Goal: Task Accomplishment & Management: Use online tool/utility

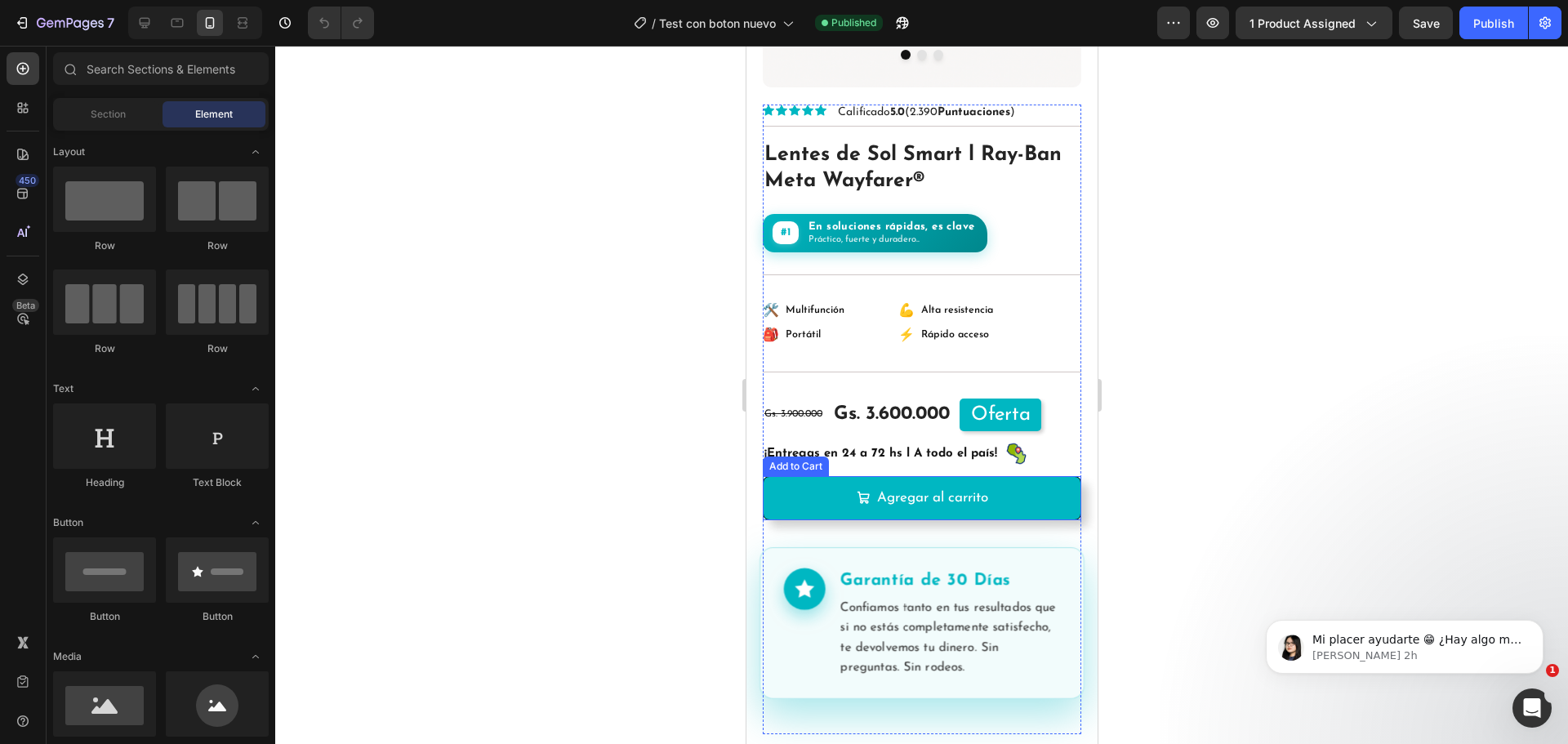
scroll to position [572, 0]
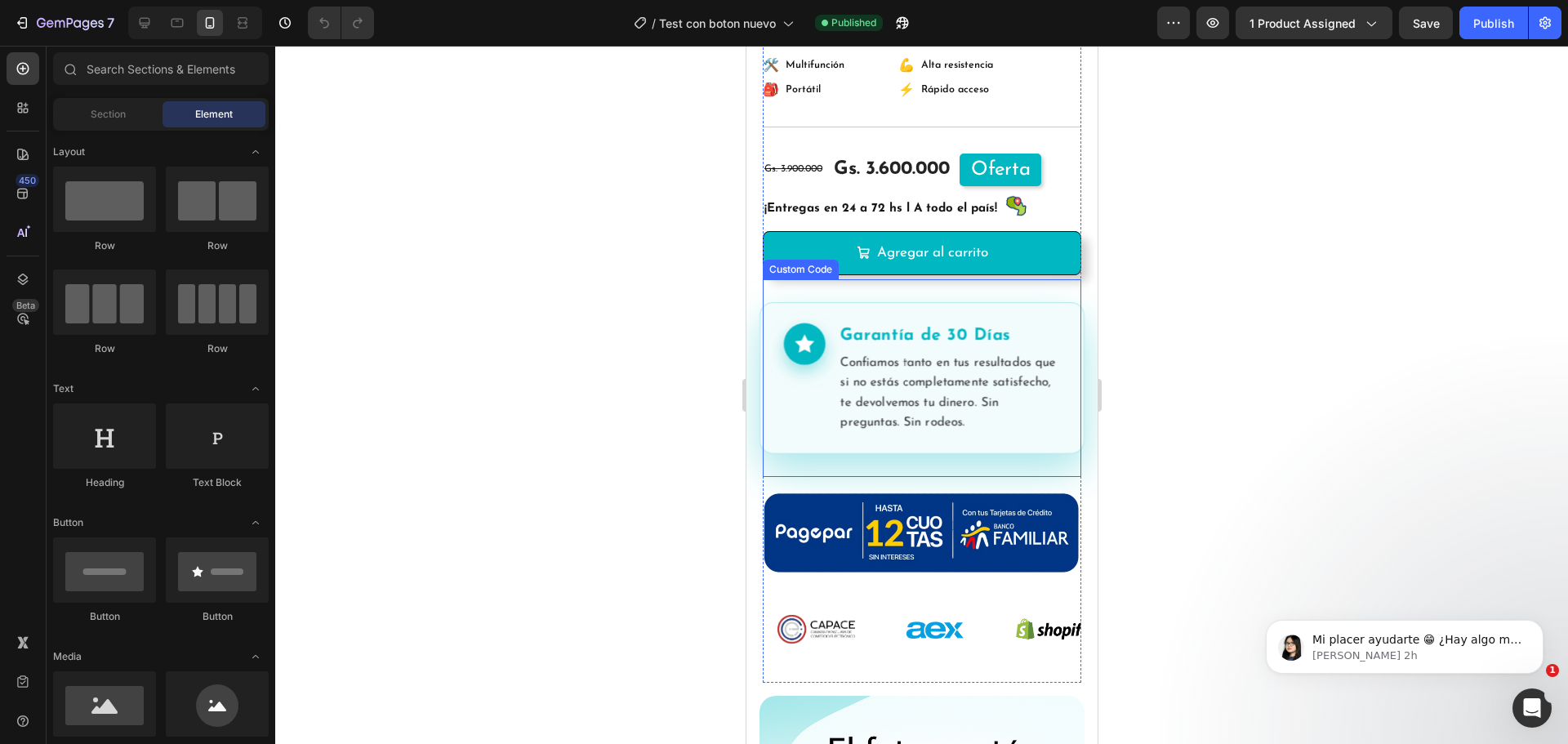
click at [954, 396] on p "Confiamos tanto en tus resultados que si no estás completamente satisfecho, te …" at bounding box center [949, 393] width 220 height 80
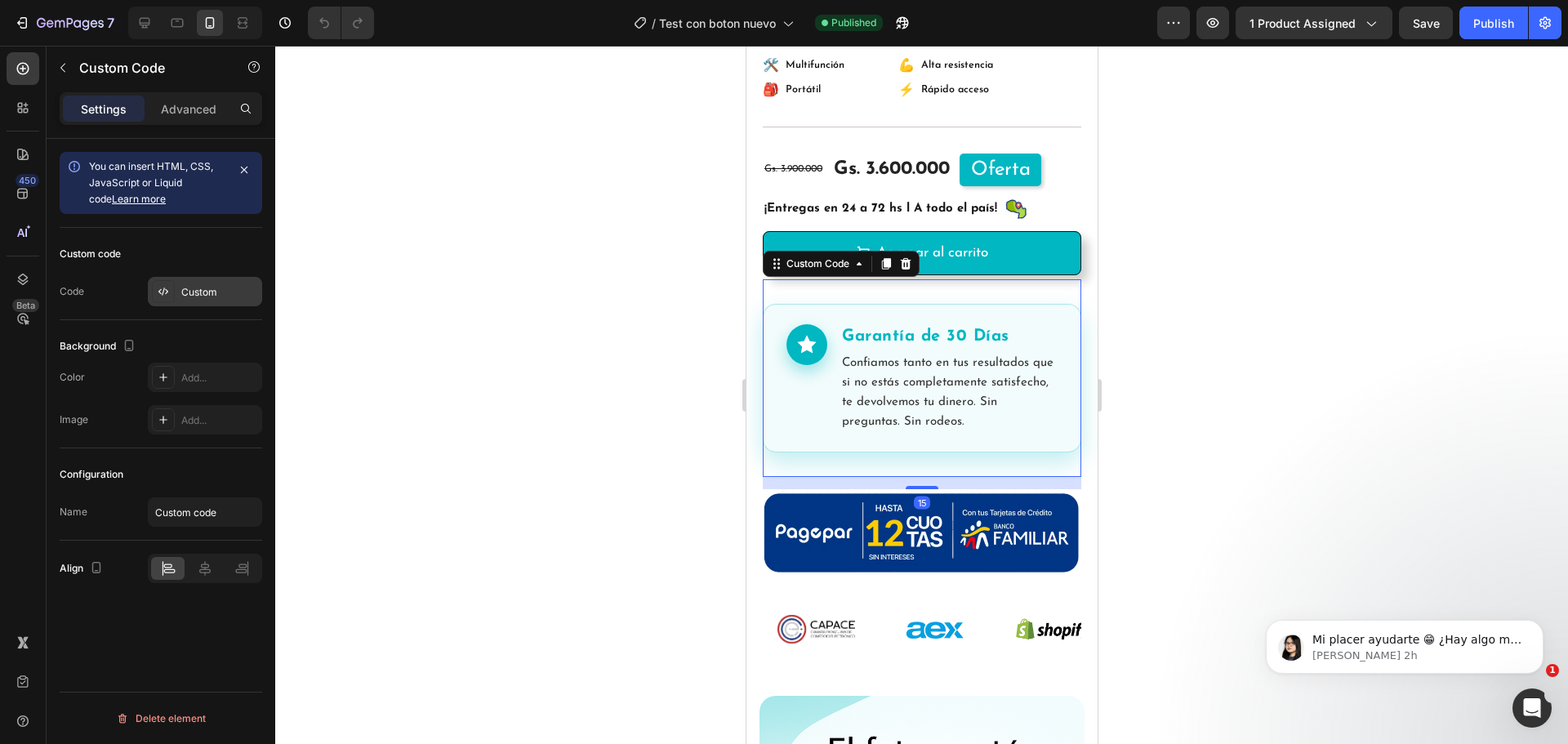
click at [203, 297] on div "Custom" at bounding box center [219, 292] width 76 height 15
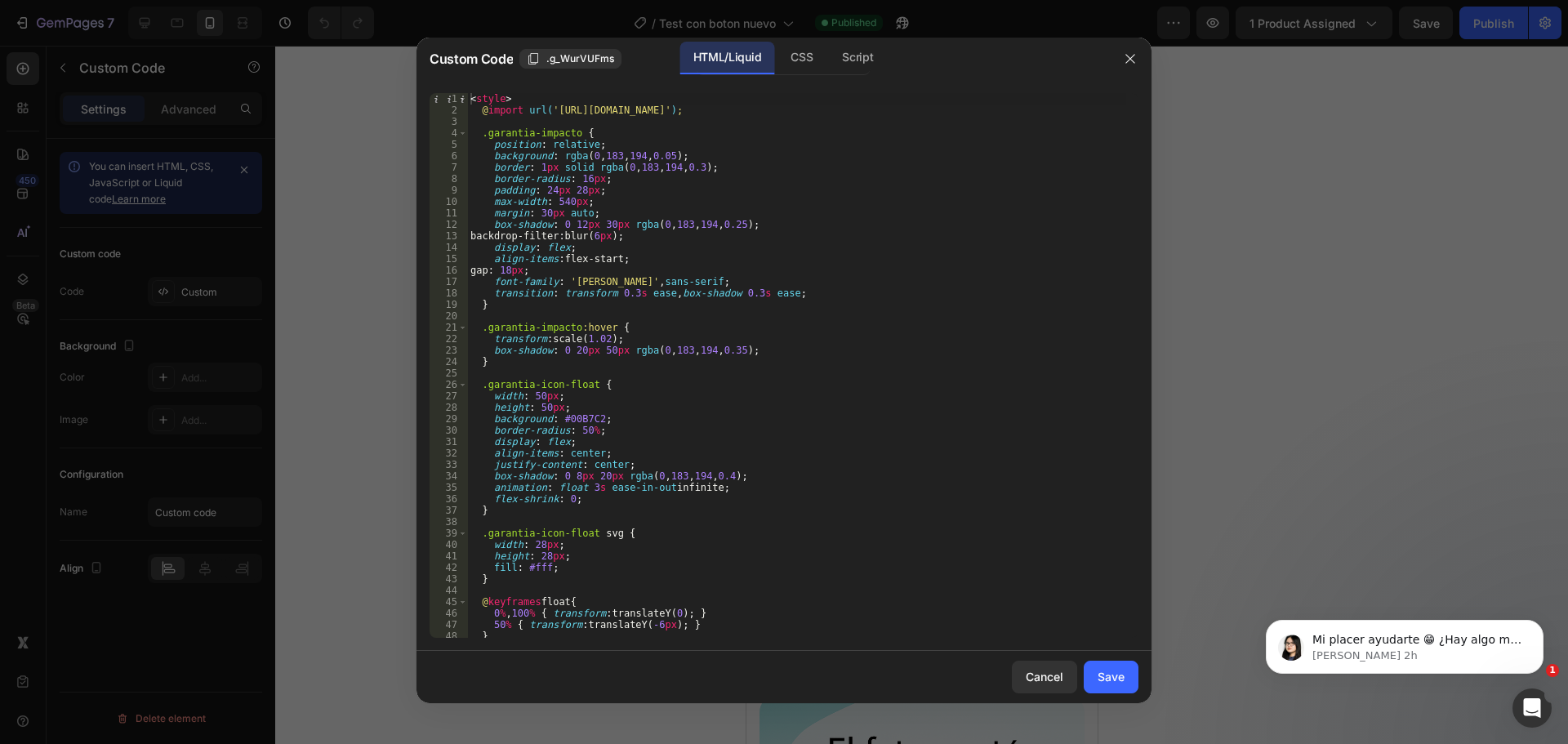
scroll to position [0, 0]
click at [1133, 53] on icon "button" at bounding box center [1130, 58] width 13 height 13
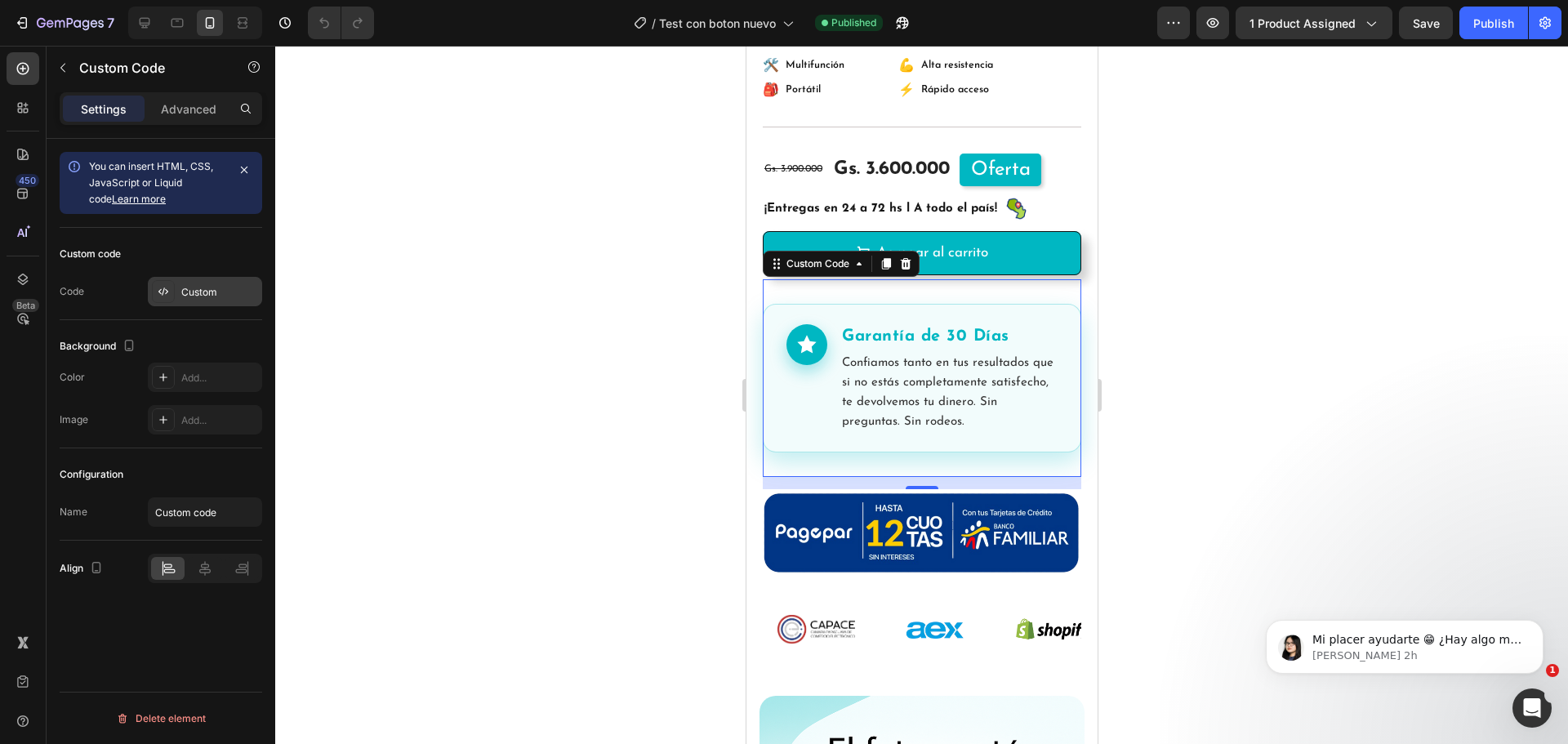
click at [207, 295] on div "Custom" at bounding box center [219, 292] width 76 height 15
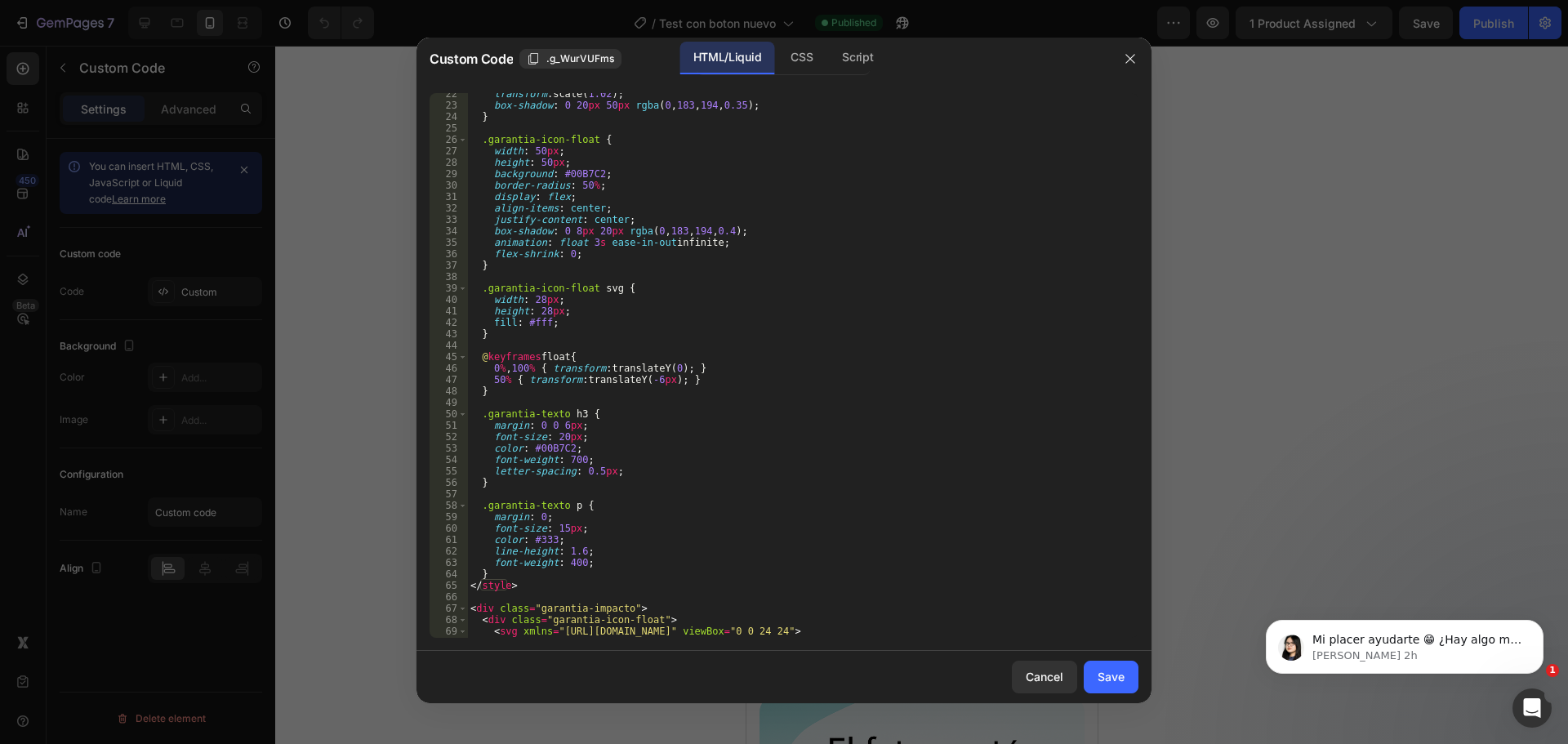
scroll to position [359, 0]
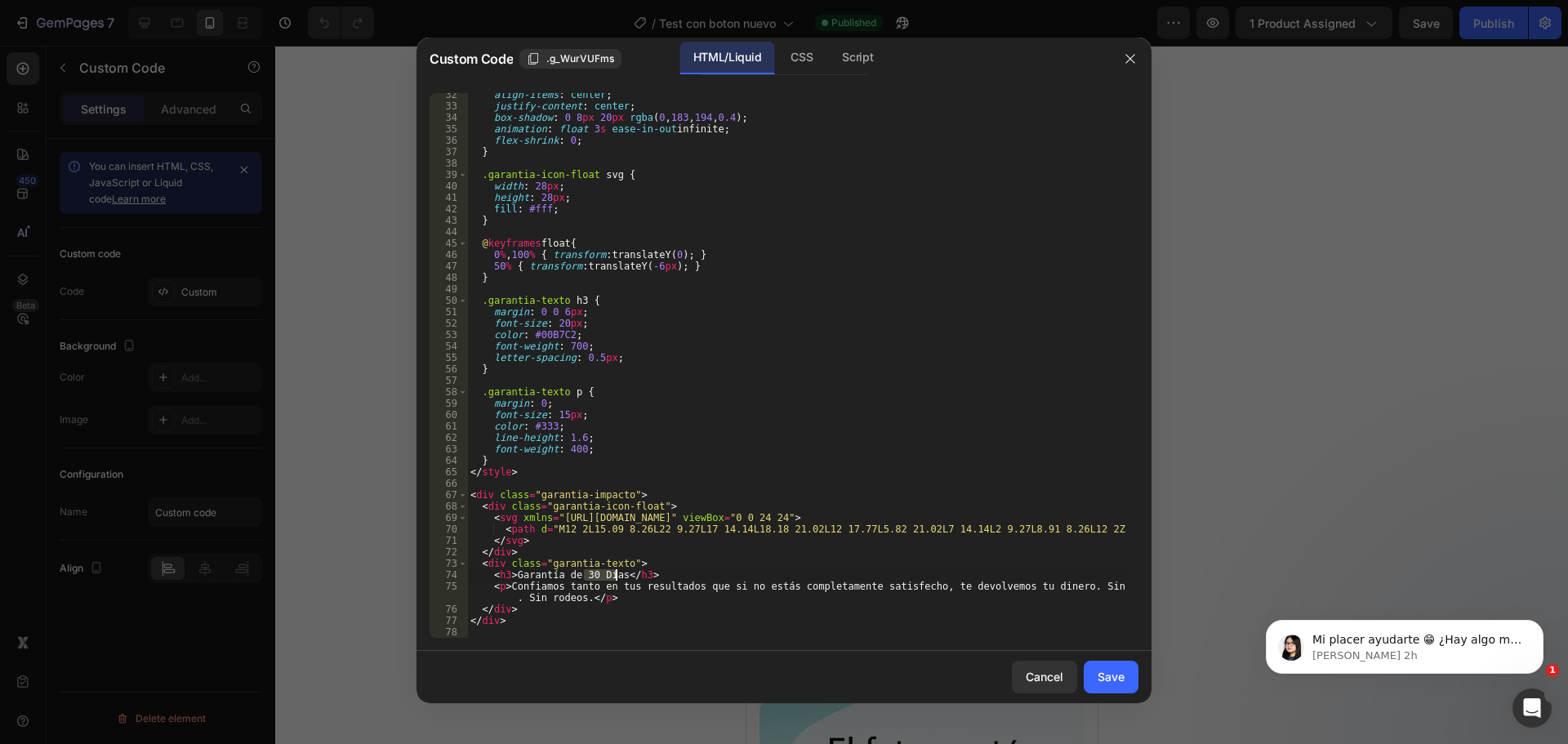
drag, startPoint x: 585, startPoint y: 572, endPoint x: 618, endPoint y: 571, distance: 33.0
click at [618, 571] on div "align-items : center ; justify-content : center ; box-shadow : 0 8 px 20 px rgb…" at bounding box center [796, 372] width 659 height 567
click at [679, 567] on div "align-items : center ; justify-content : center ; box-shadow : 0 8 px 20 px rgb…" at bounding box center [796, 372] width 659 height 567
type textarea "<div class="garantia-texto">"
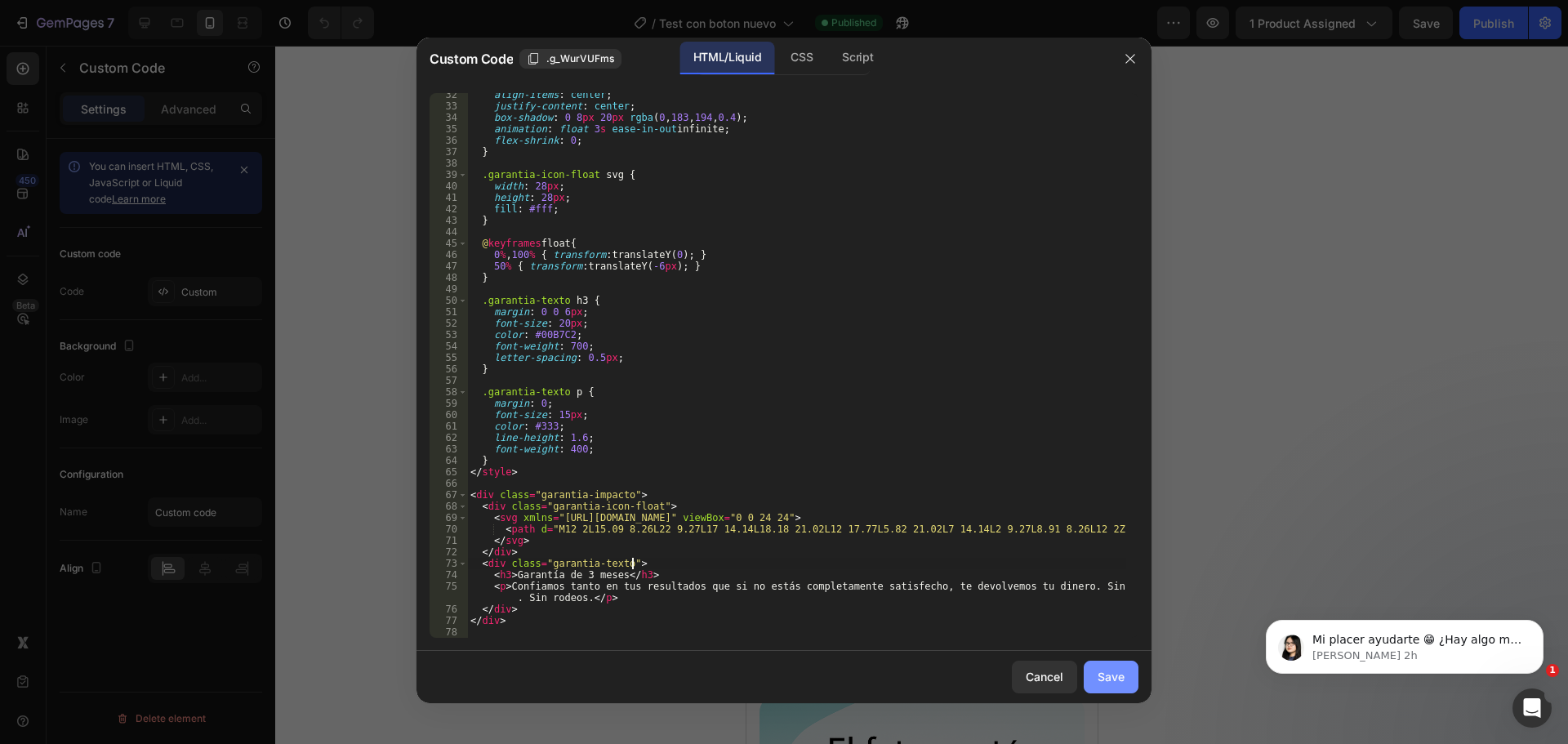
click at [1119, 676] on div "Save" at bounding box center [1111, 677] width 27 height 17
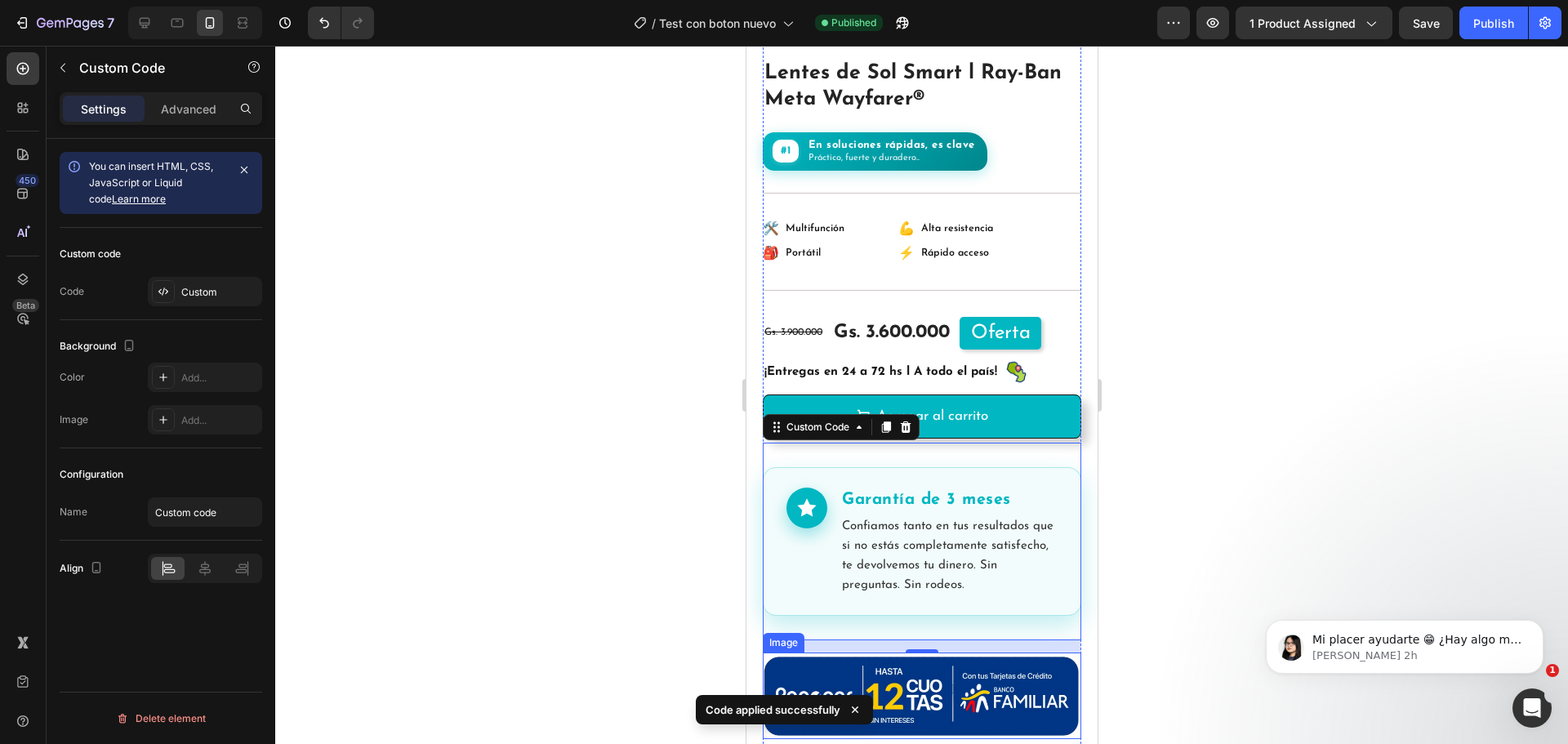
scroll to position [327, 0]
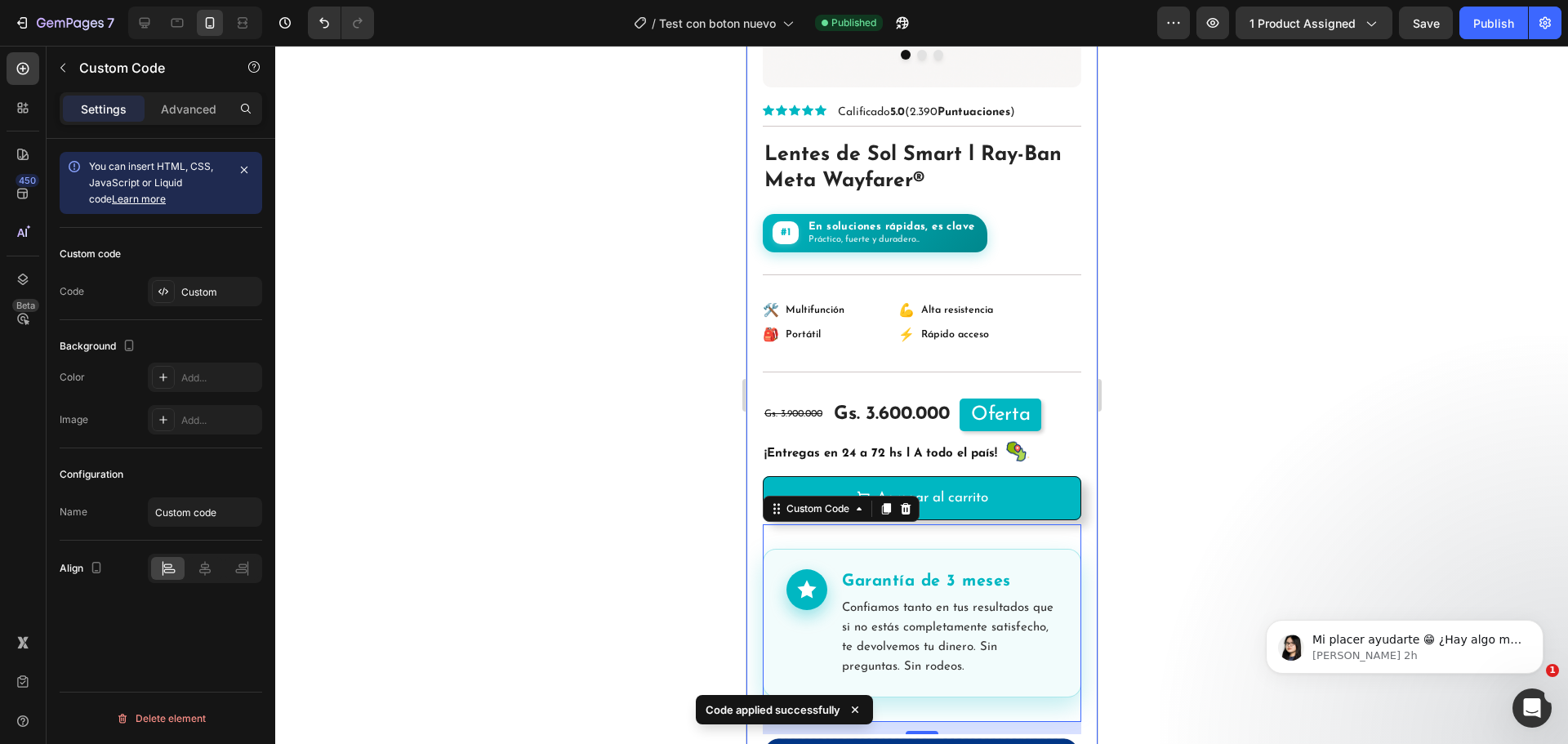
click at [1244, 490] on div at bounding box center [922, 395] width 1293 height 699
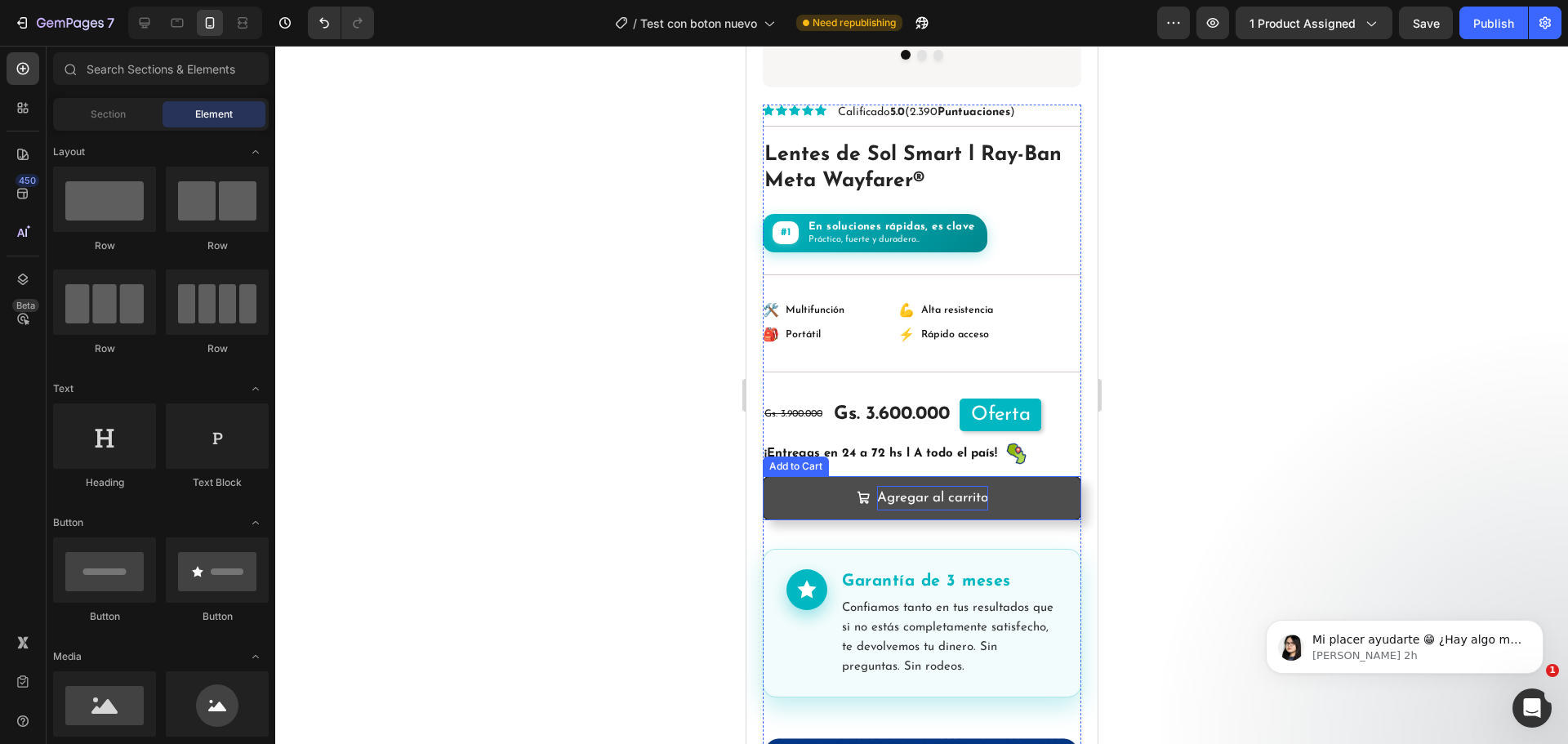
scroll to position [490, 0]
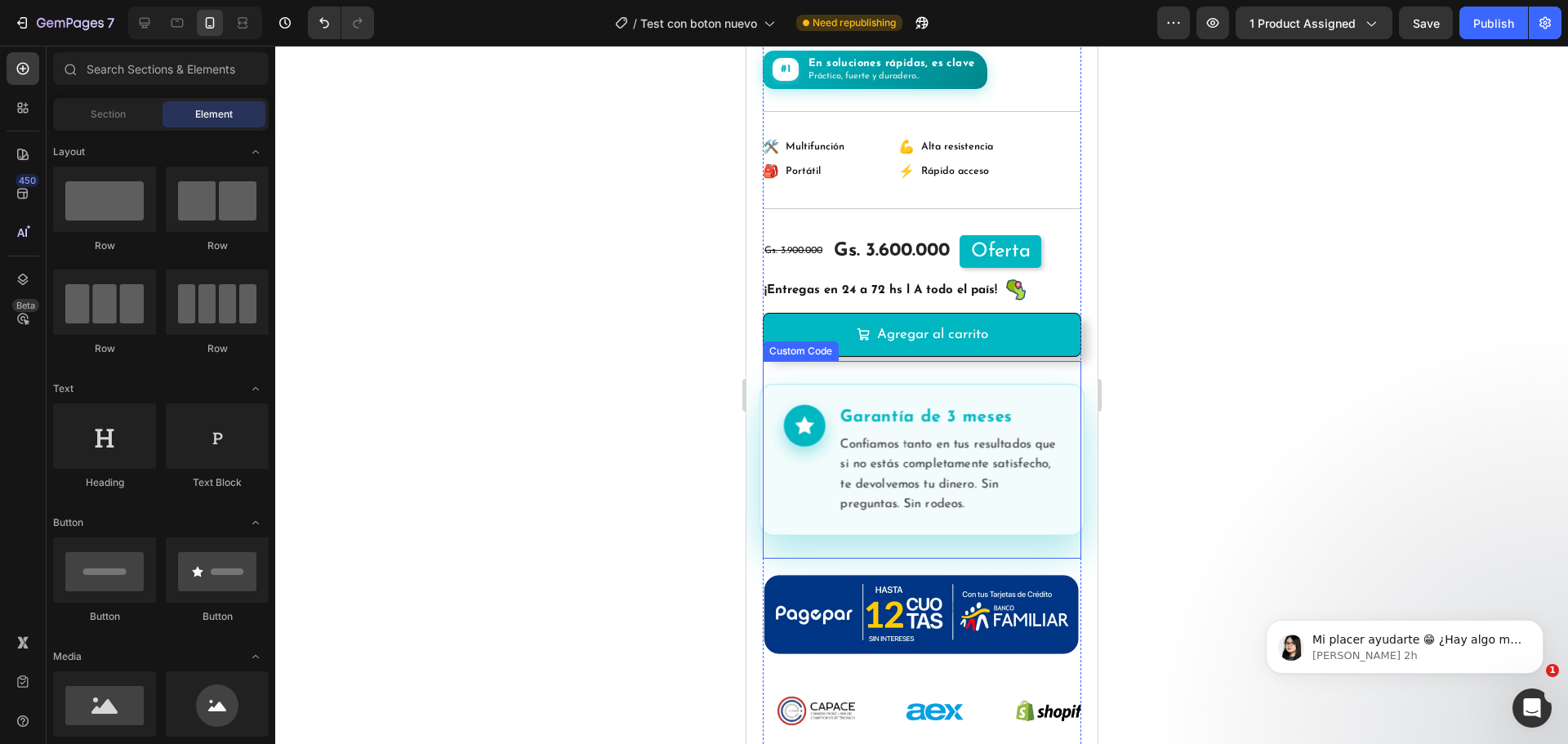
click at [946, 455] on p "Confiamos tanto en tus resultados que si no estás completamente satisfecho, te …" at bounding box center [949, 475] width 220 height 80
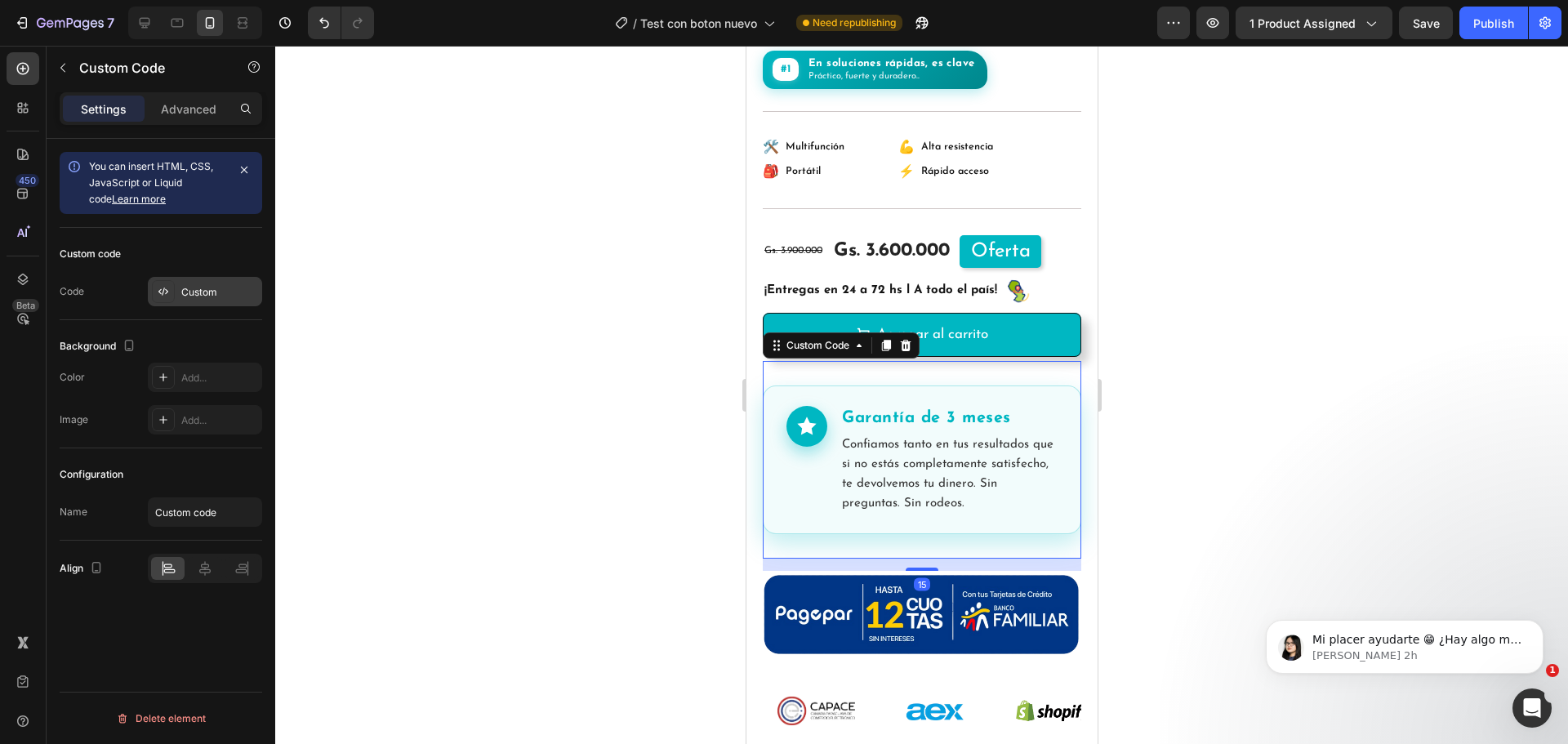
click at [209, 296] on div "Custom" at bounding box center [219, 292] width 76 height 15
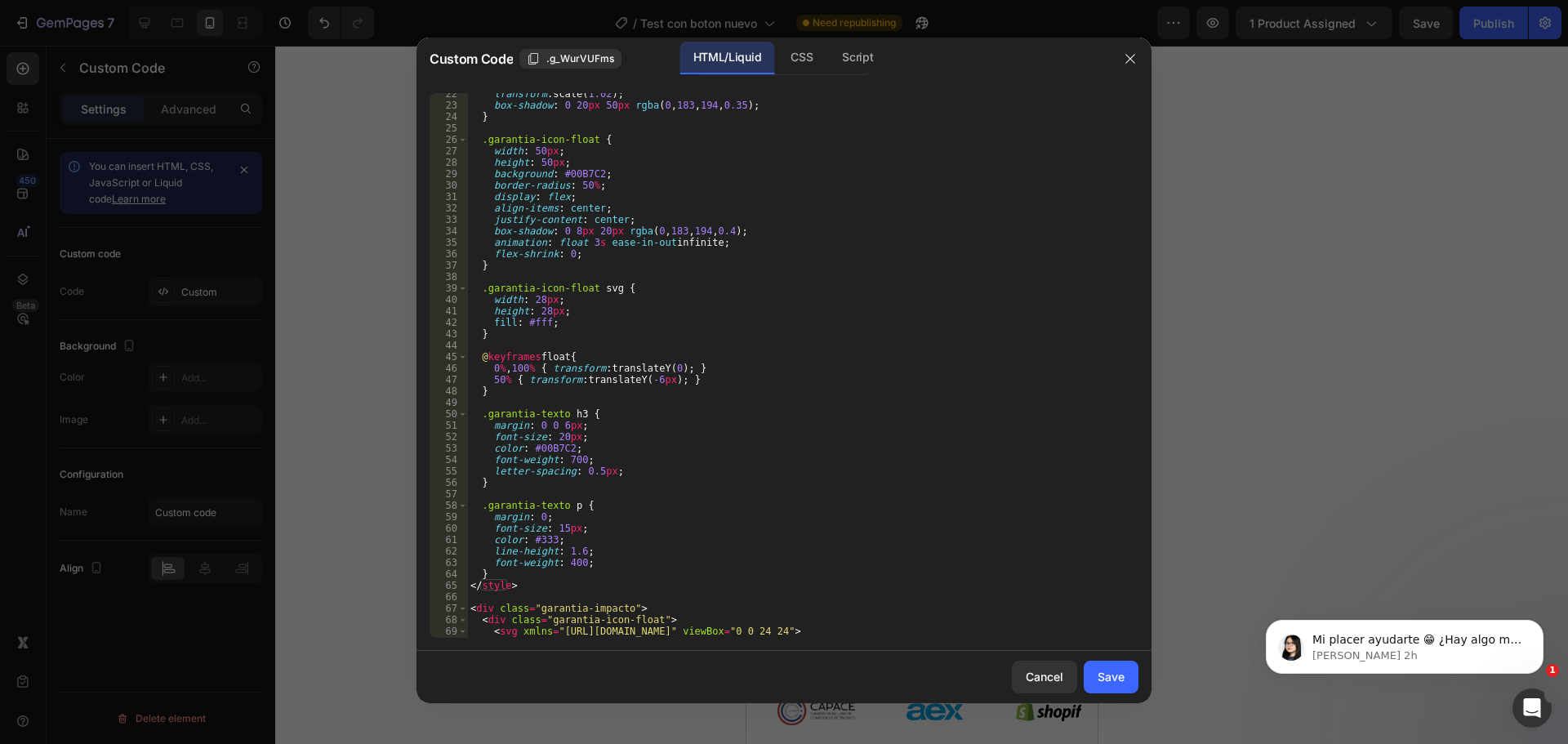
scroll to position [359, 0]
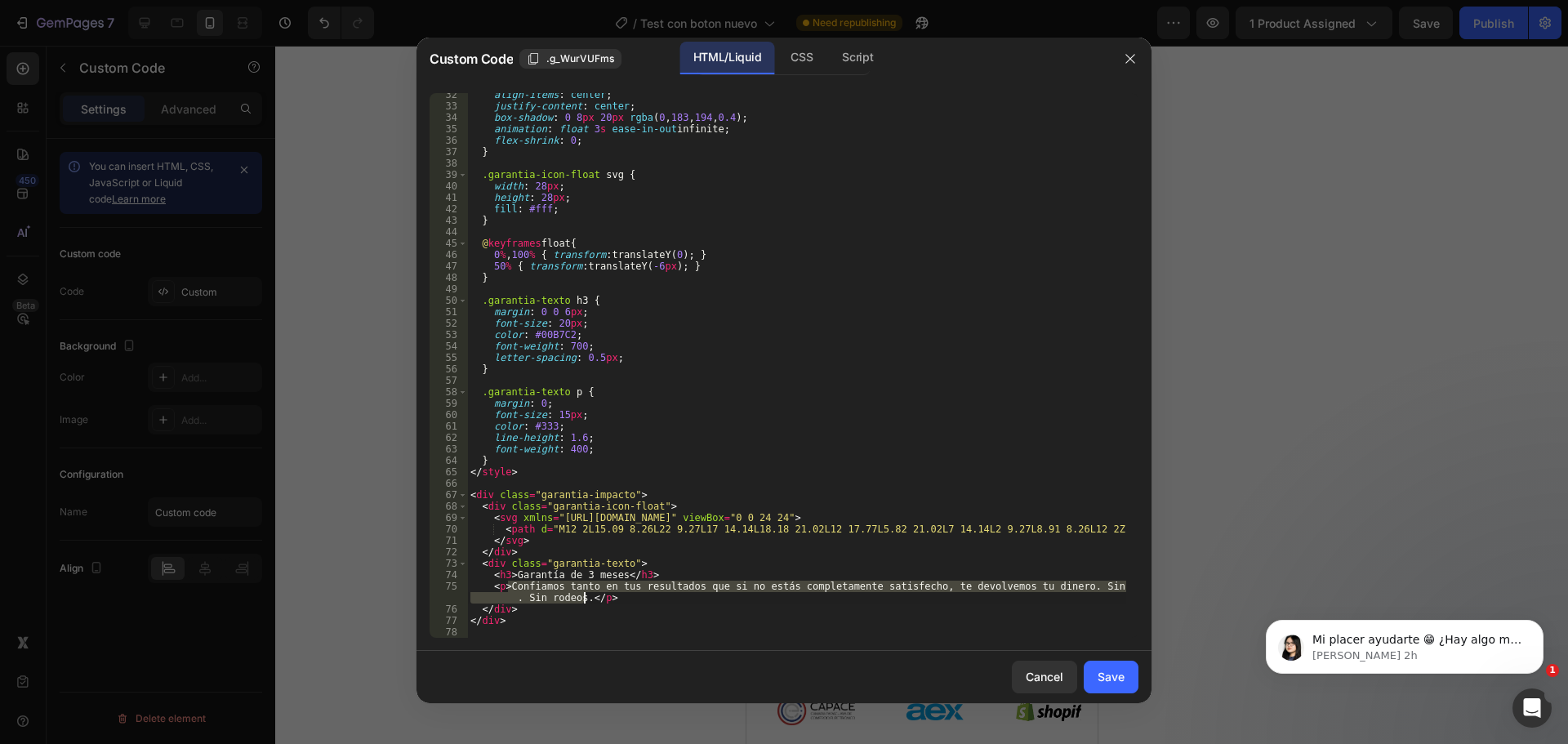
drag, startPoint x: 509, startPoint y: 587, endPoint x: 582, endPoint y: 597, distance: 73.7
click at [582, 598] on div "align-items : center ; justify-content : center ; box-shadow : 0 8 px 20 px rgb…" at bounding box center [796, 372] width 659 height 567
paste textarea "Porque trabajamos con productos originales y una atención profesional, este art…"
drag, startPoint x: 730, startPoint y: 597, endPoint x: 703, endPoint y: 600, distance: 27.2
click at [703, 600] on div "align-items : center ; justify-content : center ; box-shadow : 0 8 px 20 px rgb…" at bounding box center [796, 372] width 659 height 567
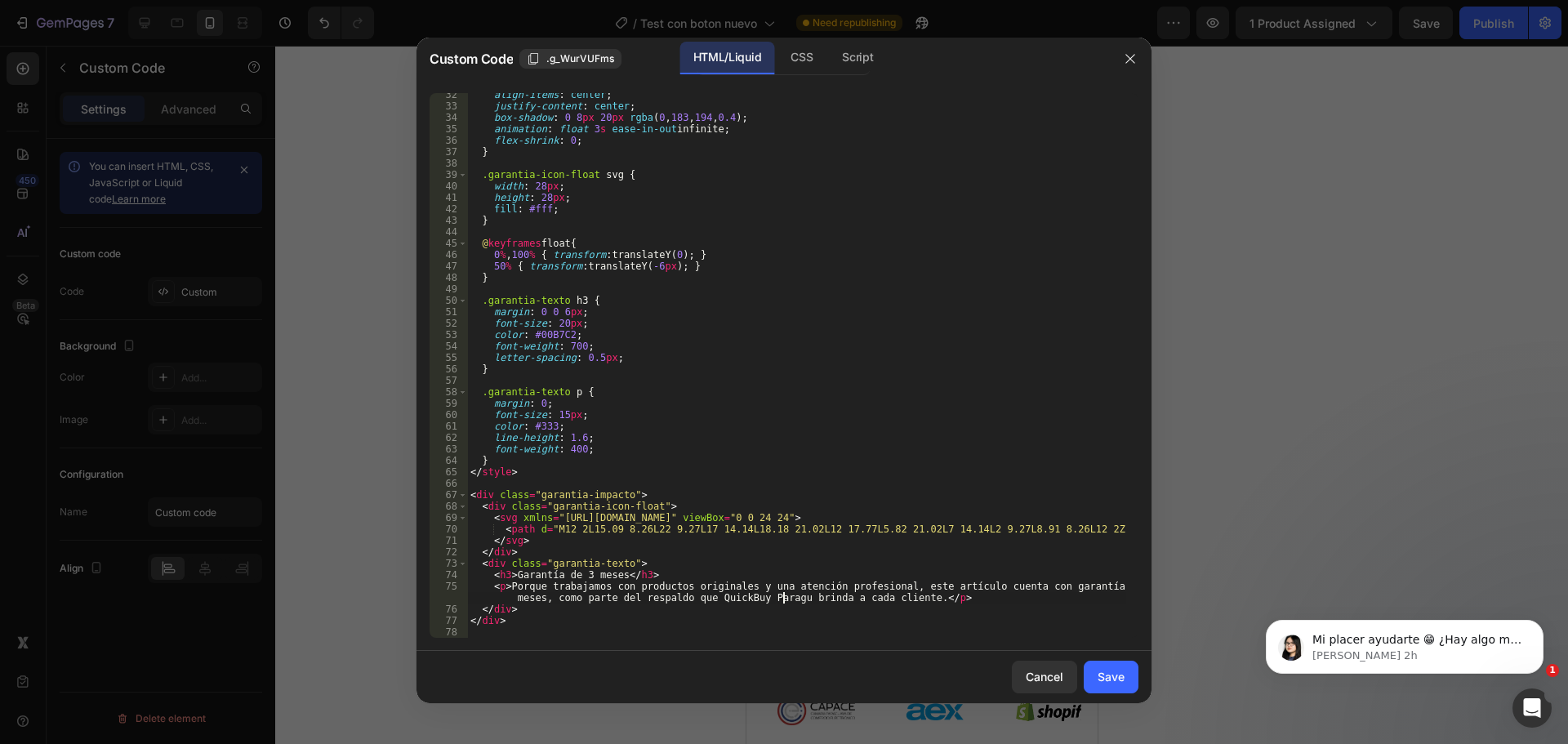
scroll to position [0, 76]
type textarea "<p>Porque trabajamos con productos originales y una atención profesional, este …"
click at [1100, 670] on div "Save" at bounding box center [1111, 677] width 27 height 17
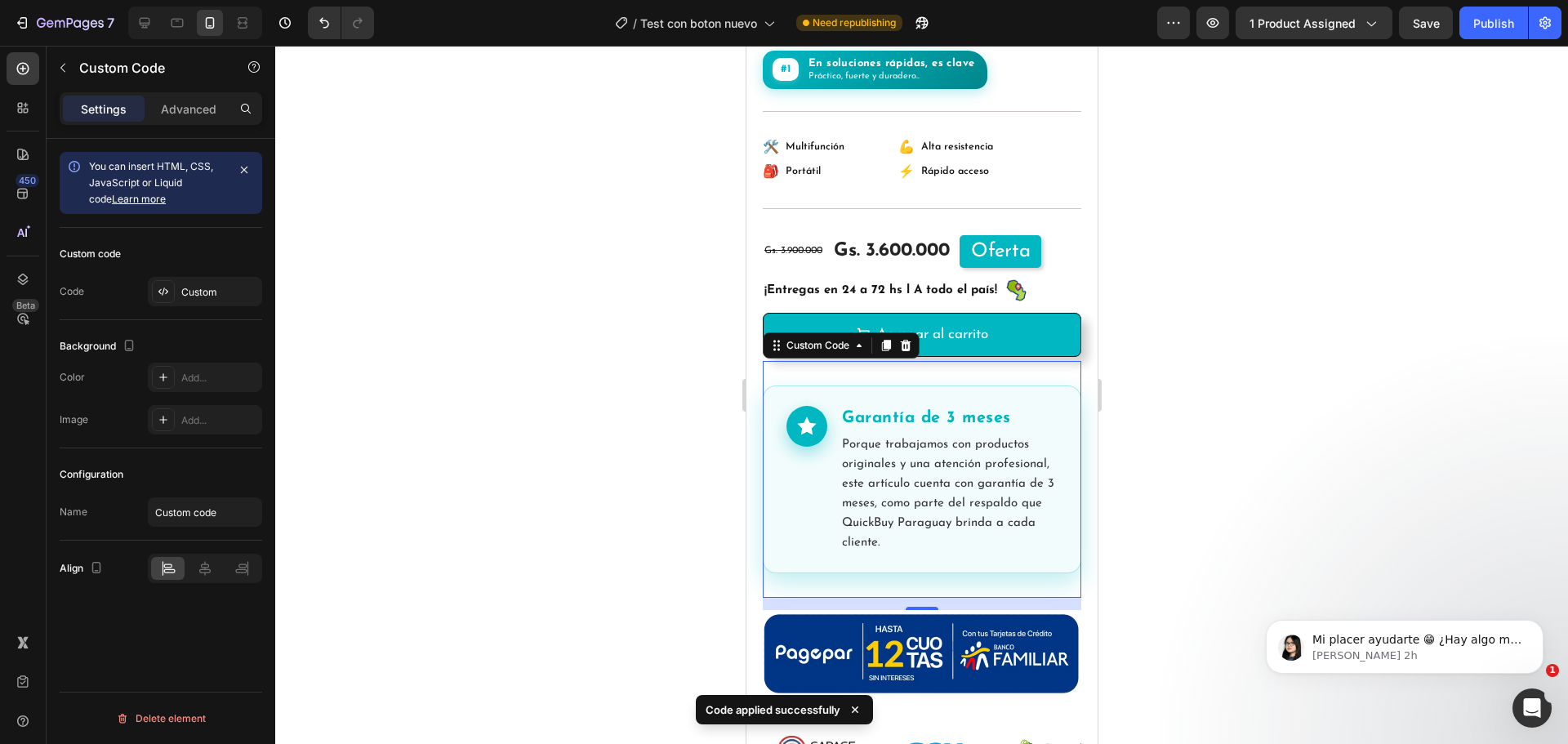
click at [1211, 332] on div at bounding box center [922, 395] width 1293 height 699
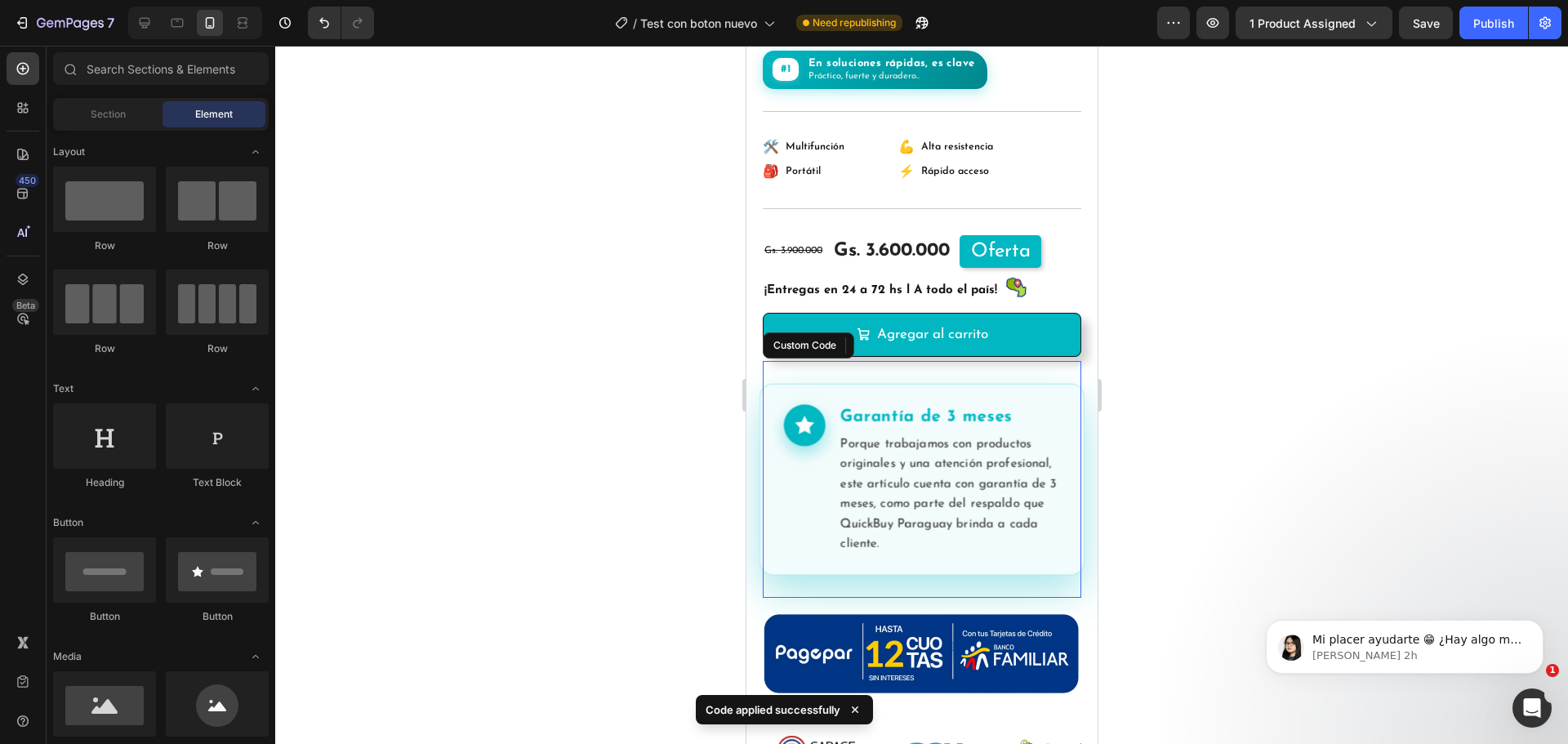
drag, startPoint x: 1008, startPoint y: 465, endPoint x: 1256, endPoint y: 519, distance: 253.8
click at [1008, 465] on p "Porque trabajamos con productos originales y una atención profesional, este art…" at bounding box center [949, 494] width 220 height 120
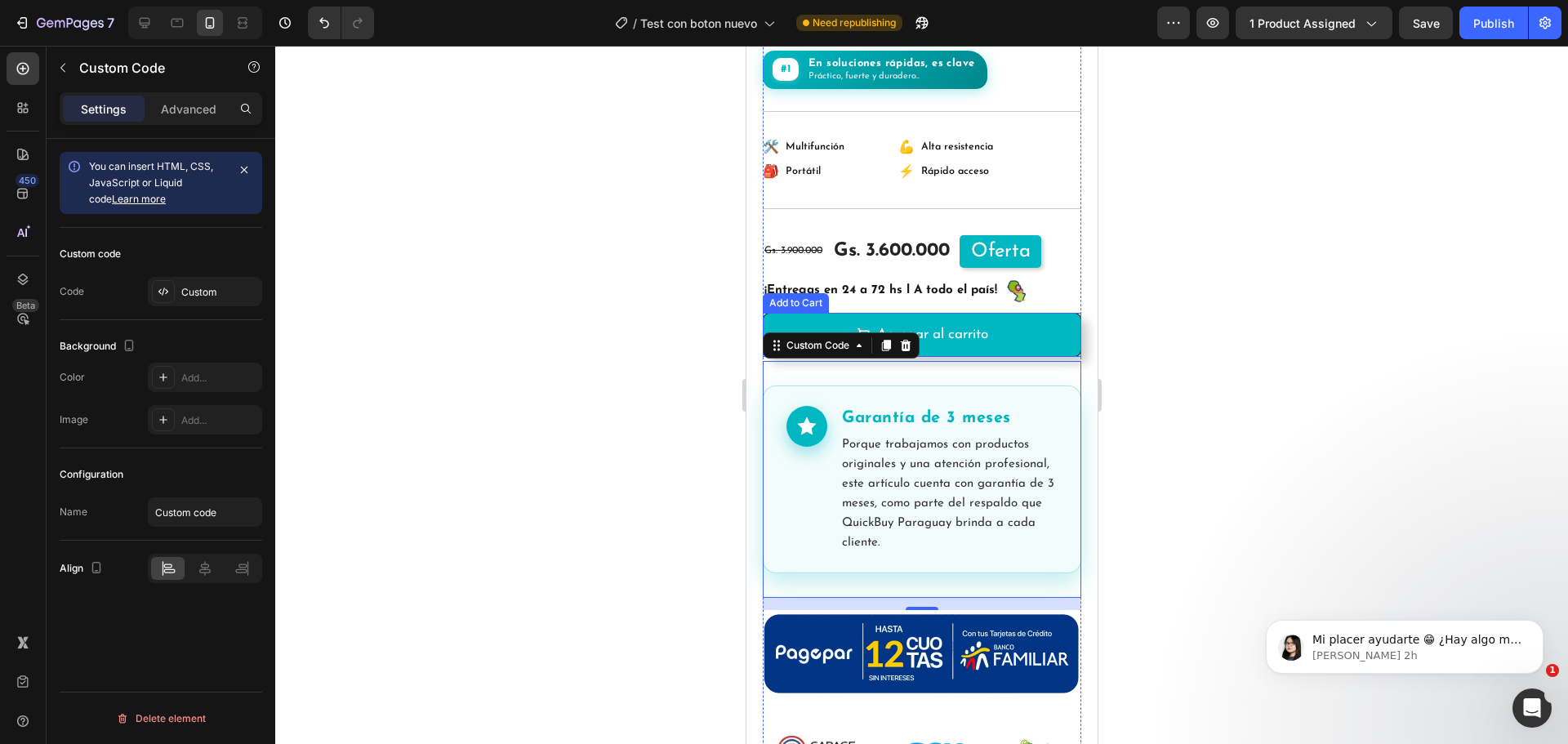
click at [1298, 360] on div at bounding box center [922, 395] width 1293 height 699
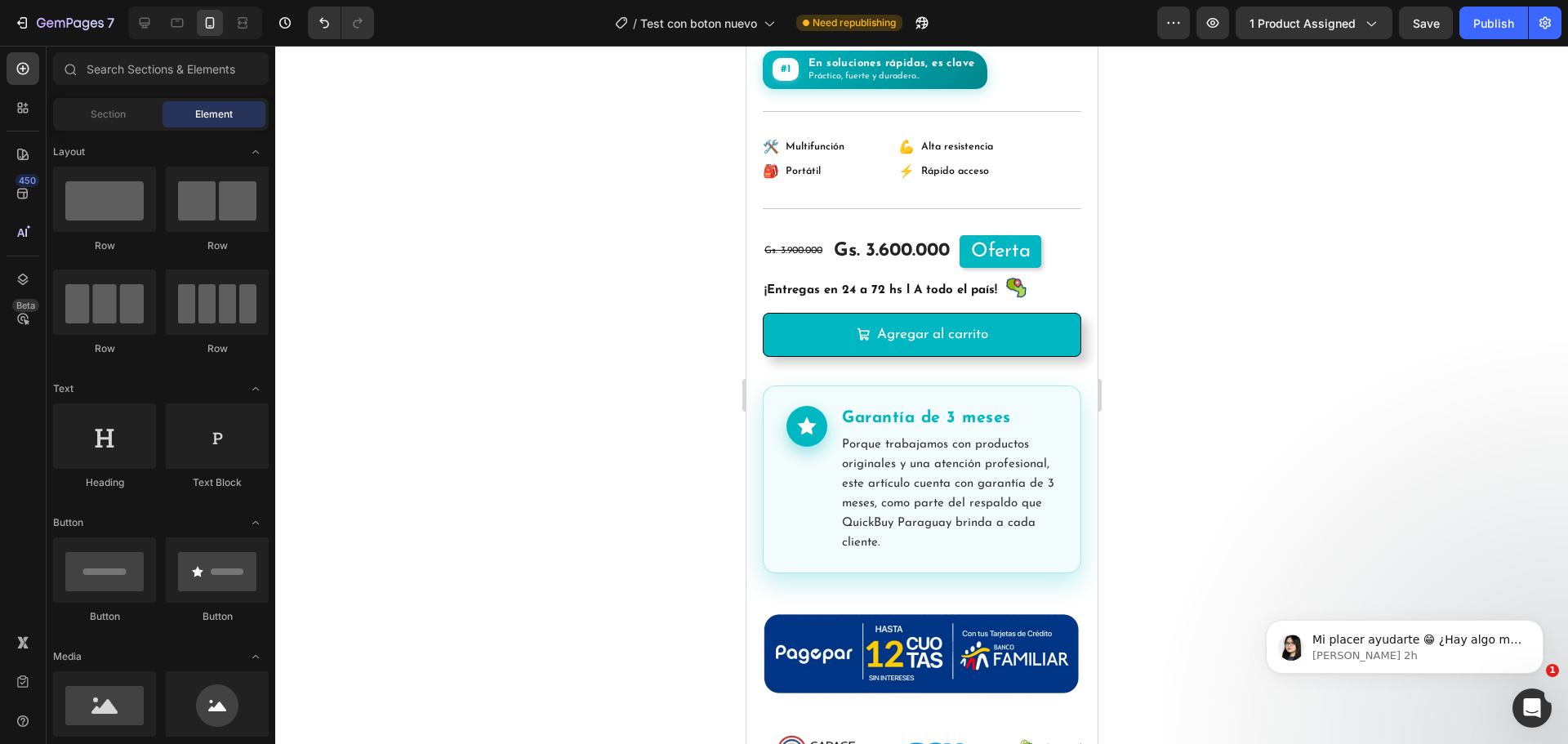
click at [1429, 28] on span "Save" at bounding box center [1426, 23] width 27 height 14
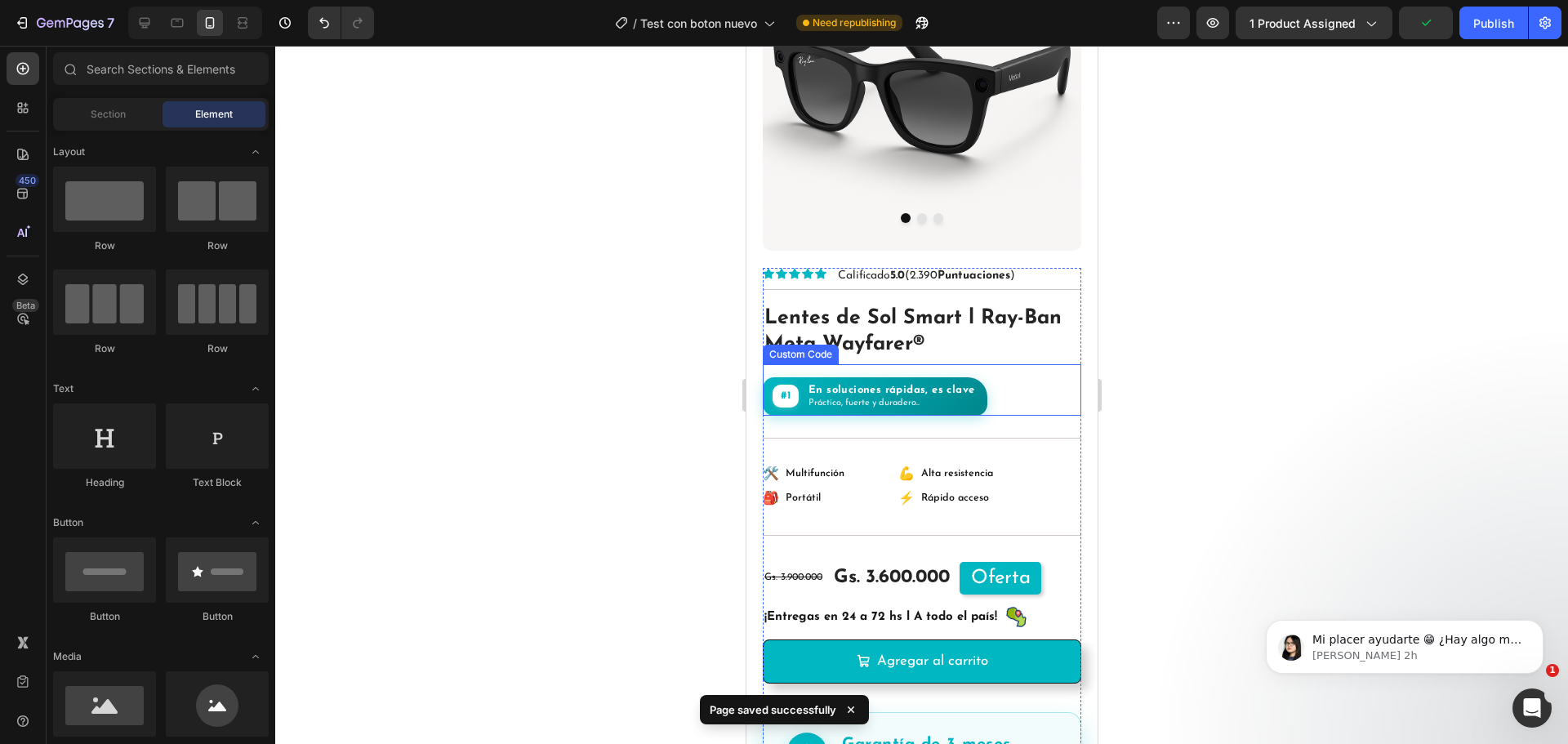
scroll to position [408, 0]
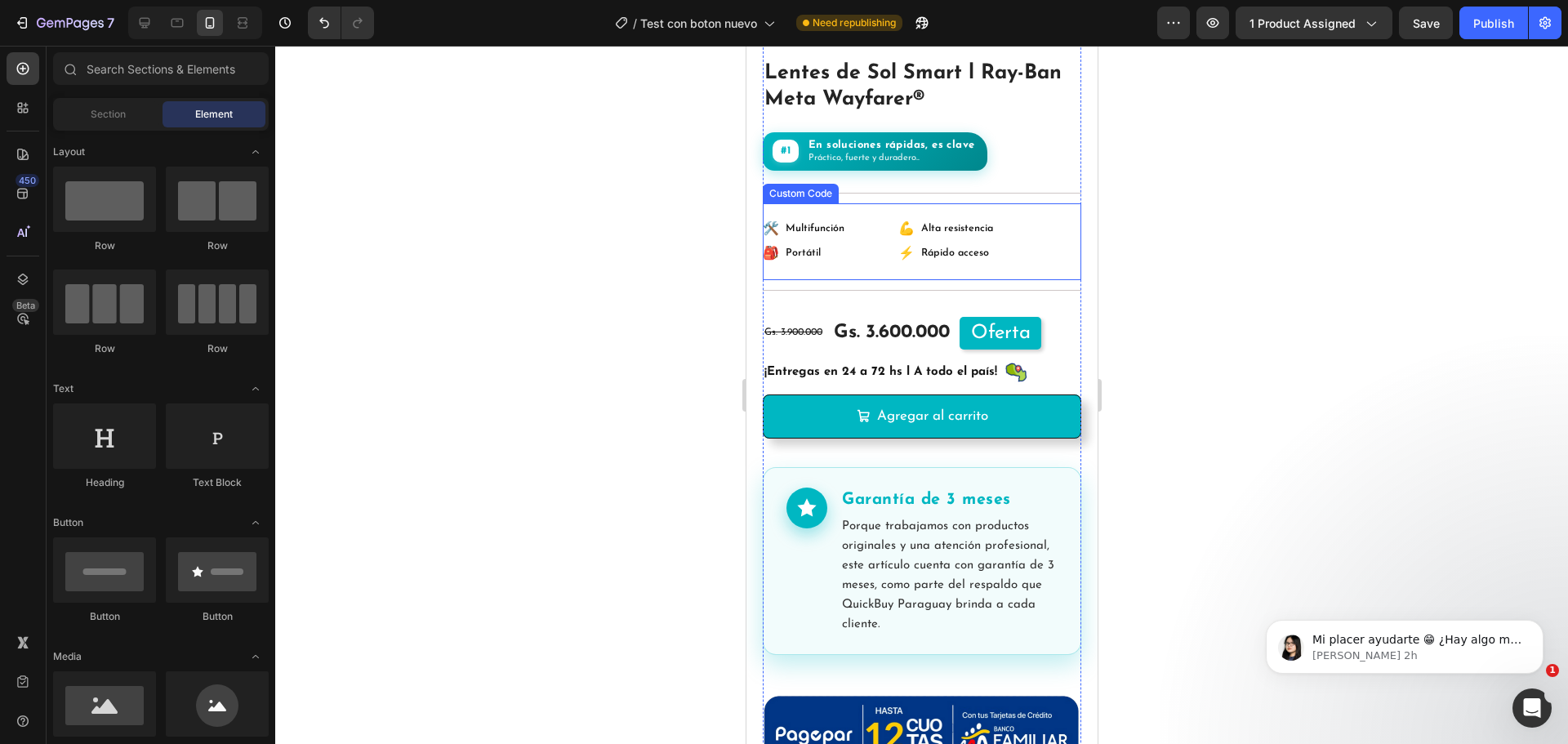
click at [921, 228] on div "🛠️ Multifunción 💪 Alta resistencia 🎒 Portátil ⚡ Rápido acceso" at bounding box center [893, 242] width 262 height 38
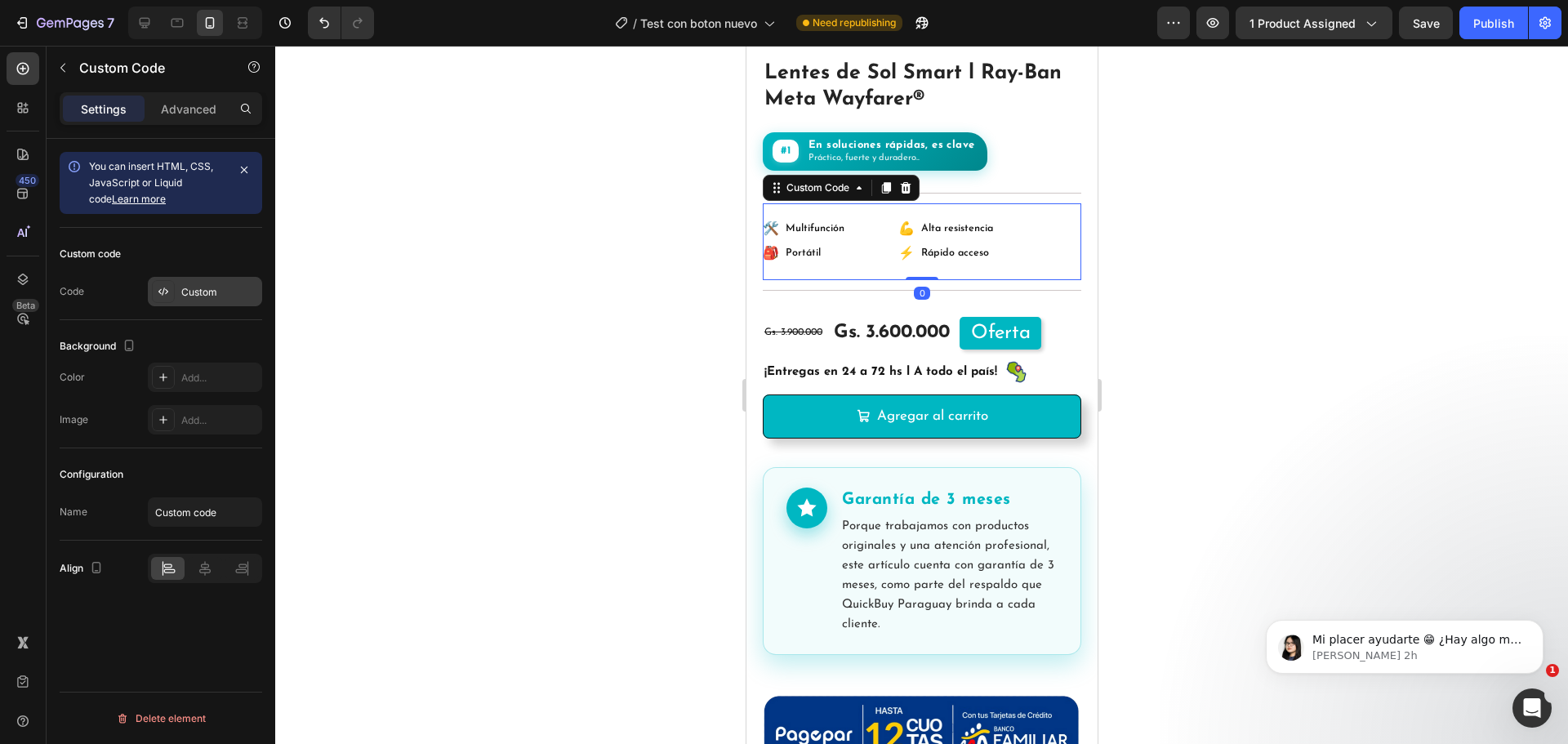
click at [200, 296] on div "Custom" at bounding box center [219, 292] width 76 height 15
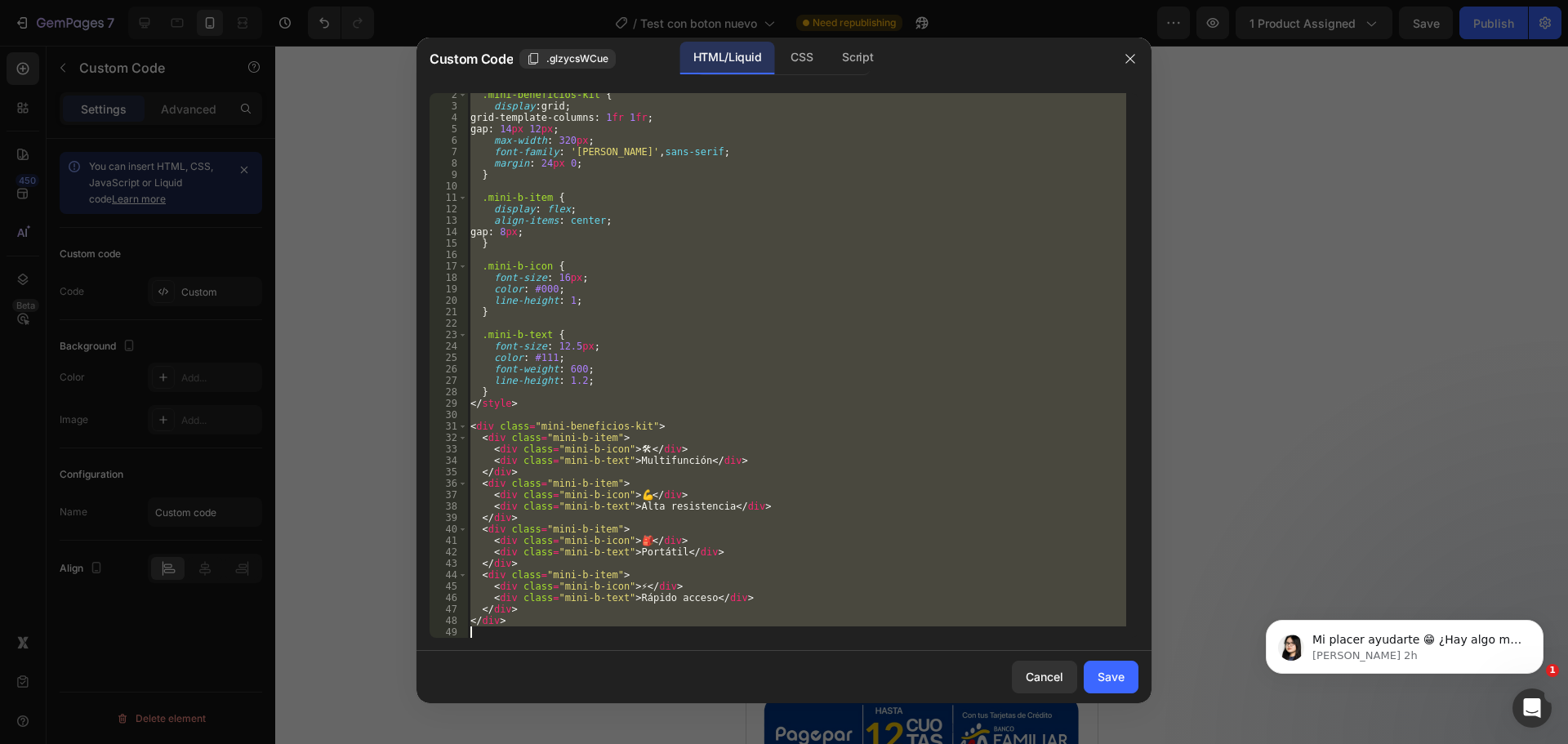
scroll to position [15, 0]
drag, startPoint x: 469, startPoint y: 95, endPoint x: 681, endPoint y: 657, distance: 600.7
click at [681, 657] on div "Custom Code .glzycsWCue HTML/Liquid CSS Script <style> 2 3 4 5 6 7 8 9 10 11 12…" at bounding box center [784, 371] width 736 height 666
type textarea "</div>"
paste textarea
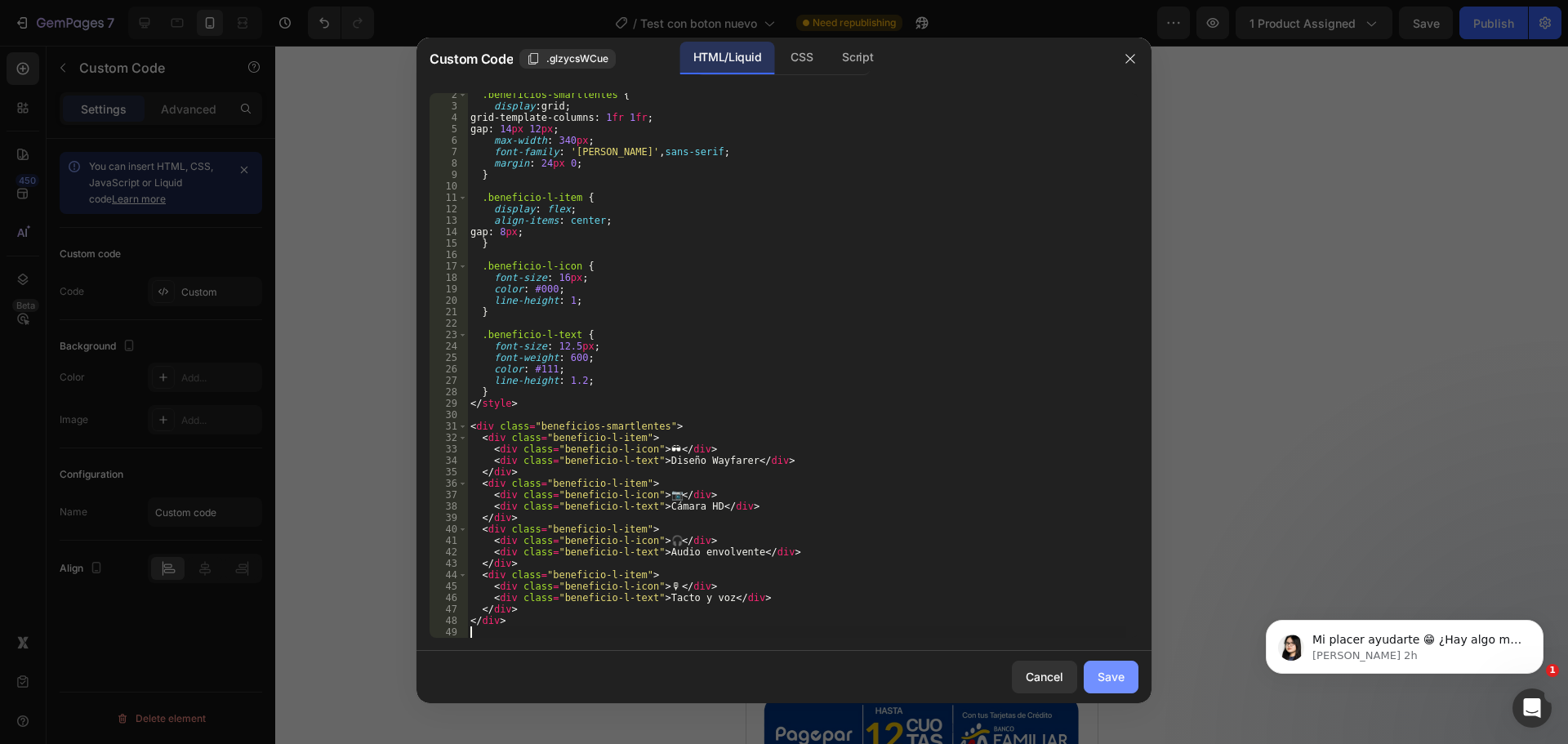
click at [1117, 677] on div "Save" at bounding box center [1111, 677] width 27 height 17
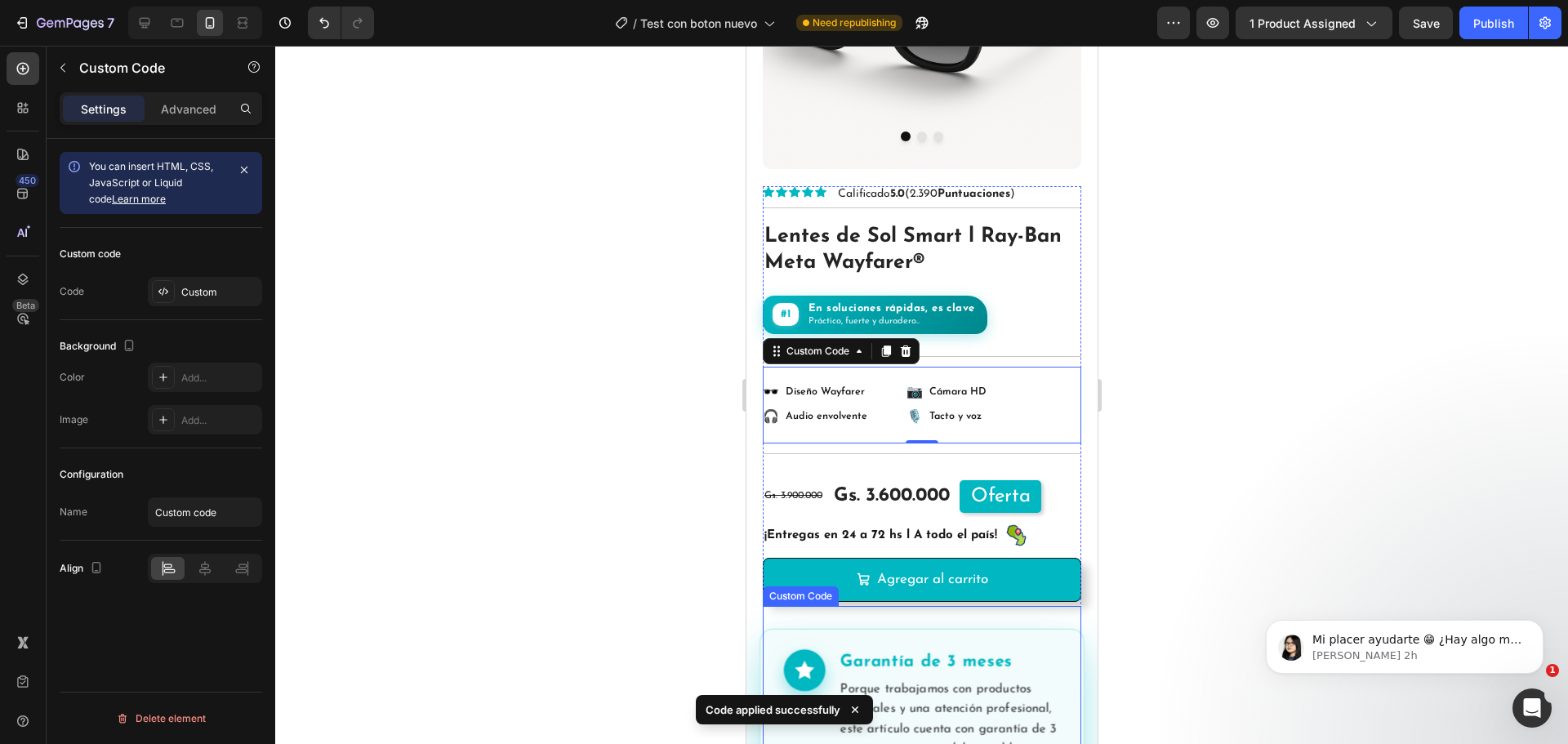
scroll to position [163, 0]
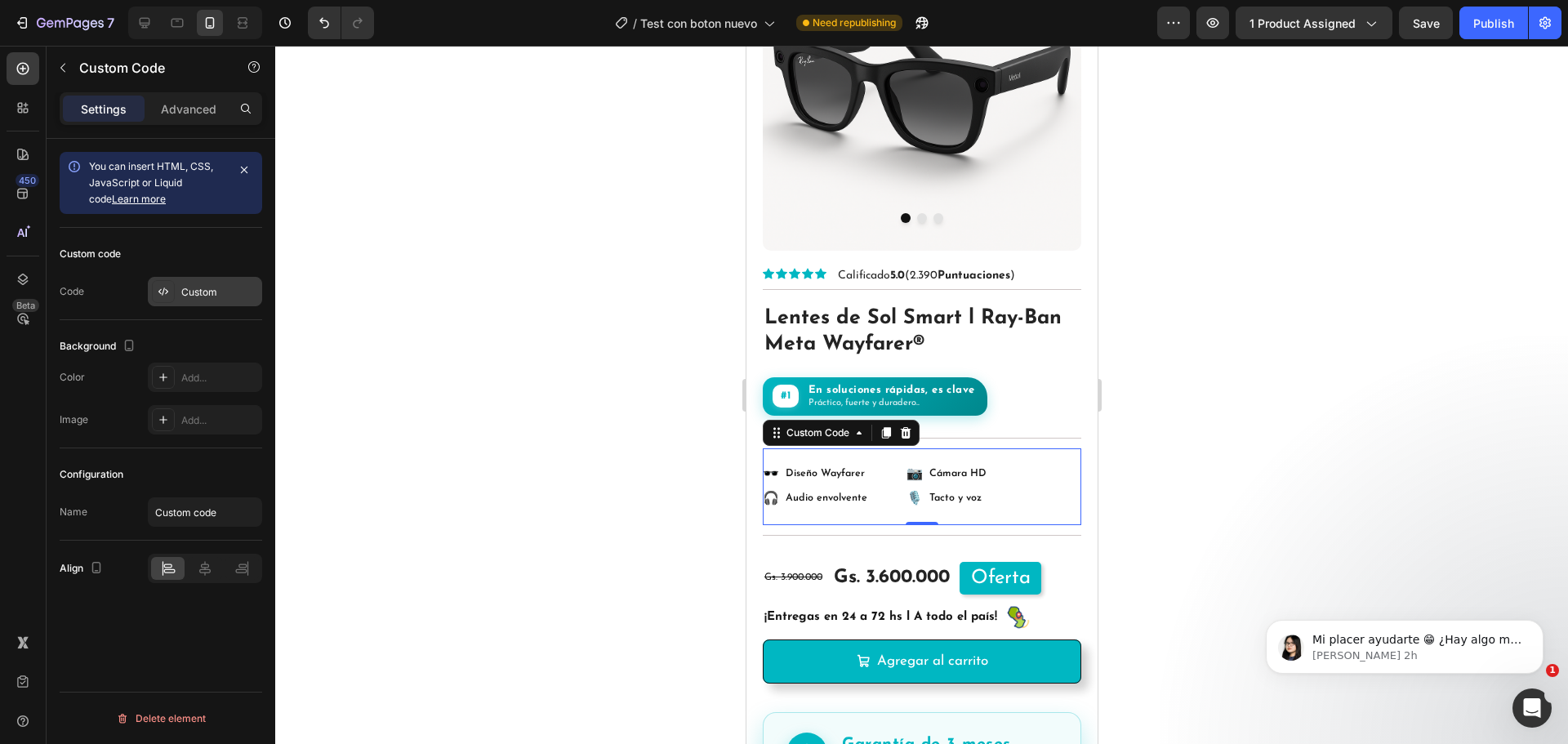
click at [192, 292] on div "Custom" at bounding box center [219, 292] width 76 height 15
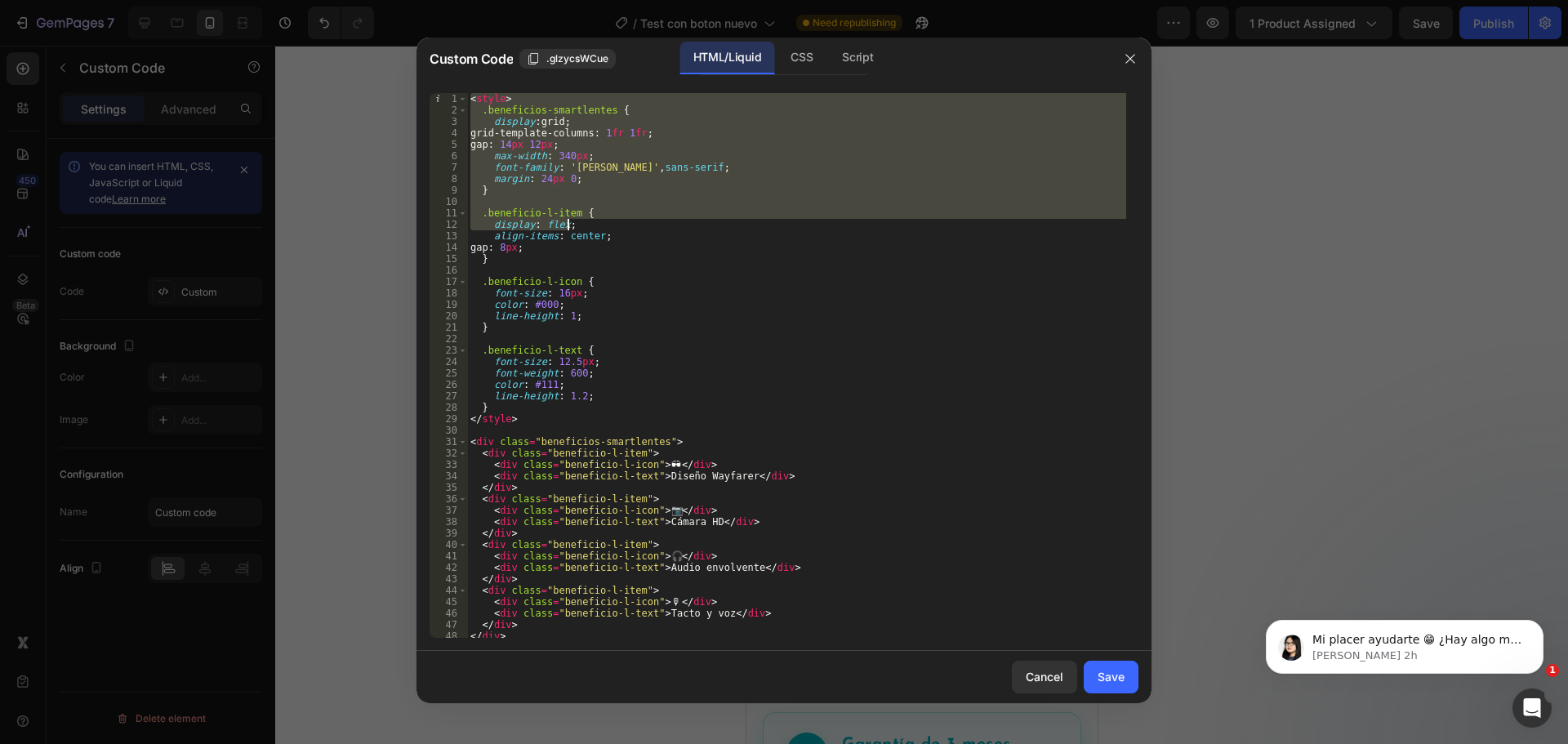
scroll to position [15, 0]
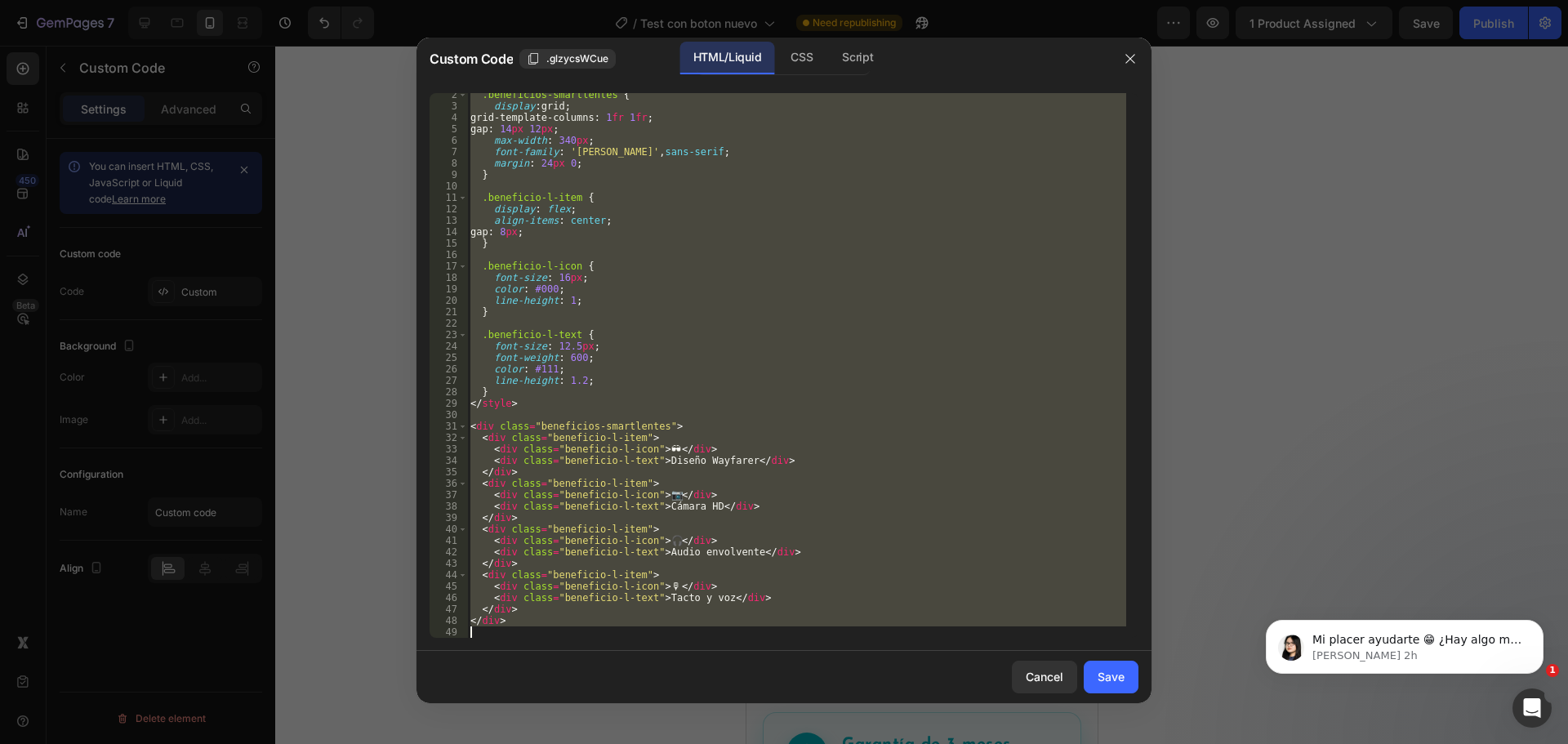
drag, startPoint x: 469, startPoint y: 95, endPoint x: 702, endPoint y: 753, distance: 698.0
click at [702, 0] on html "7 Version history / Test con boton nuevo Need republishing Preview 1 product as…" at bounding box center [784, 0] width 1568 height 0
type textarea "</div>"
paste textarea
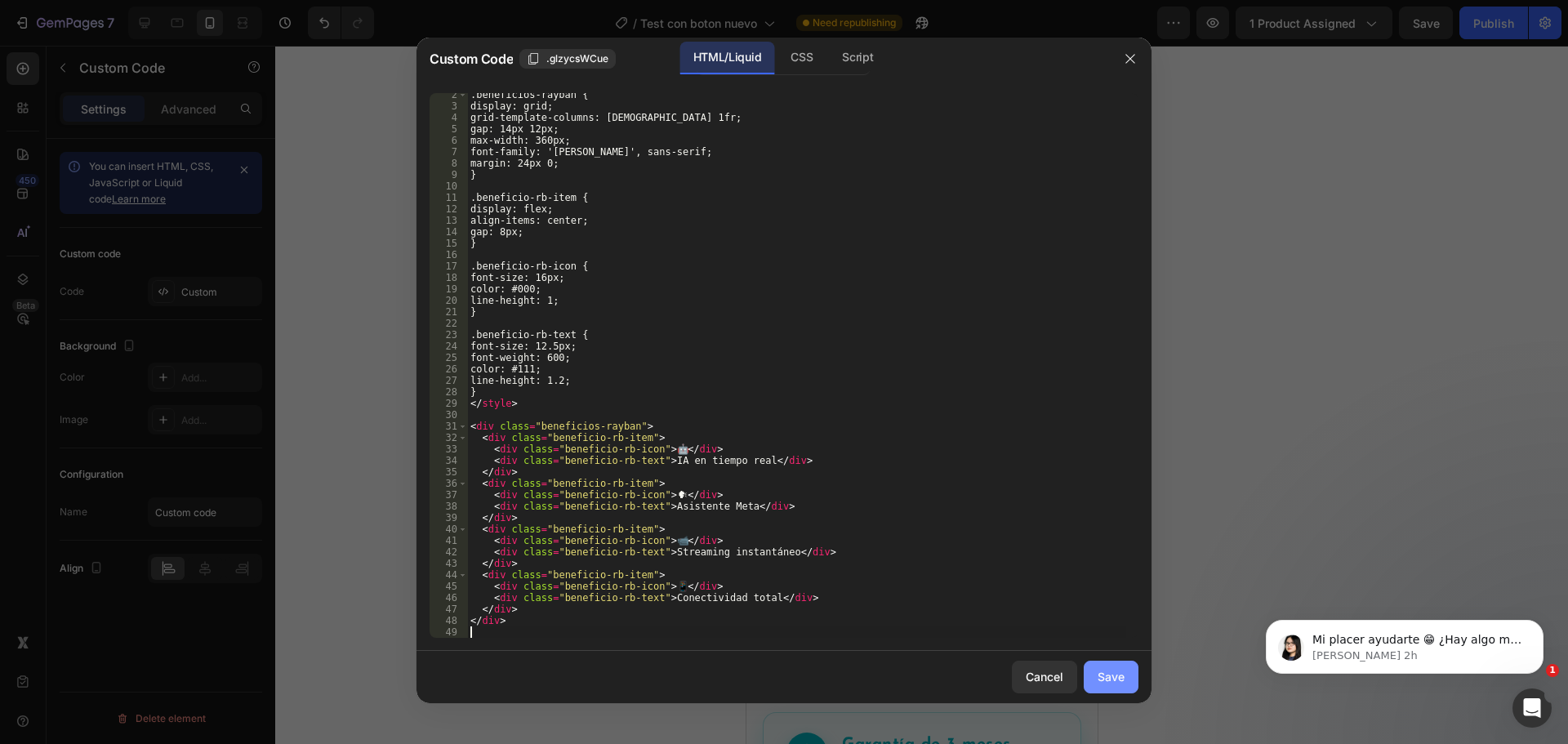
click at [1117, 667] on button "Save" at bounding box center [1111, 677] width 55 height 33
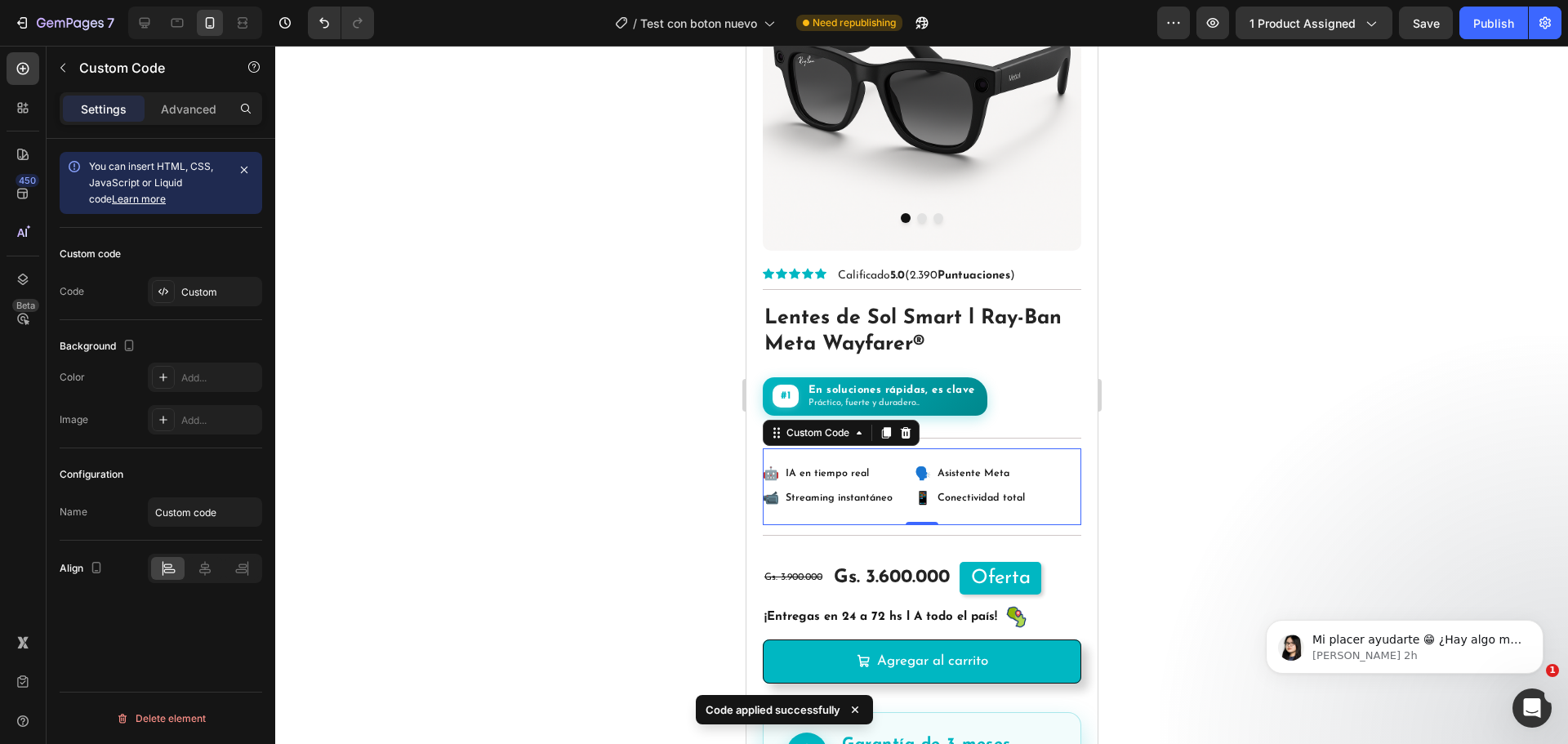
click at [1207, 415] on div at bounding box center [922, 395] width 1293 height 699
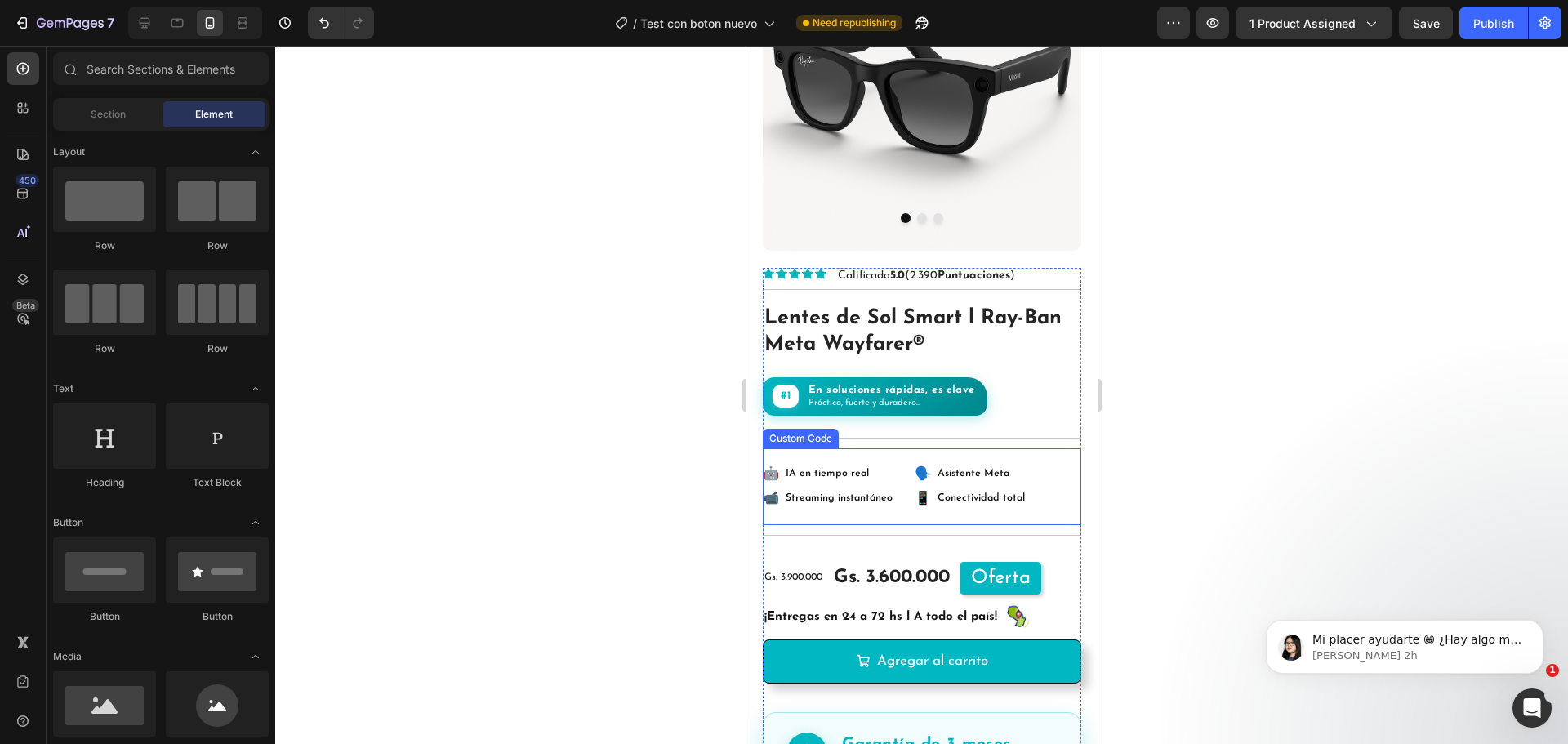
scroll to position [82, 0]
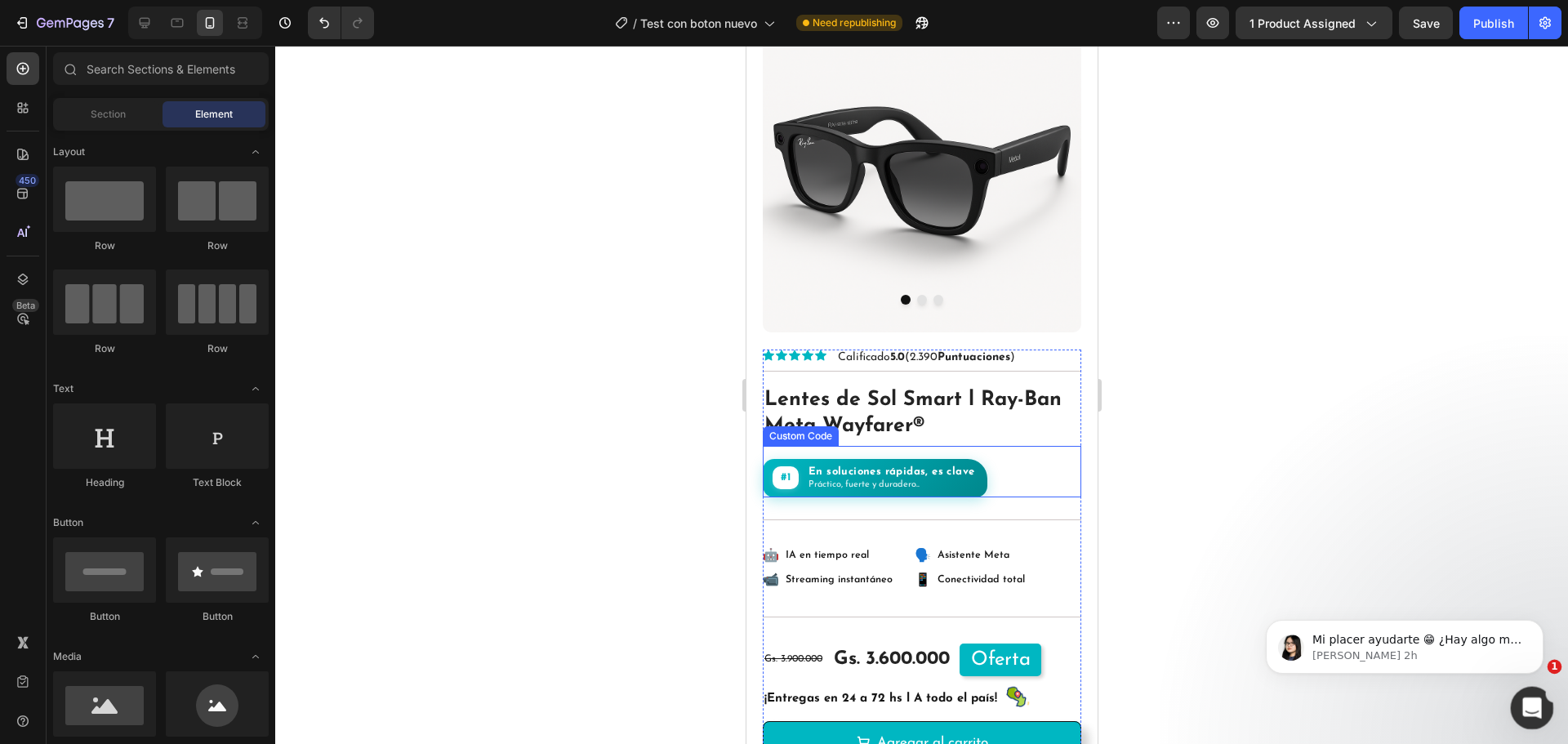
click at [1531, 715] on icon "Abrir Intercom Messenger" at bounding box center [1529, 705] width 27 height 27
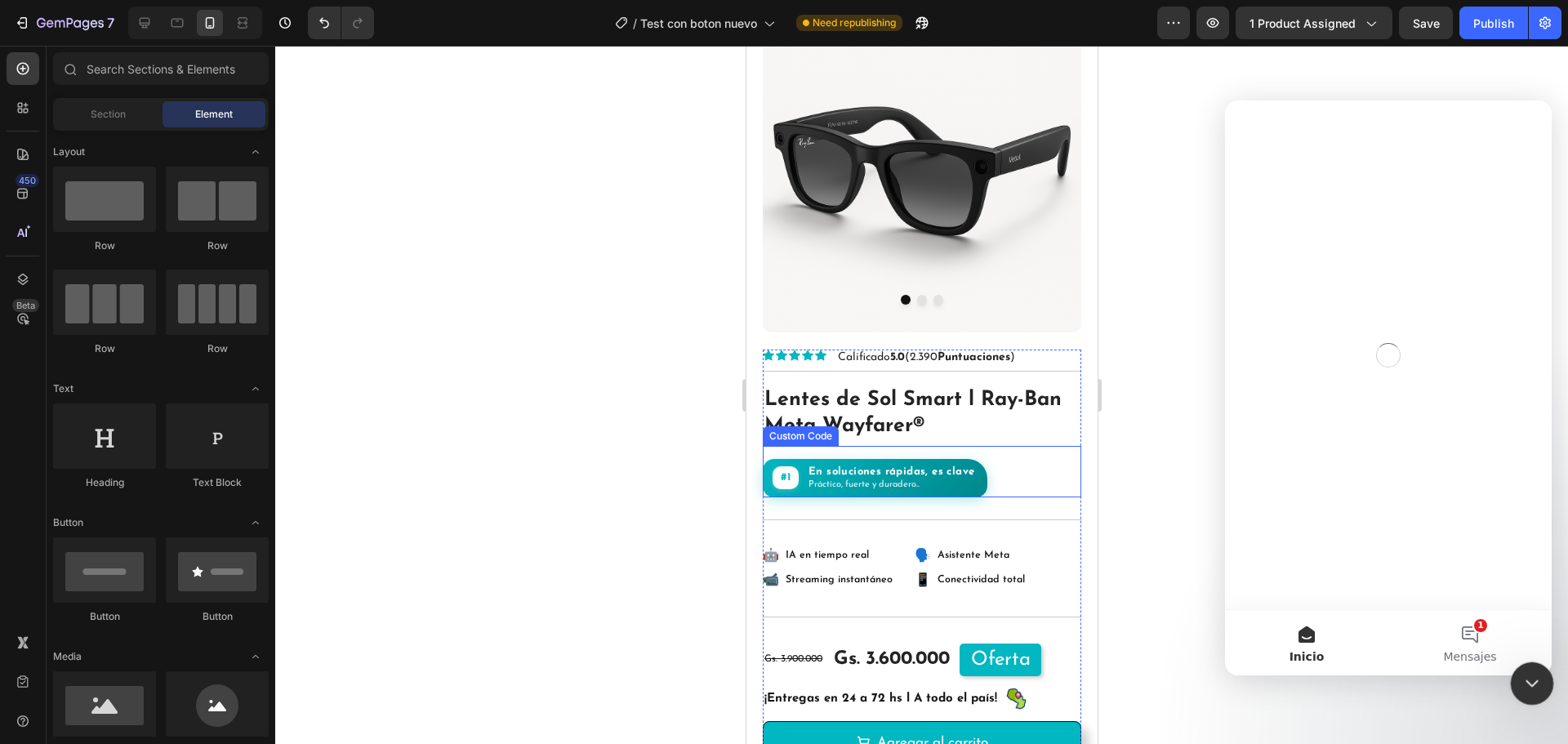
scroll to position [0, 0]
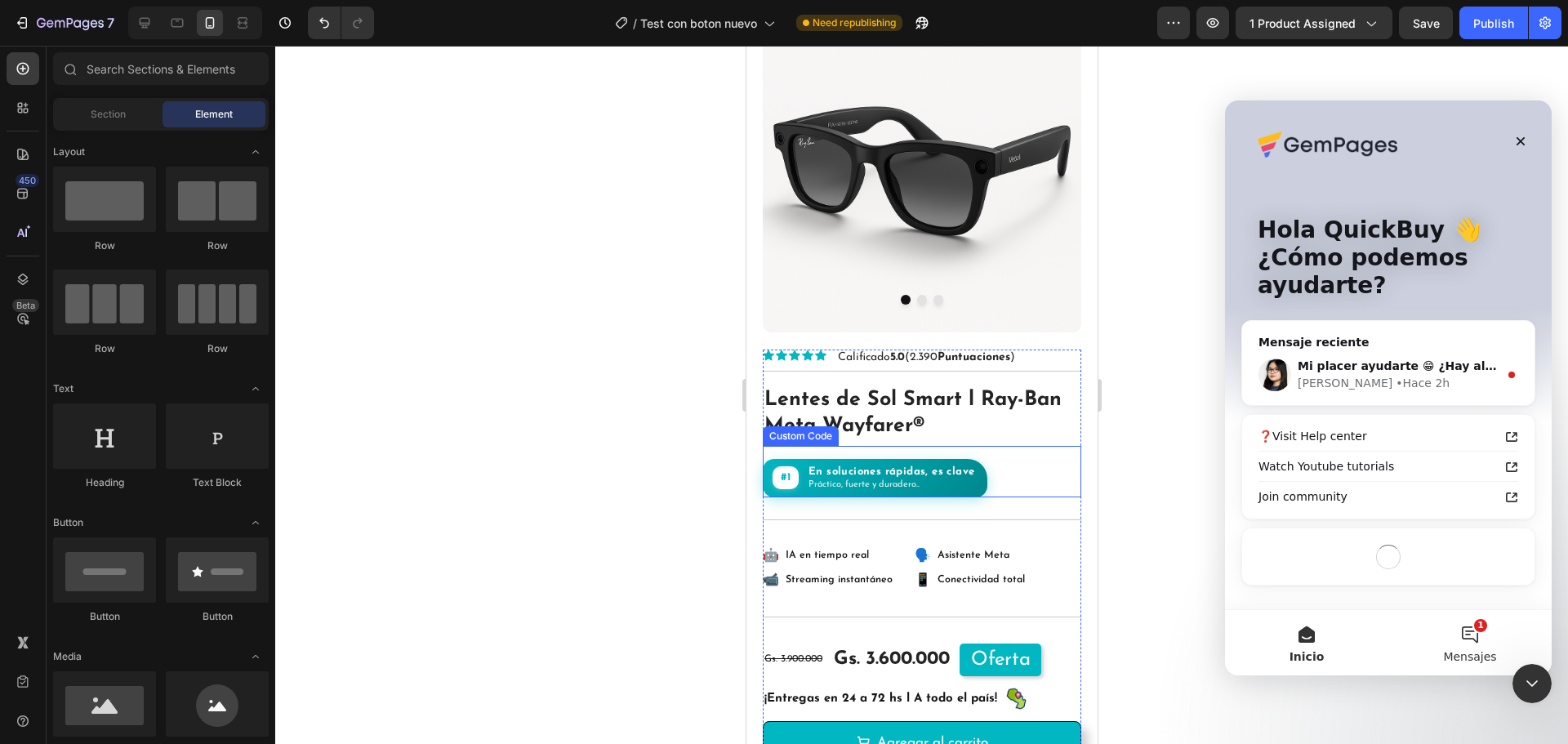
click at [1469, 656] on span "Mensajes" at bounding box center [1470, 656] width 53 height 11
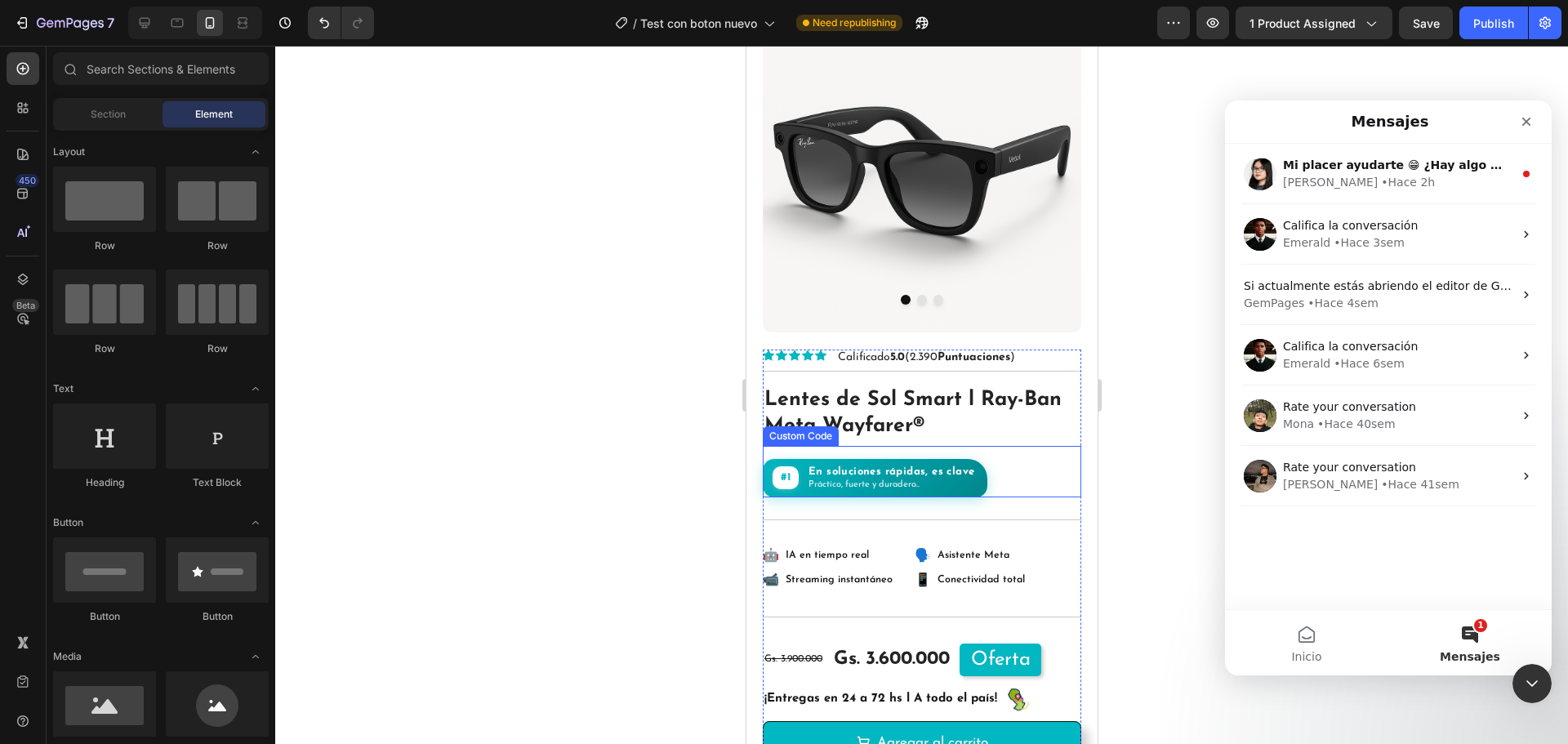
click at [1453, 689] on div at bounding box center [922, 395] width 1293 height 699
click at [1541, 678] on div "Cerrar Intercom Messenger" at bounding box center [1530, 681] width 39 height 39
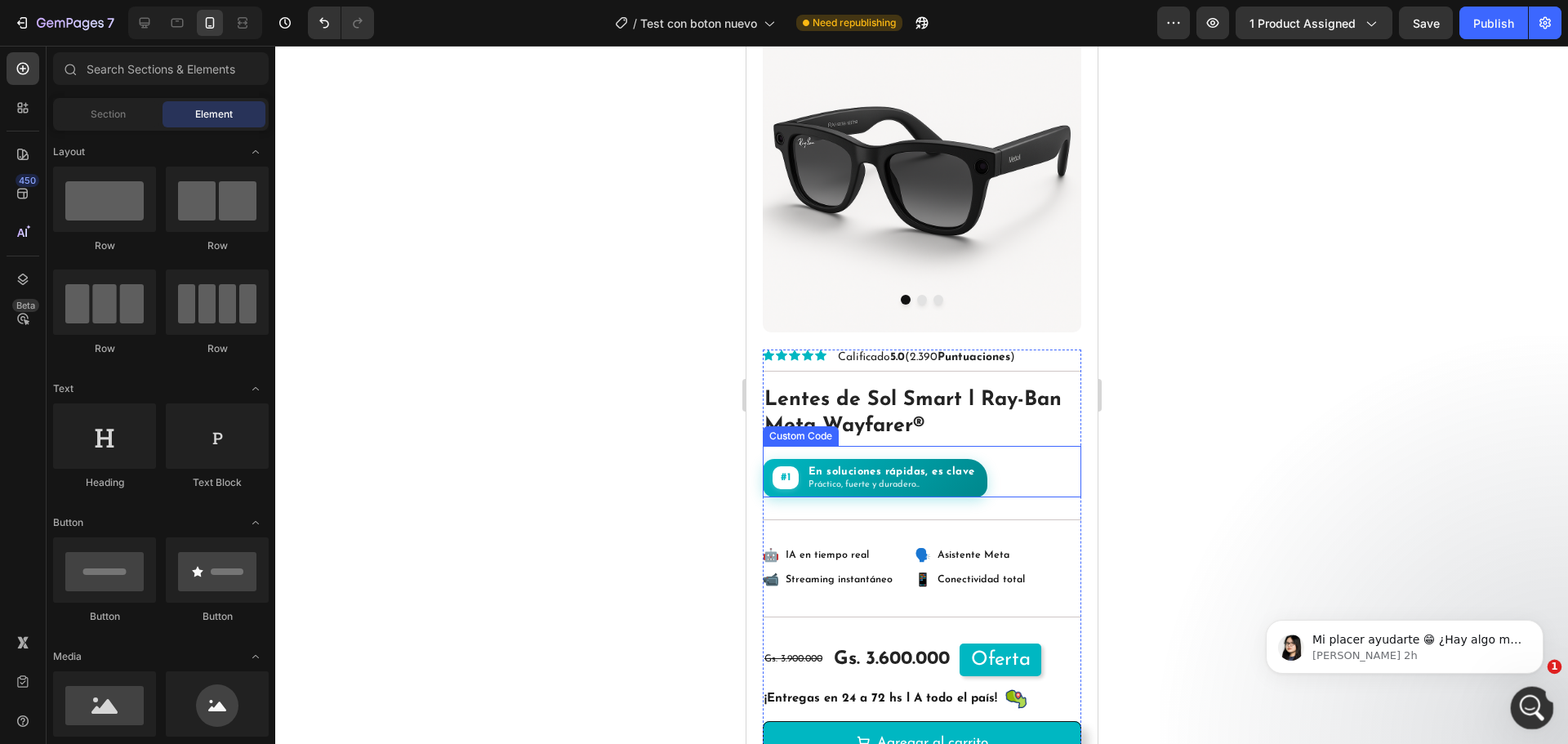
click at [1535, 696] on div "Abrir Intercom Messenger" at bounding box center [1529, 705] width 54 height 54
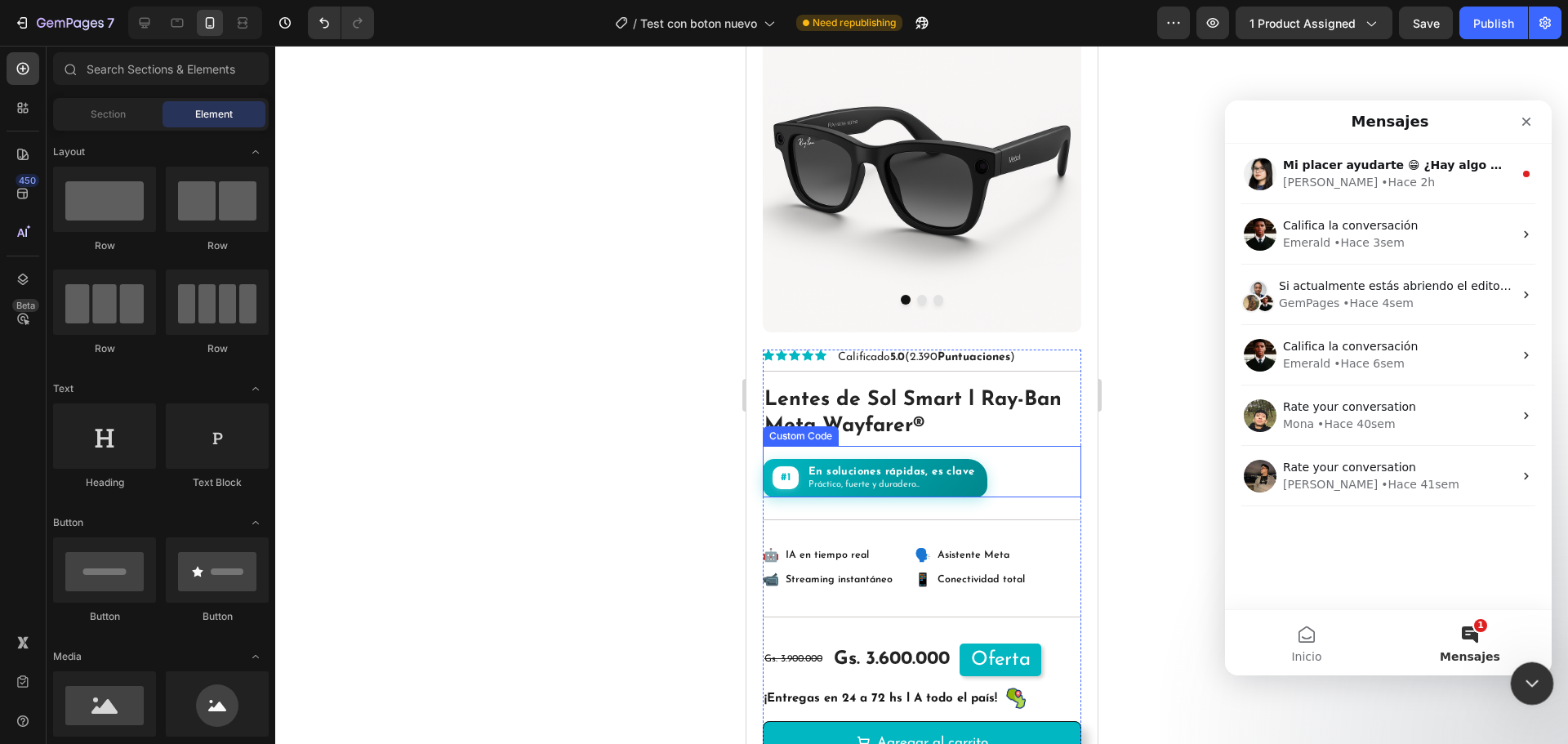
click at [1545, 664] on div at bounding box center [1533, 684] width 43 height 43
click at [1529, 683] on icon "Cerrar Intercom Messenger" at bounding box center [1529, 681] width 11 height 7
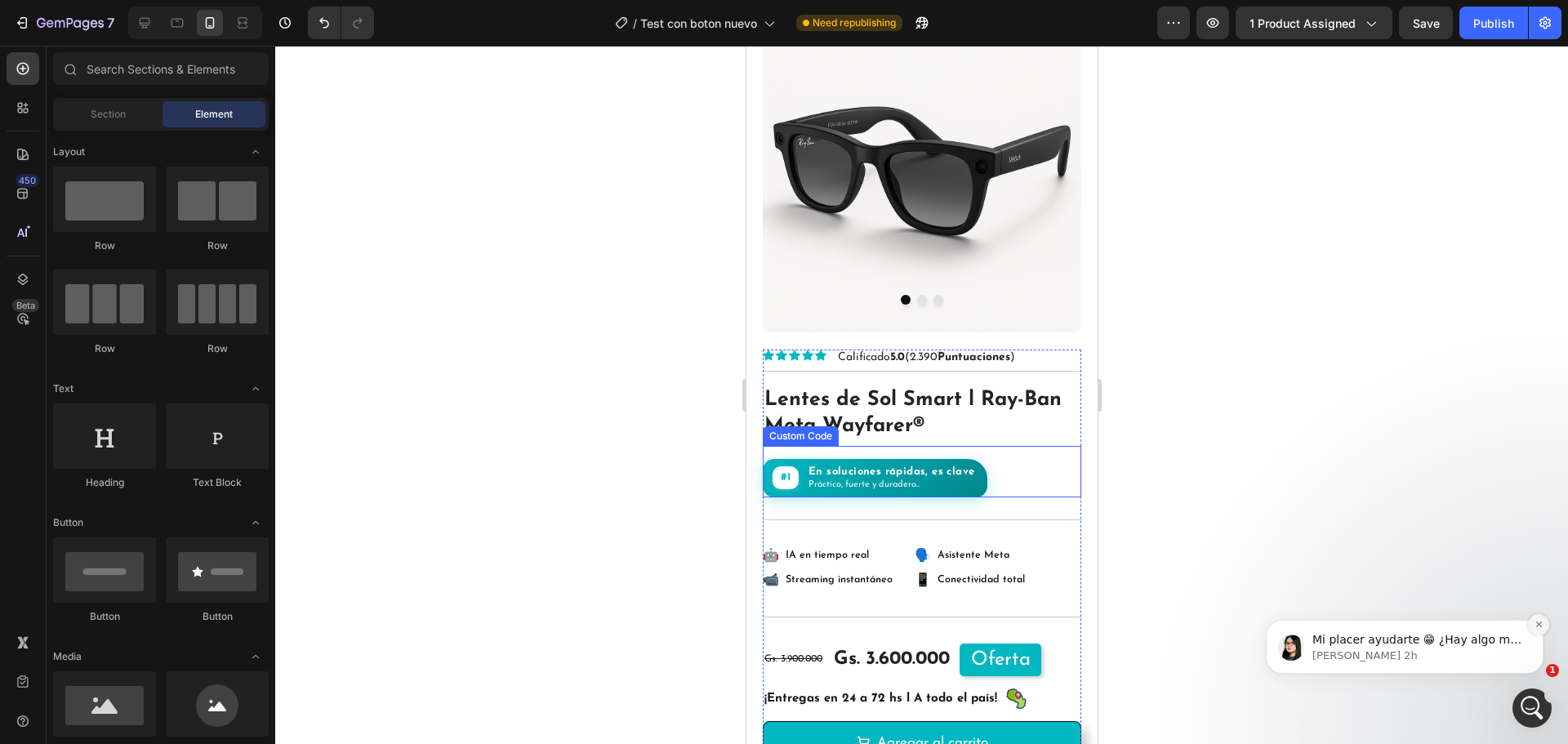
click at [1541, 625] on icon "Dismiss notification" at bounding box center [1539, 624] width 9 height 9
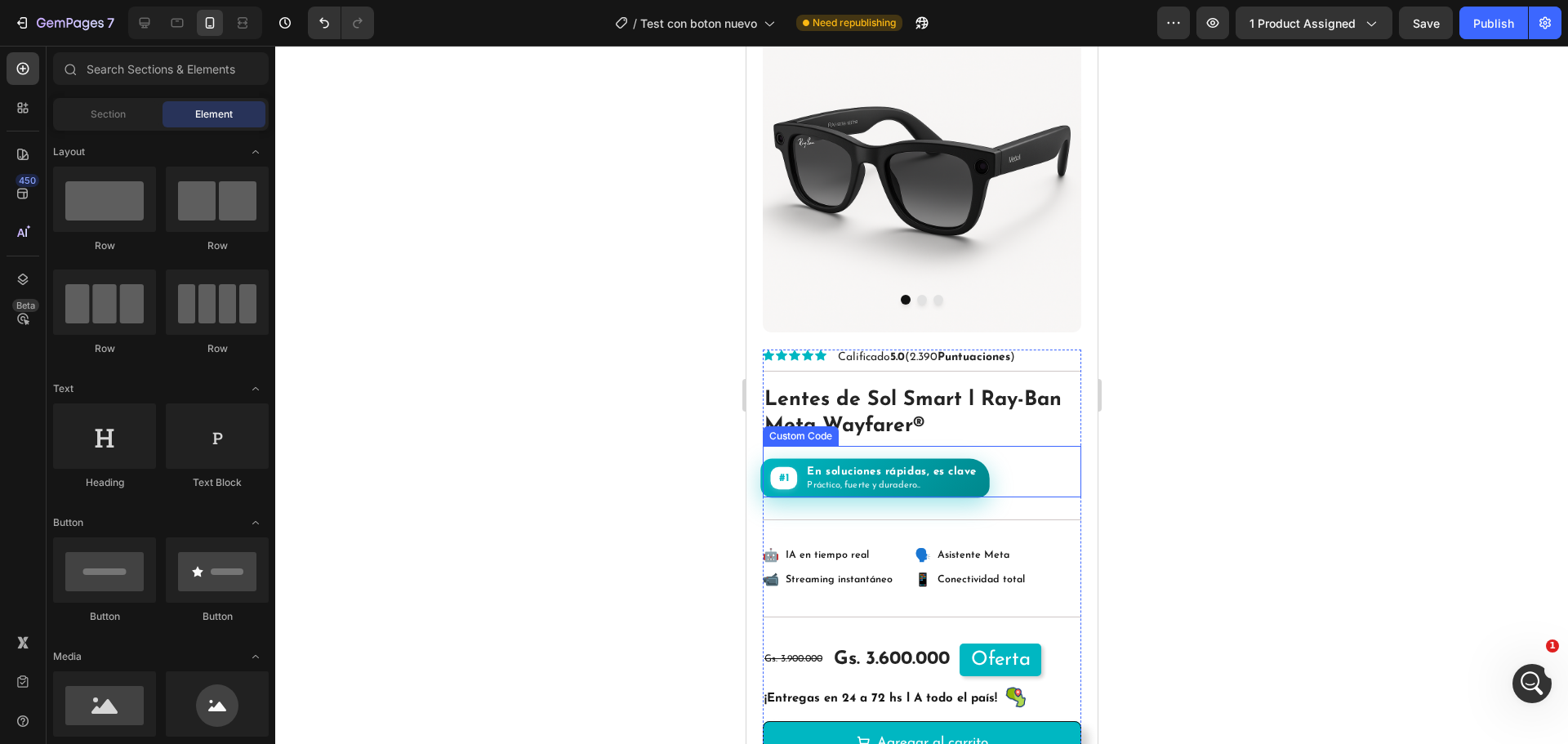
click at [894, 465] on h4 "En soluciones rápidas, es clave" at bounding box center [890, 471] width 169 height 13
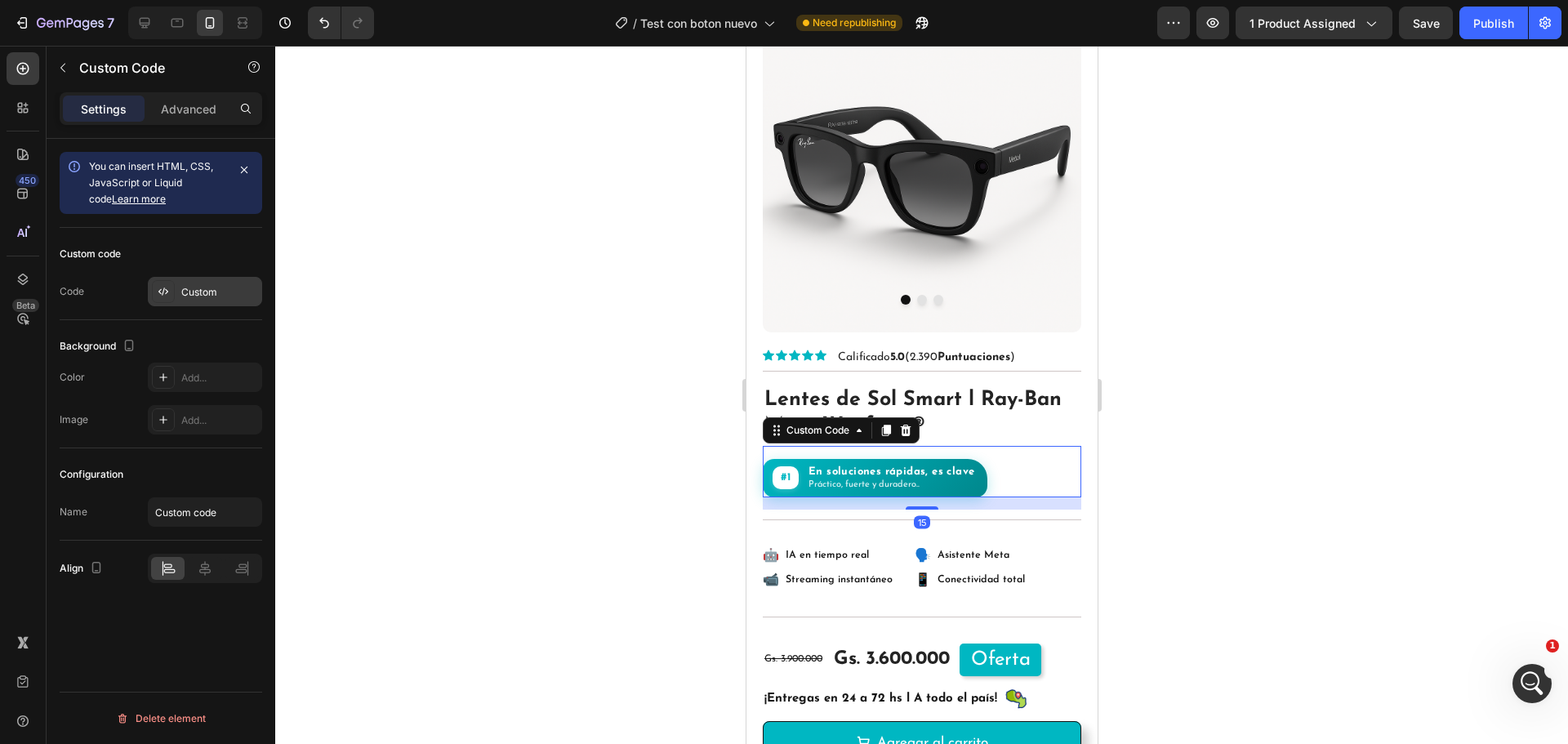
click at [198, 298] on div "Custom" at bounding box center [219, 292] width 76 height 15
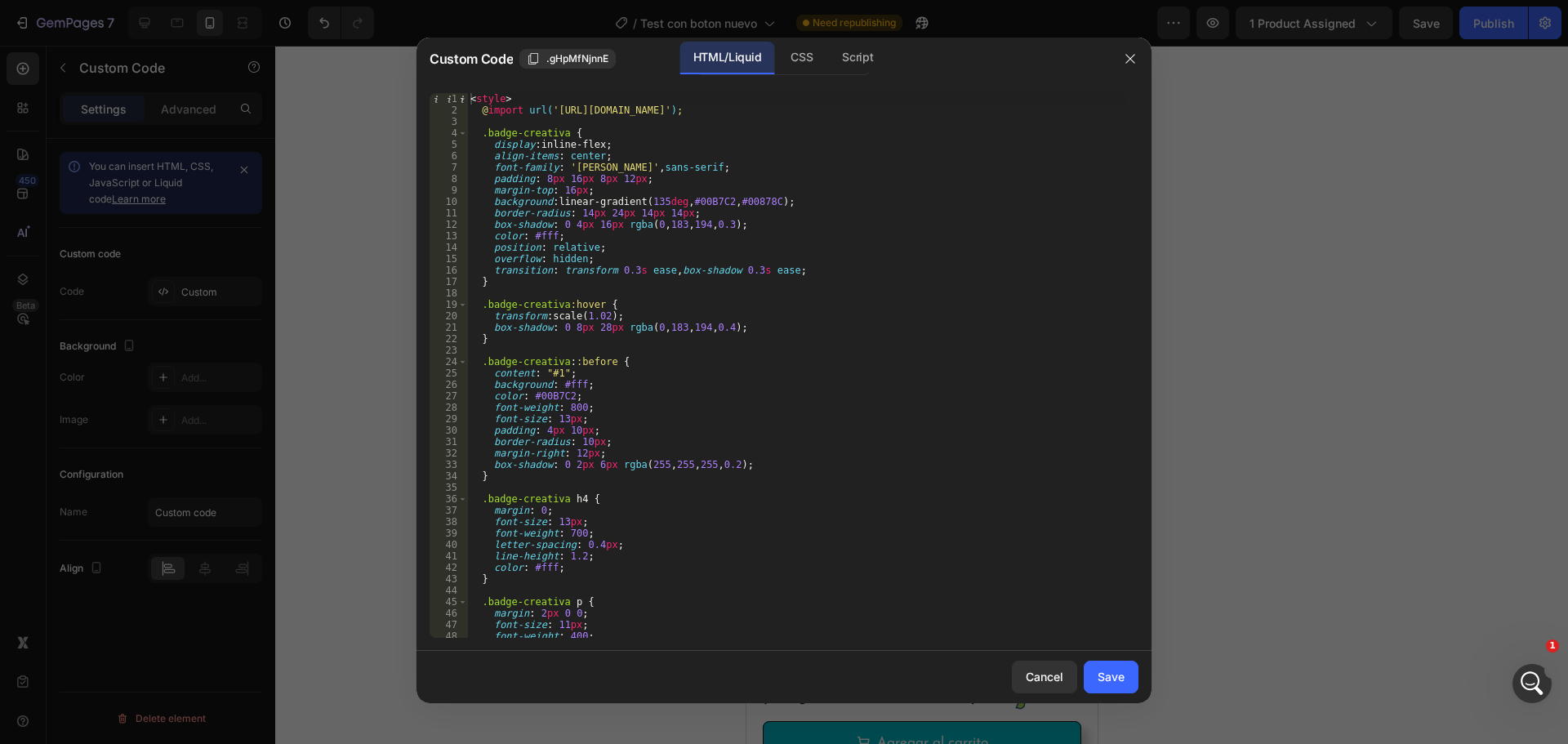
scroll to position [153, 0]
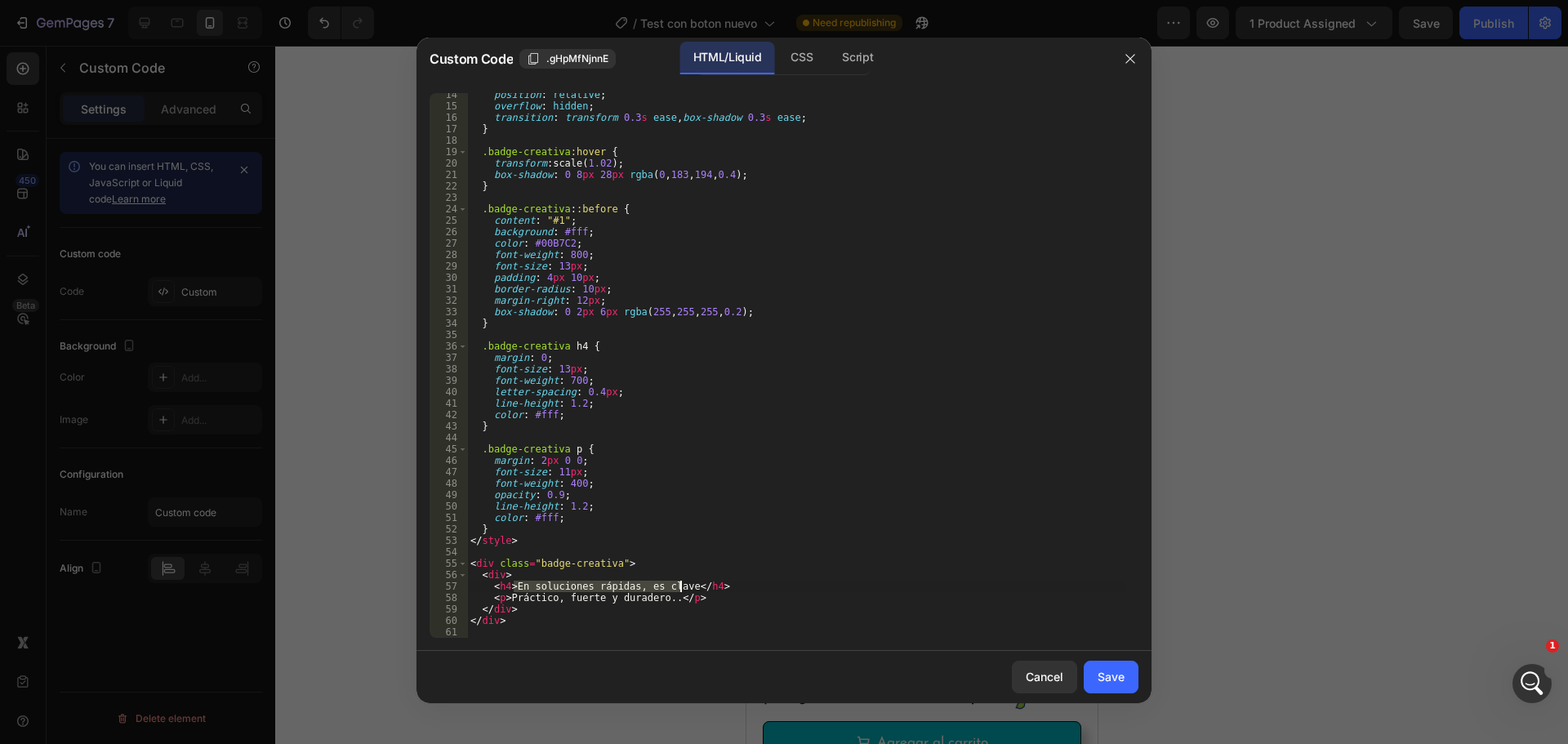
drag, startPoint x: 515, startPoint y: 584, endPoint x: 681, endPoint y: 584, distance: 166.0
click at [681, 584] on div "position : relative ; overflow : hidden ; transition : transform 0.3 s ease , b…" at bounding box center [796, 372] width 659 height 567
paste textarea "en Innovación Portátil"
click at [520, 585] on div "position : relative ; overflow : hidden ; transition : transform 0.3 s ease , b…" at bounding box center [796, 372] width 659 height 567
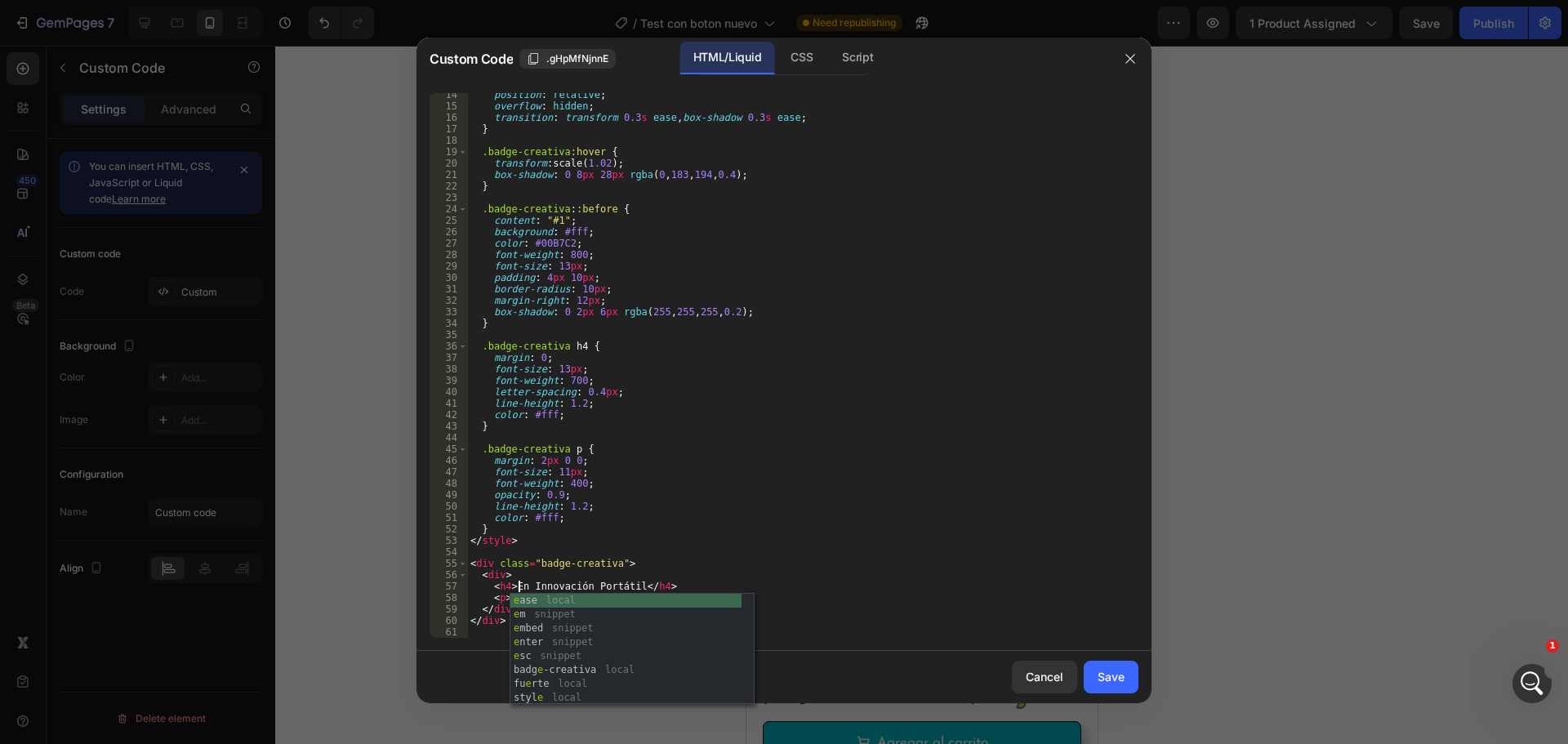
scroll to position [0, 3]
click at [782, 539] on div "position : relative ; overflow : hidden ; transition : transform 0.3 s ease , b…" at bounding box center [796, 372] width 659 height 567
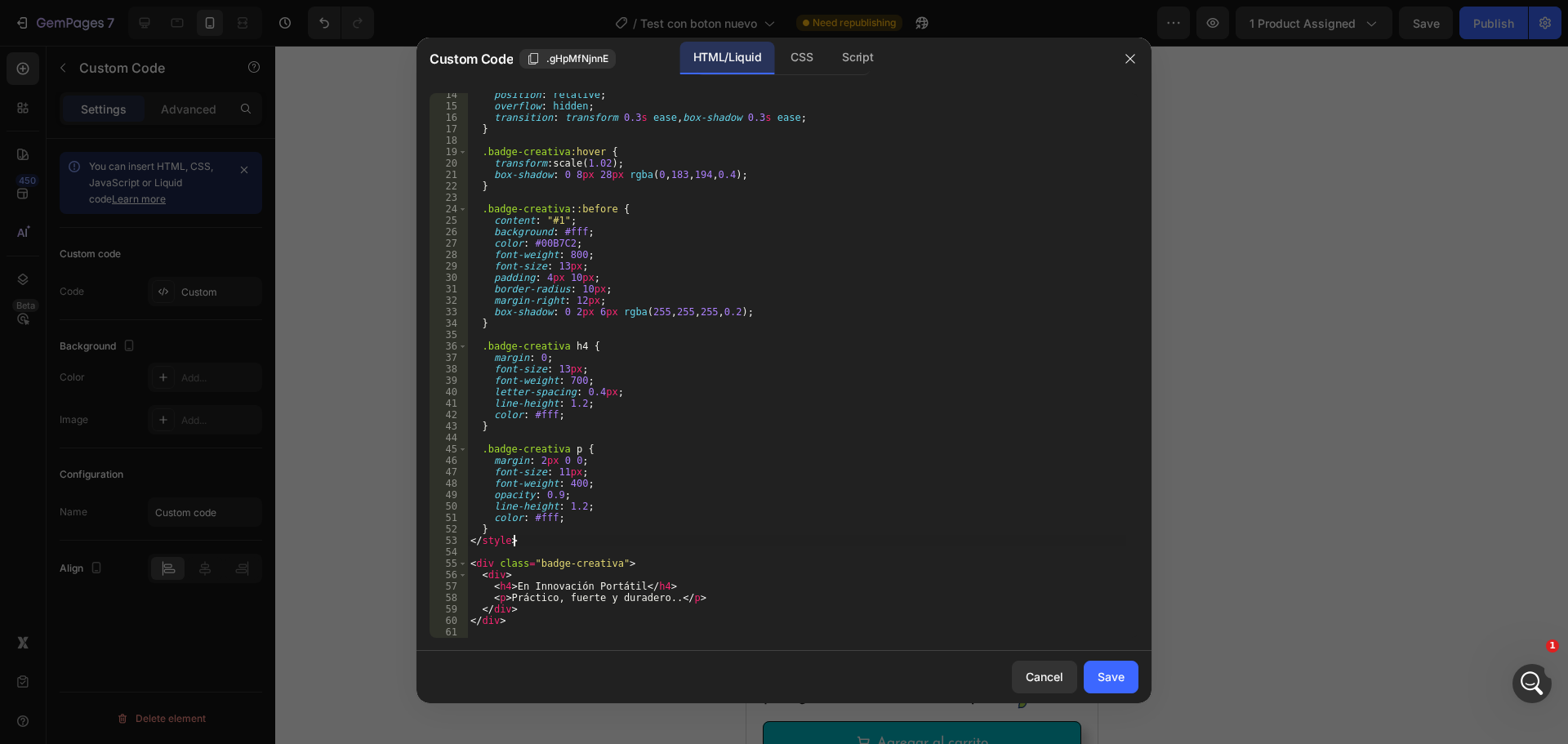
scroll to position [0, 3]
drag, startPoint x: 510, startPoint y: 596, endPoint x: 663, endPoint y: 601, distance: 153.1
click at [663, 601] on div "position : relative ; overflow : hidden ; transition : transform 0.3 s ease , b…" at bounding box center [796, 372] width 659 height 567
paste textarea "Lentes clásicos con el poder de la IA"
type textarea "<p>Lentes clásicos con el poder de la IA</p>"
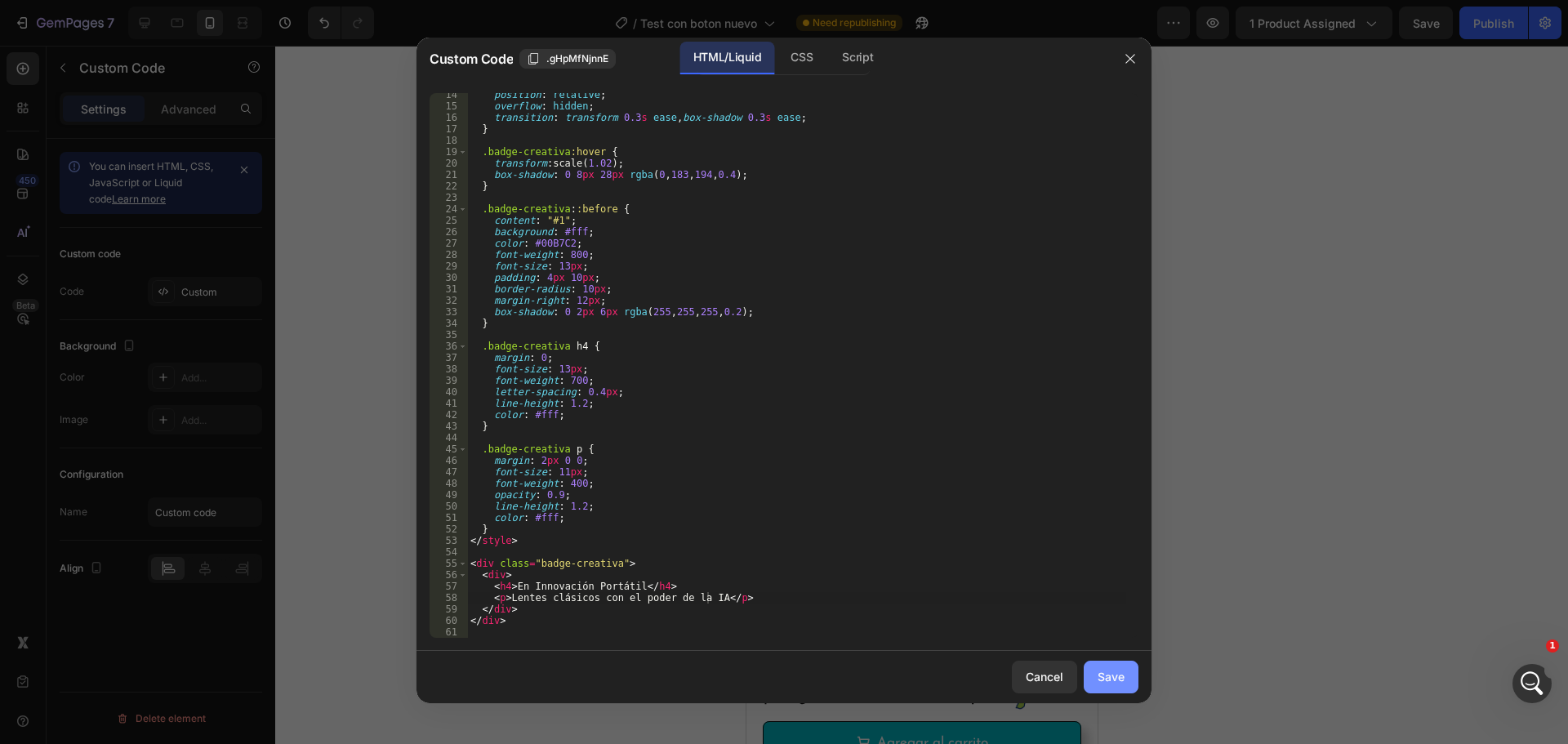
click at [1114, 675] on div "Save" at bounding box center [1111, 677] width 27 height 17
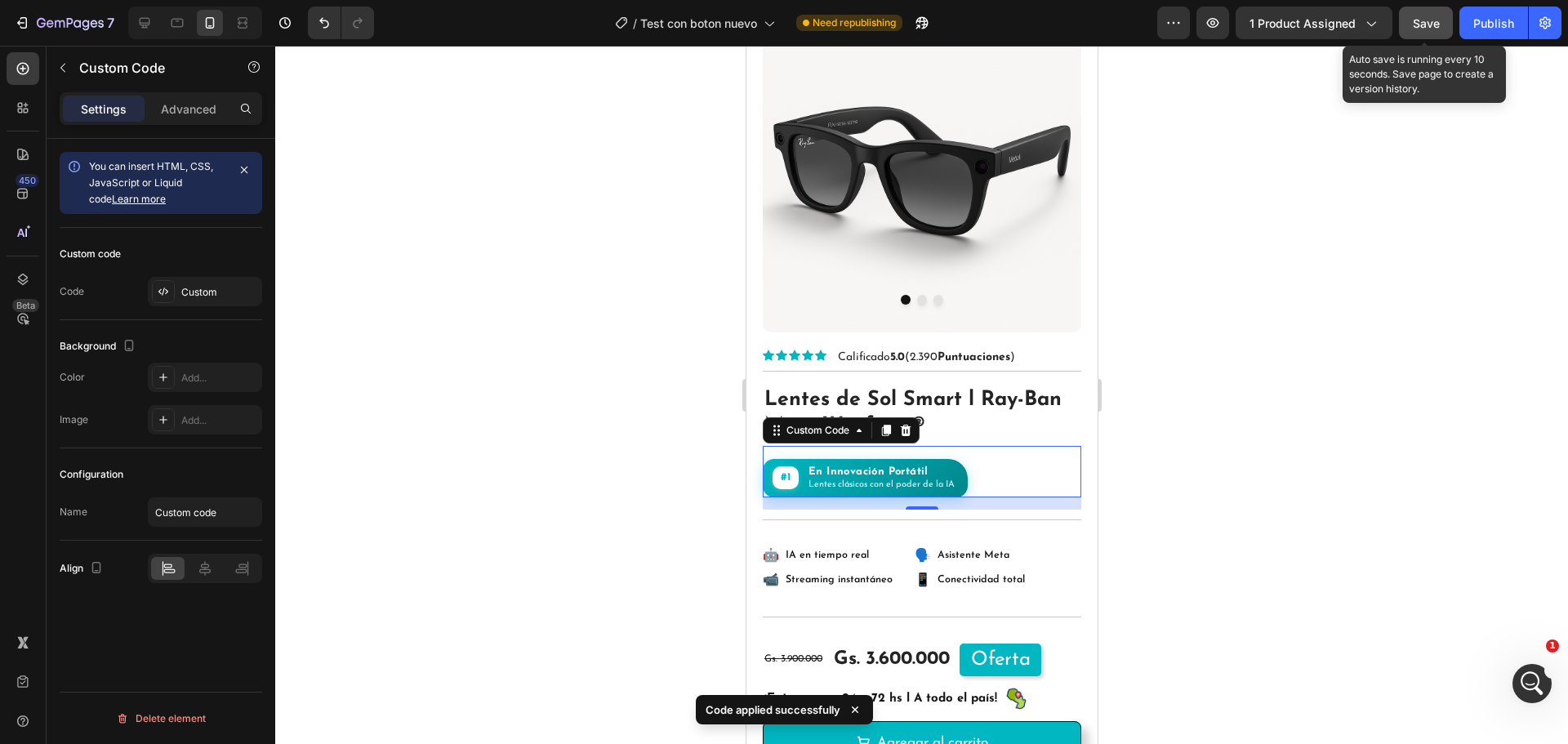
click at [1437, 24] on span "Save" at bounding box center [1426, 23] width 27 height 14
click at [1223, 445] on div at bounding box center [922, 395] width 1293 height 699
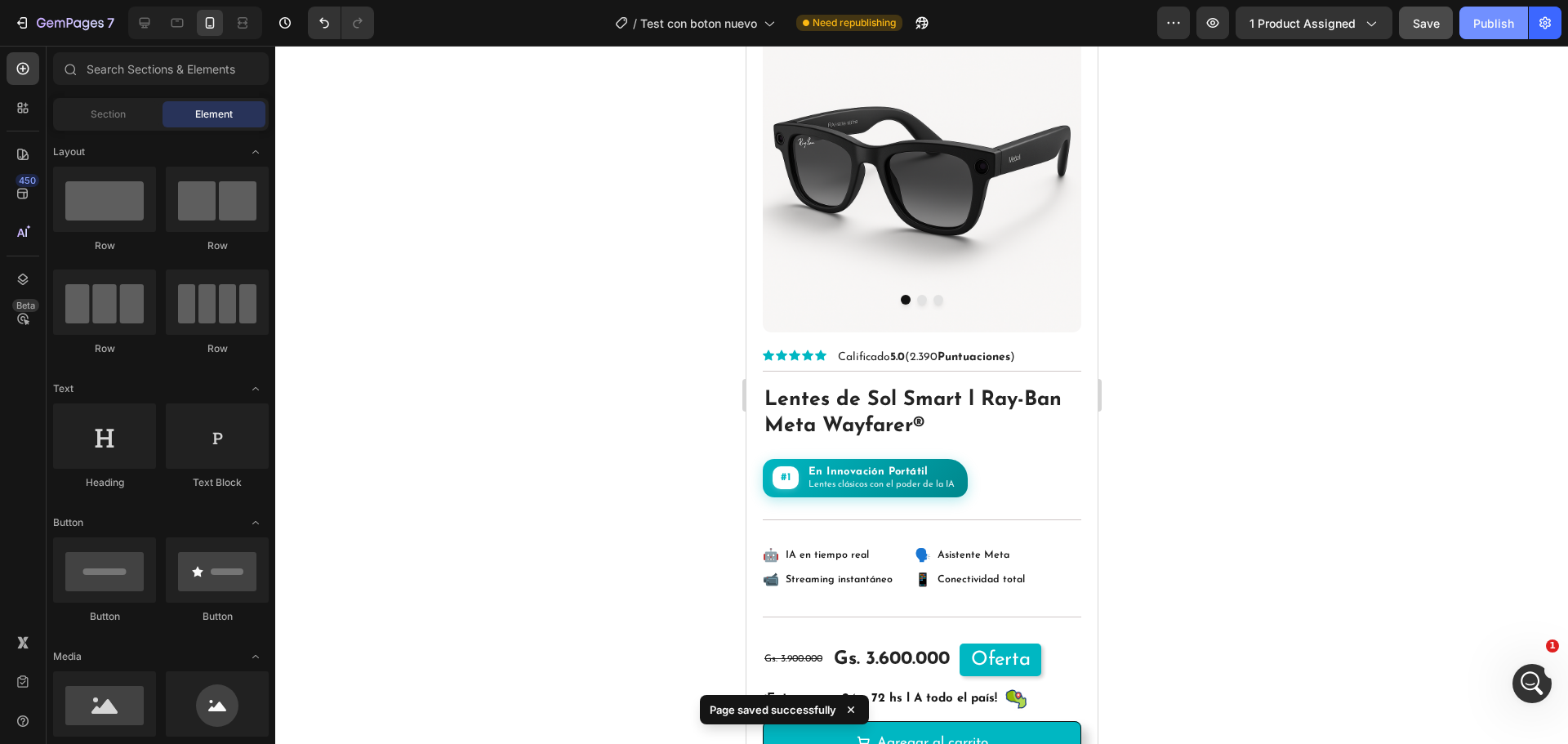
click at [1492, 28] on div "Publish" at bounding box center [1494, 23] width 41 height 17
click at [1304, 349] on div at bounding box center [922, 395] width 1293 height 699
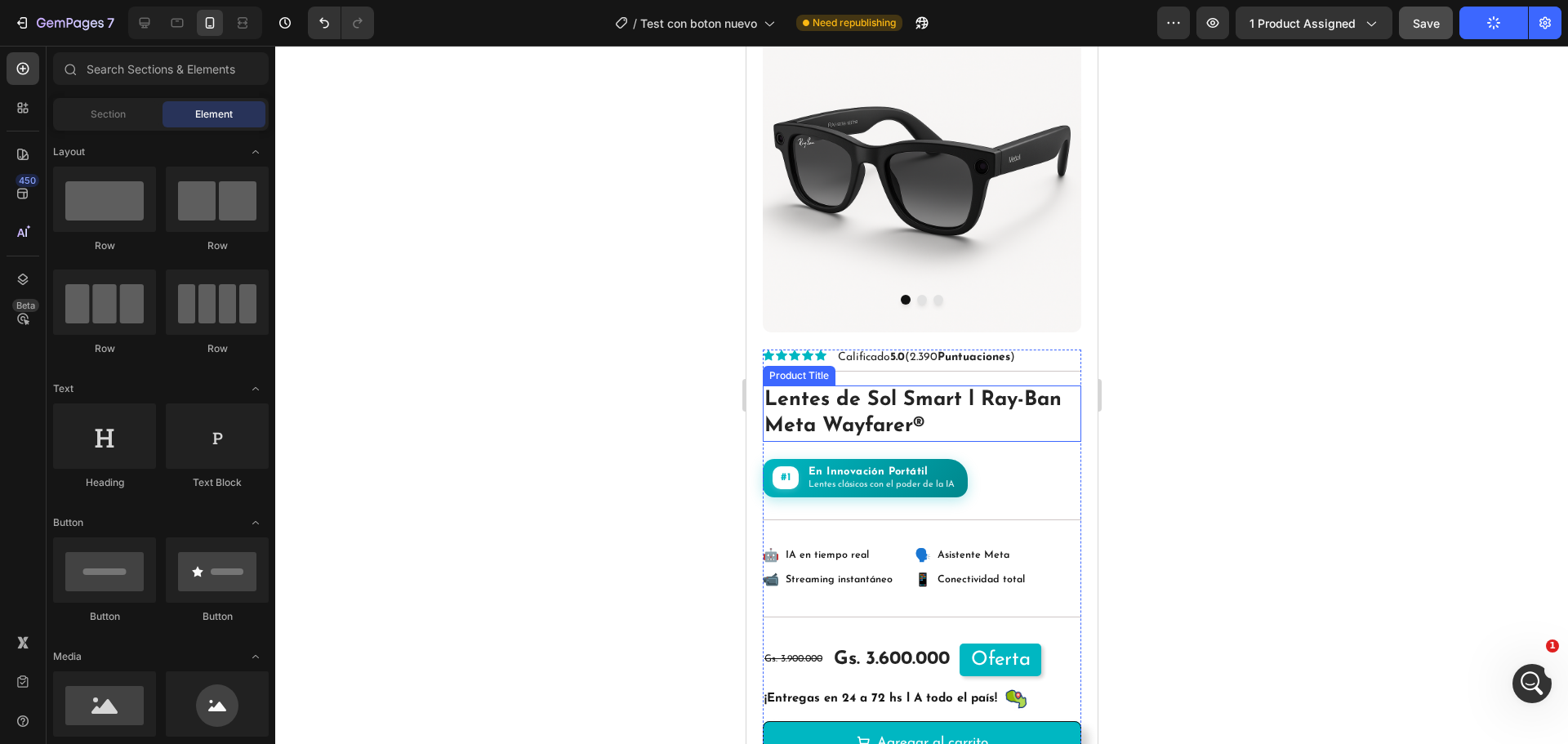
click at [916, 409] on h1 "Lentes de Sol Smart l Ray-Ban Meta Wayfarer®" at bounding box center [921, 414] width 318 height 57
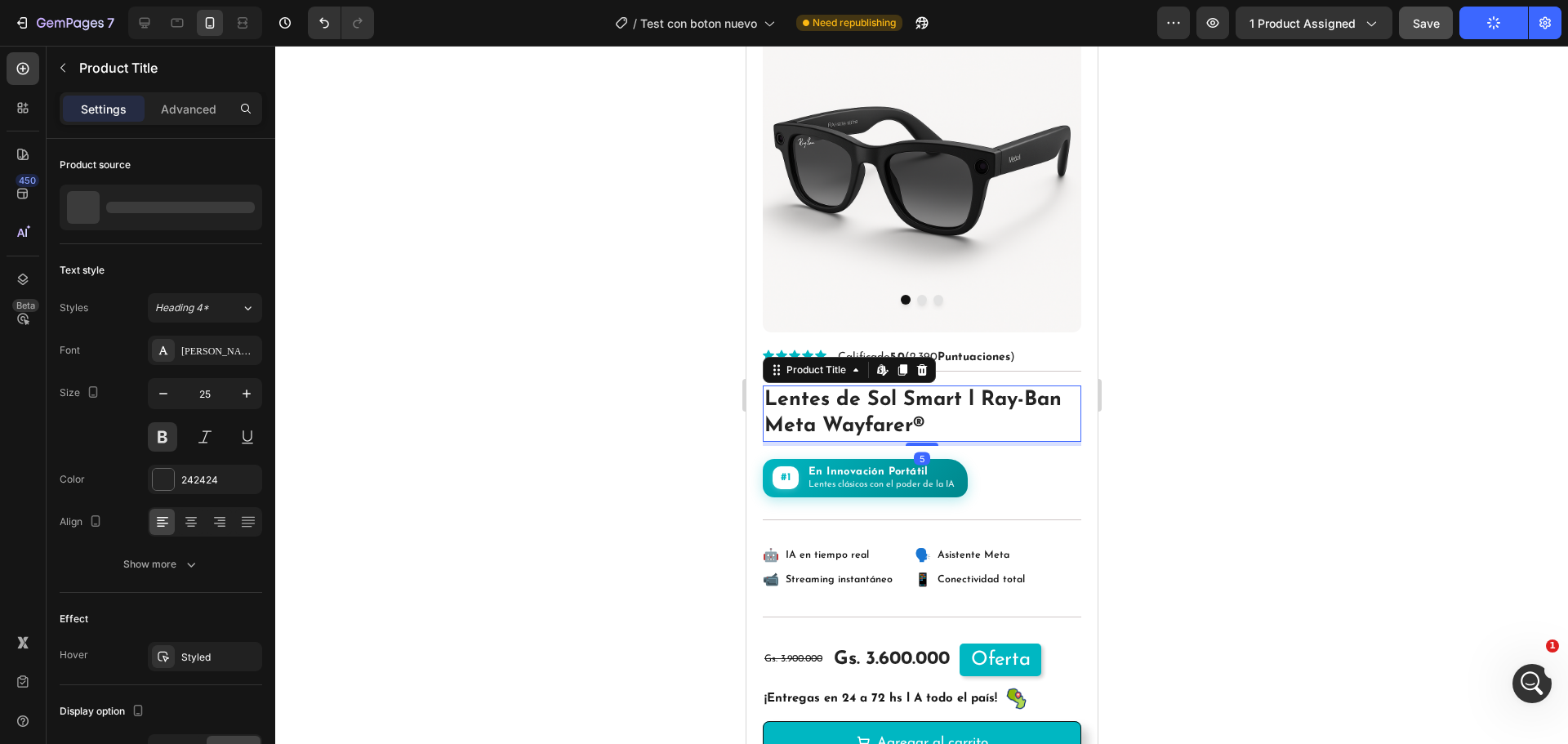
click at [1218, 397] on div at bounding box center [922, 395] width 1293 height 699
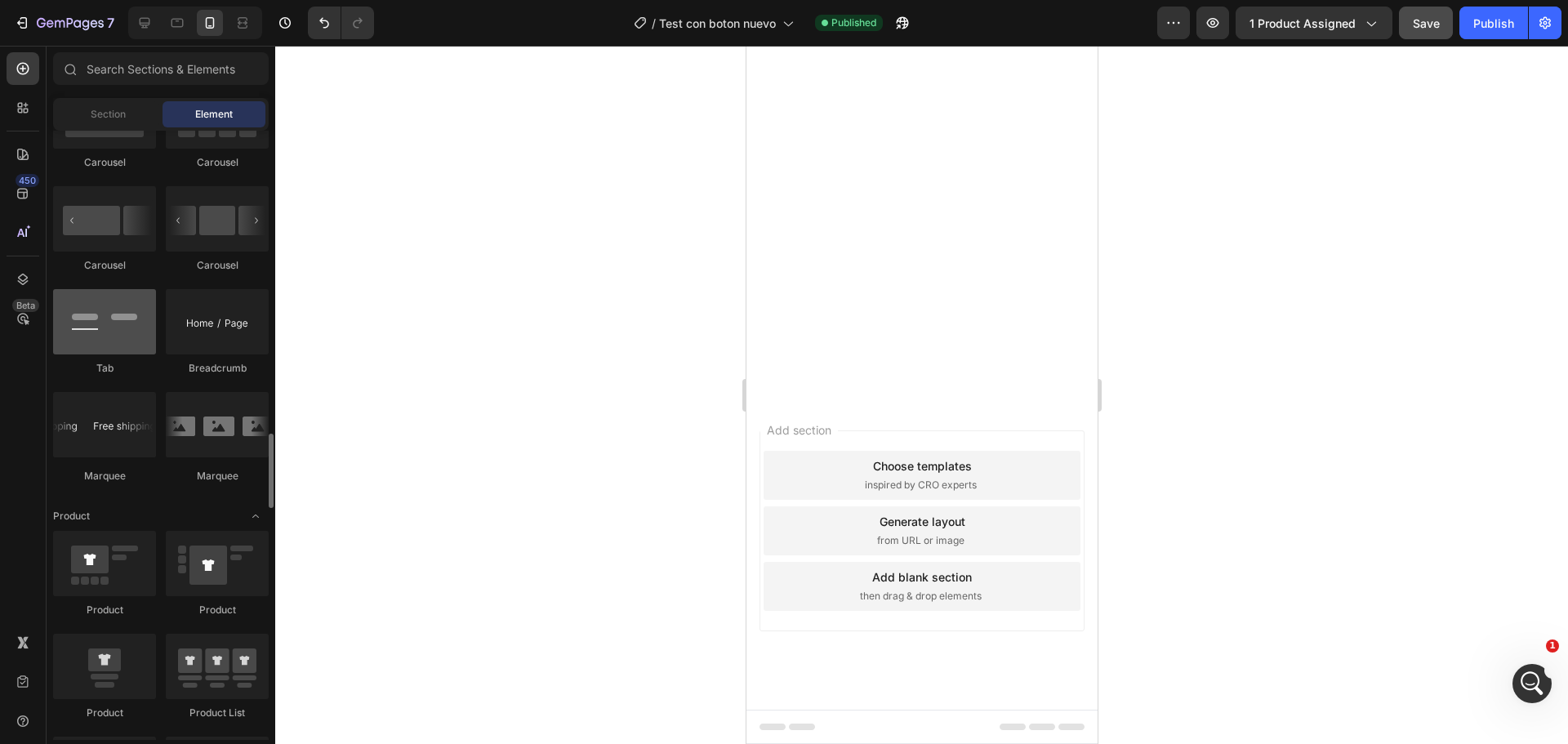
scroll to position [1960, 0]
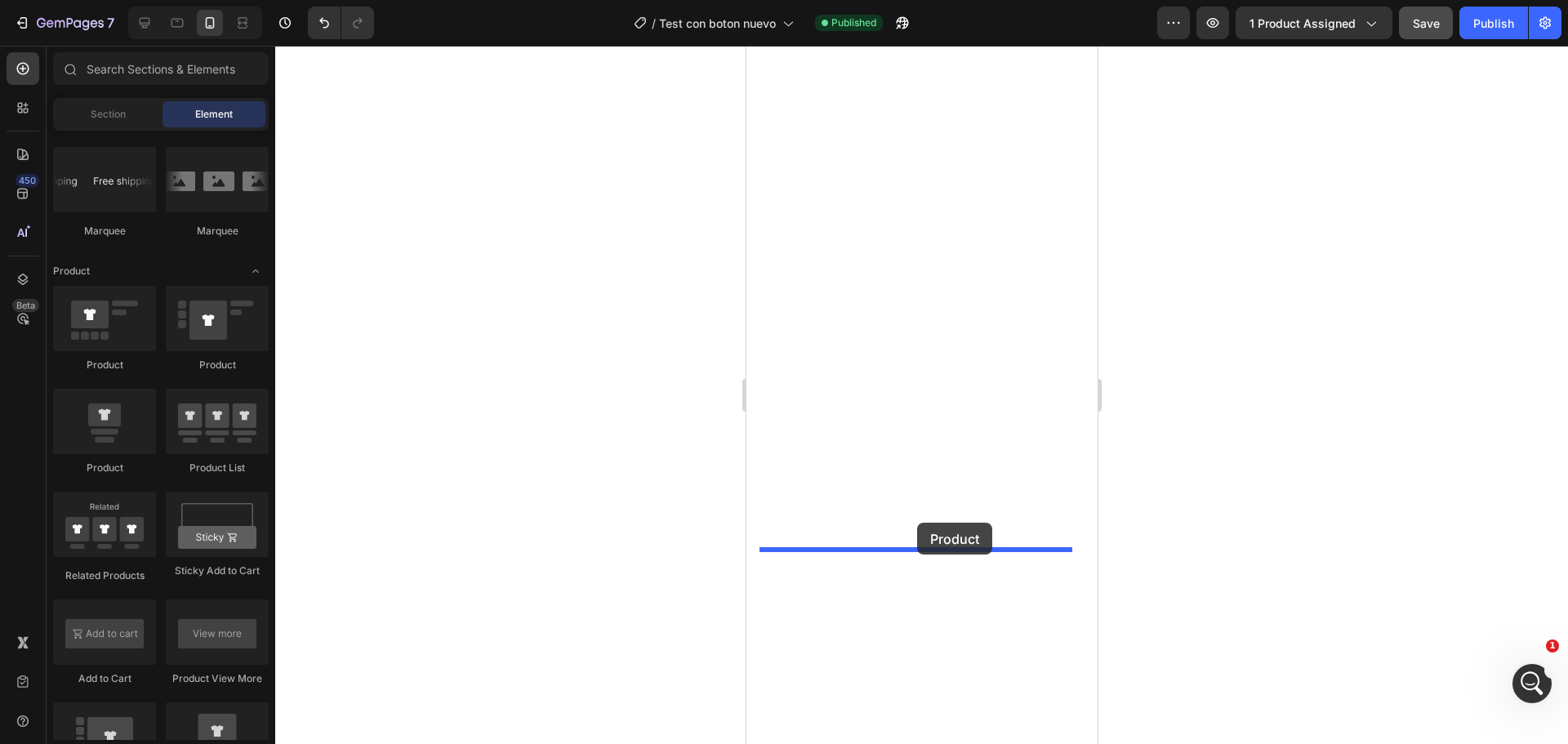
drag, startPoint x: 855, startPoint y: 474, endPoint x: 917, endPoint y: 523, distance: 79.0
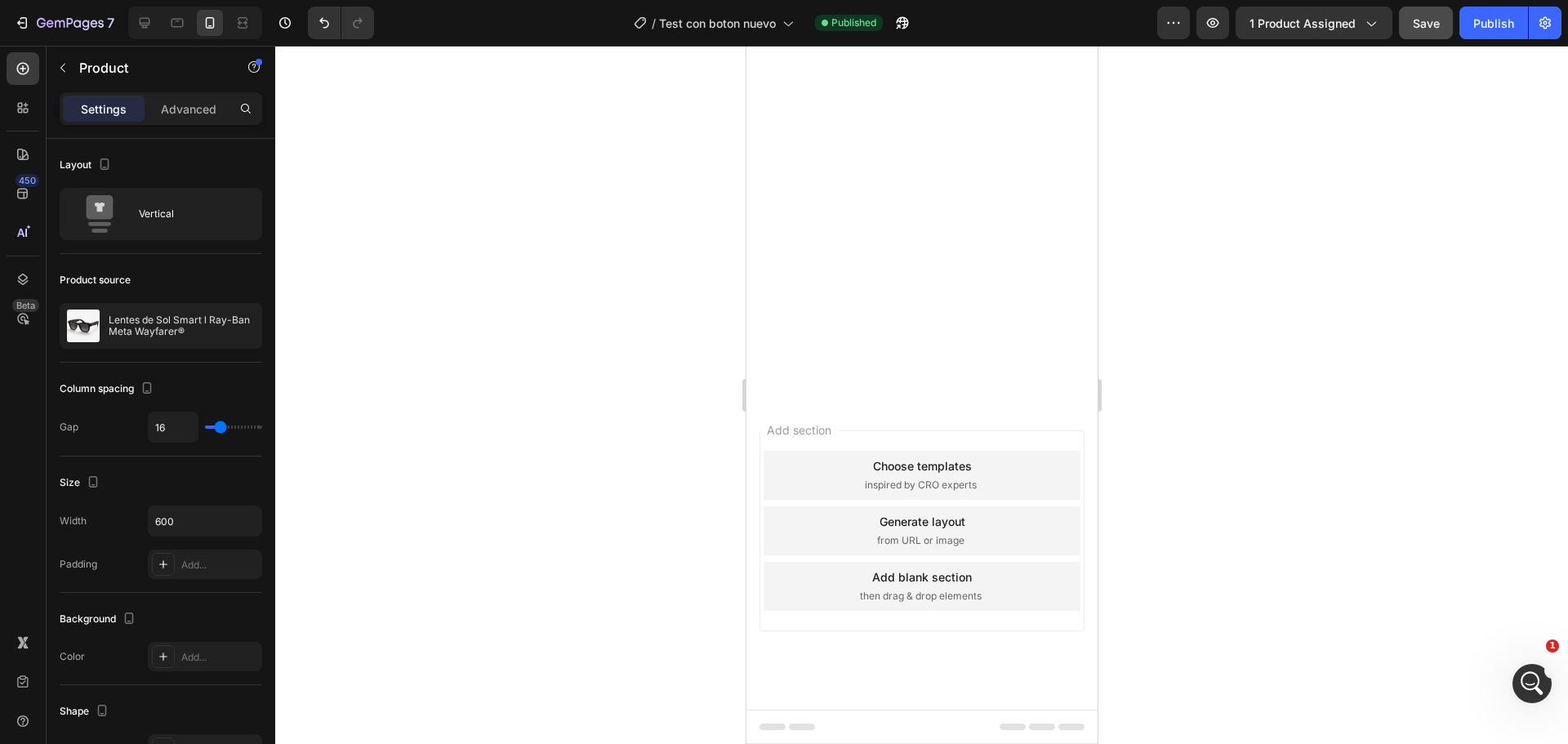
scroll to position [5554, 0]
type input "7"
type input "4"
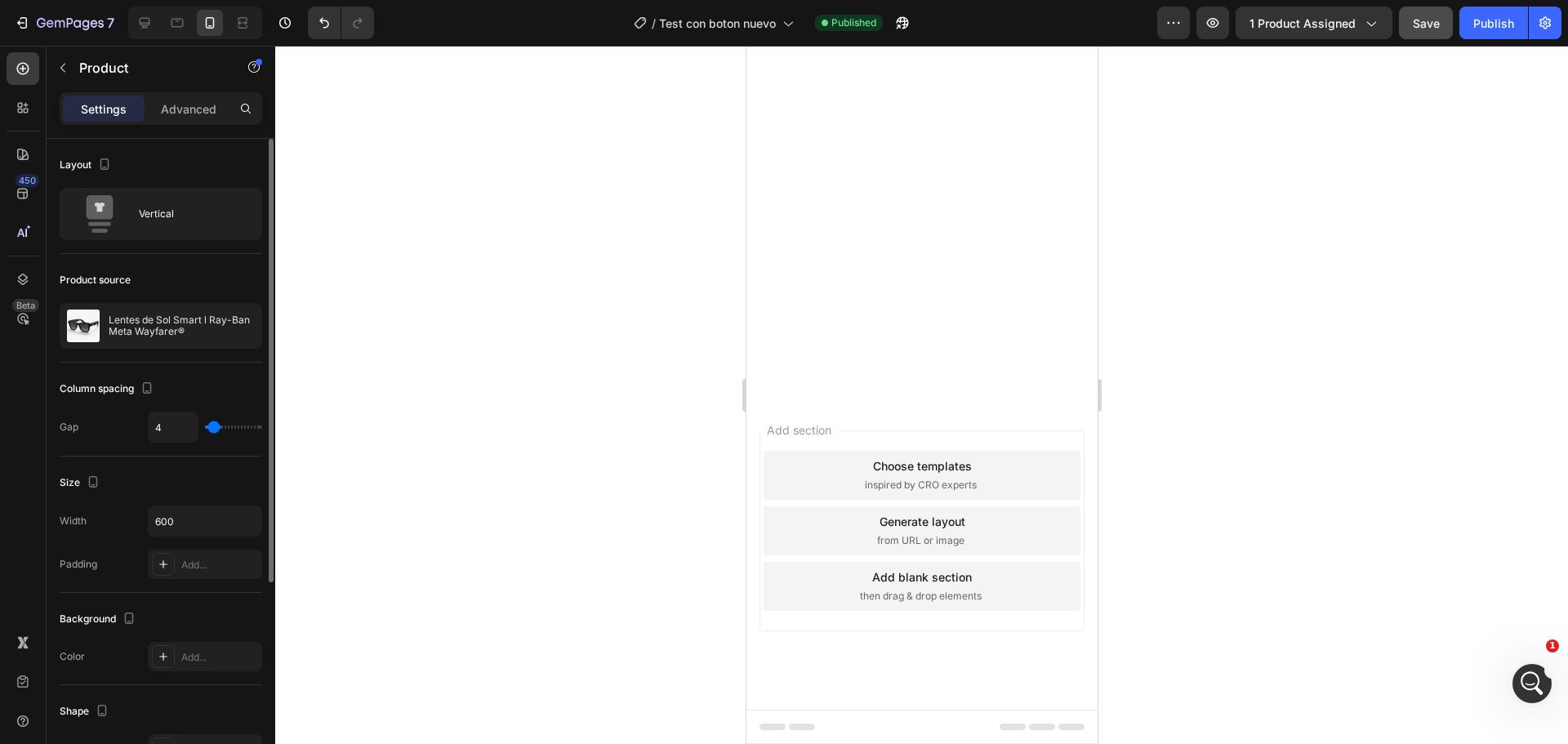
type input "0"
drag, startPoint x: 215, startPoint y: 427, endPoint x: 157, endPoint y: 430, distance: 58.1
type input "0"
click at [205, 429] on input "range" at bounding box center [233, 427] width 58 height 3
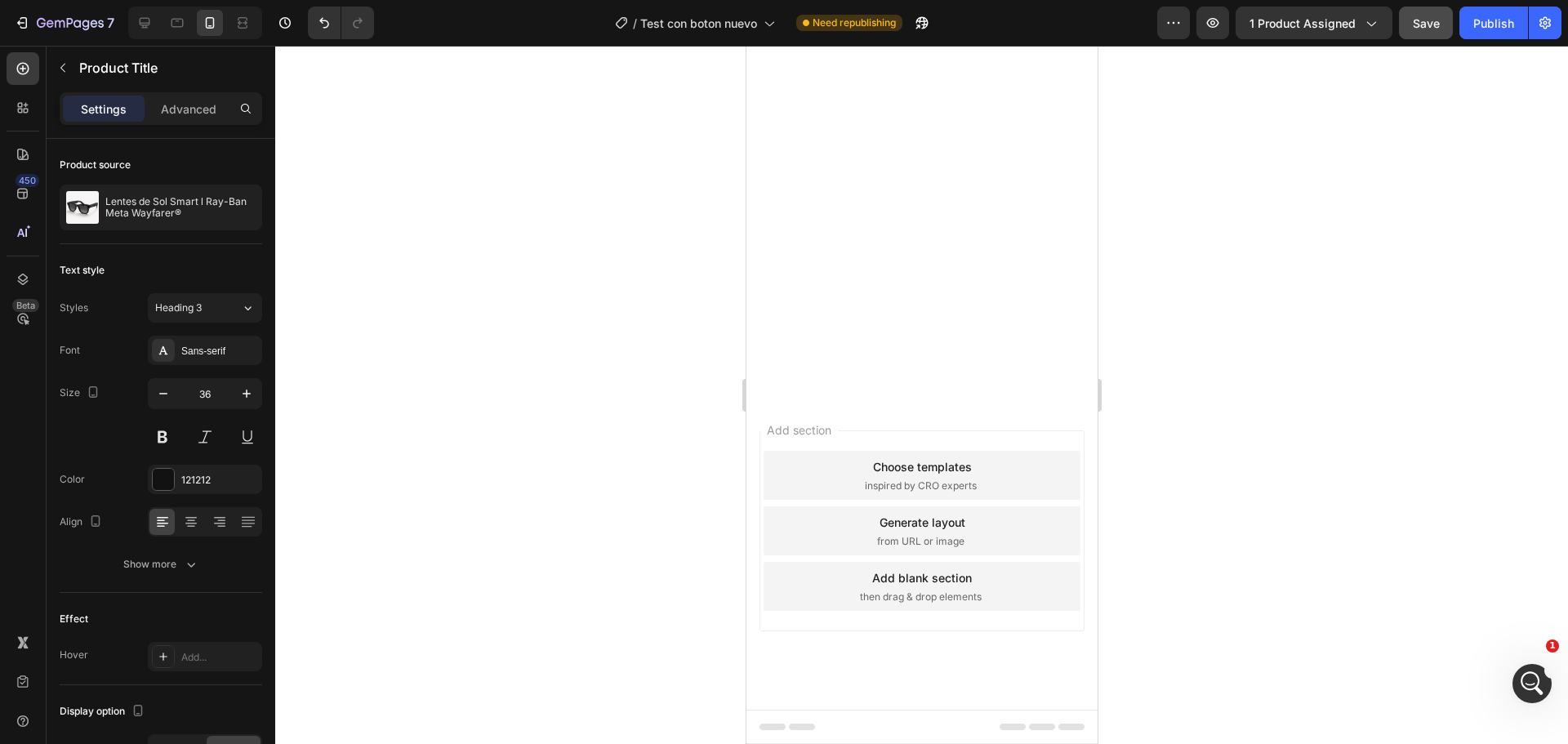
drag, startPoint x: 917, startPoint y: 169, endPoint x: 917, endPoint y: 178, distance: 9.0
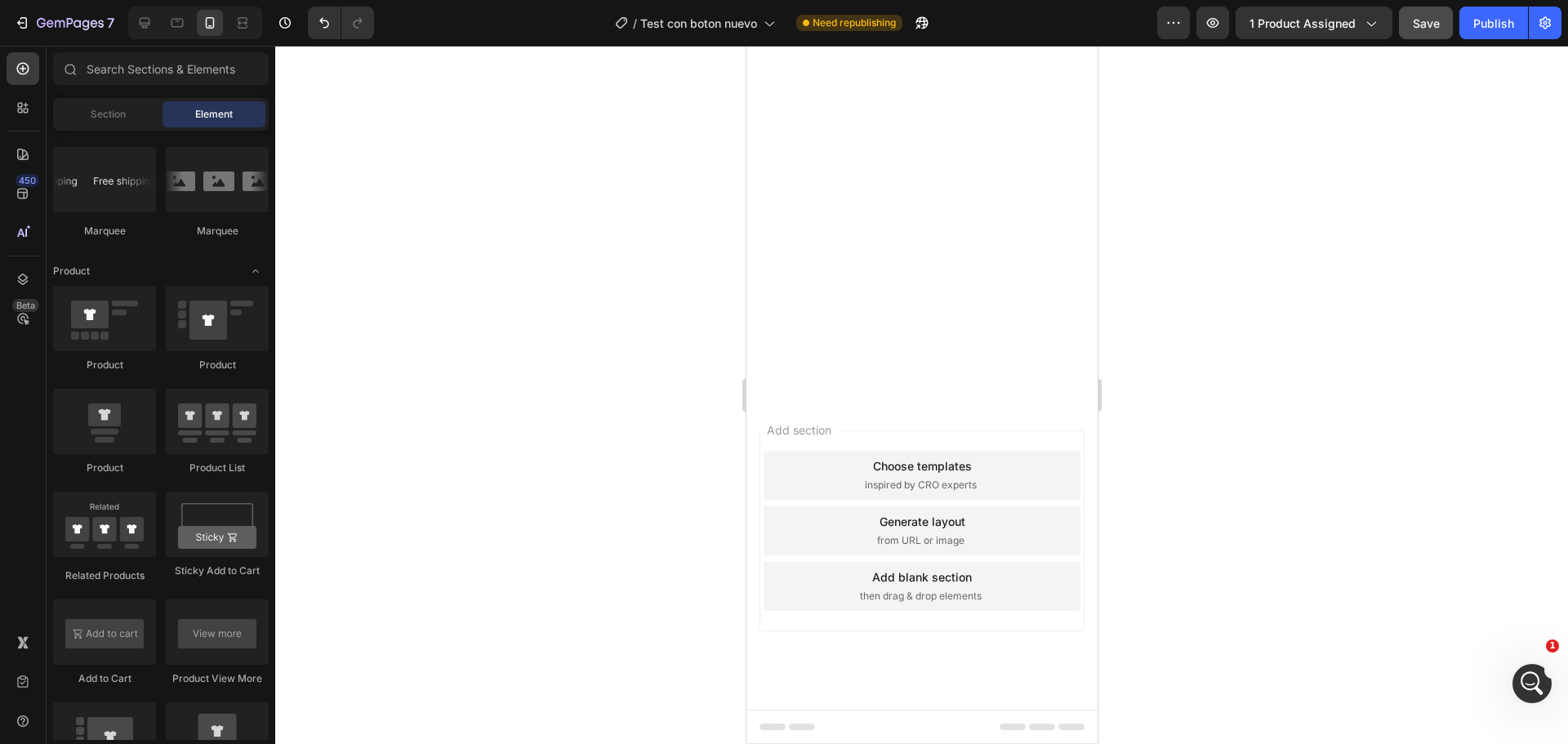
scroll to position [5635, 0]
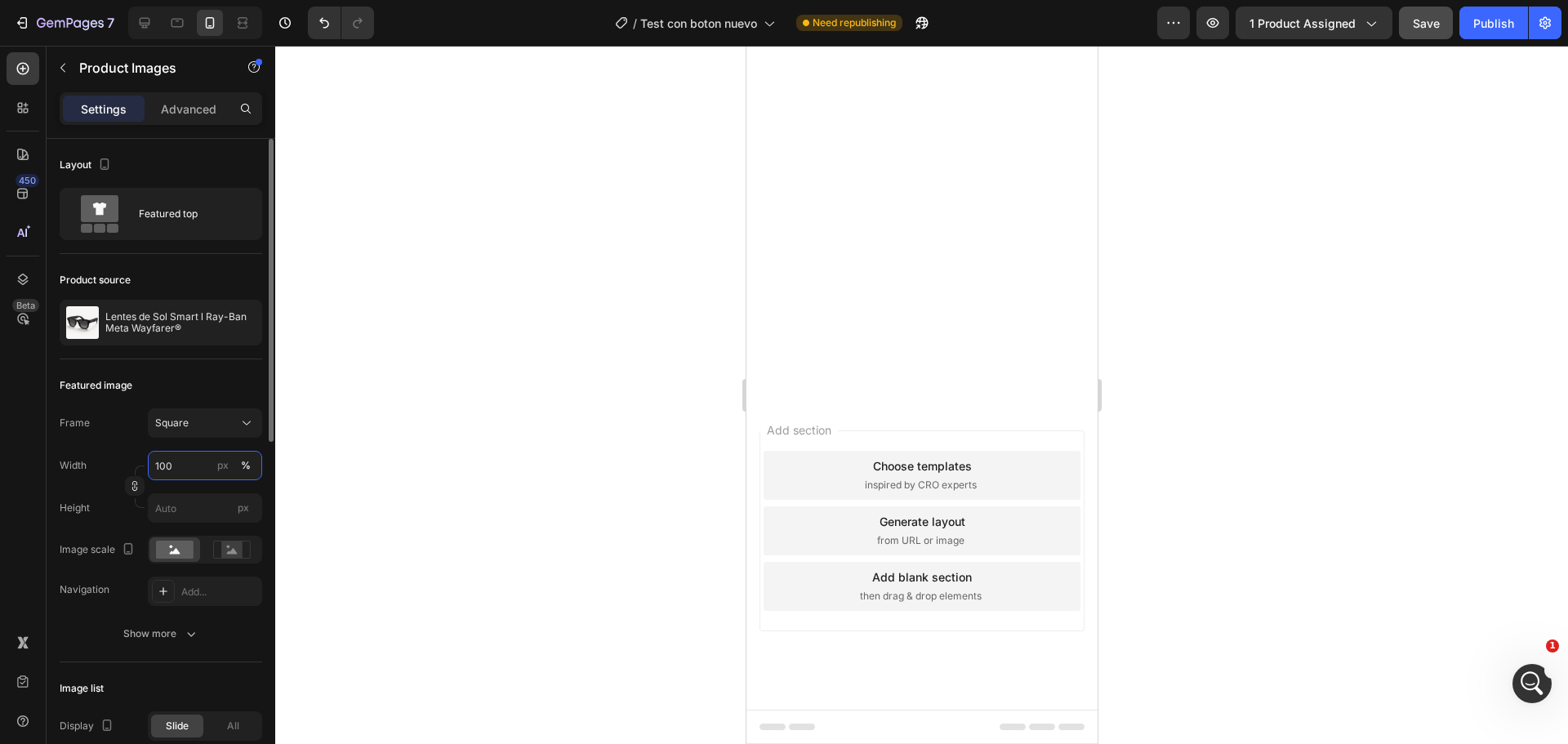
click at [172, 461] on input "100" at bounding box center [204, 465] width 114 height 29
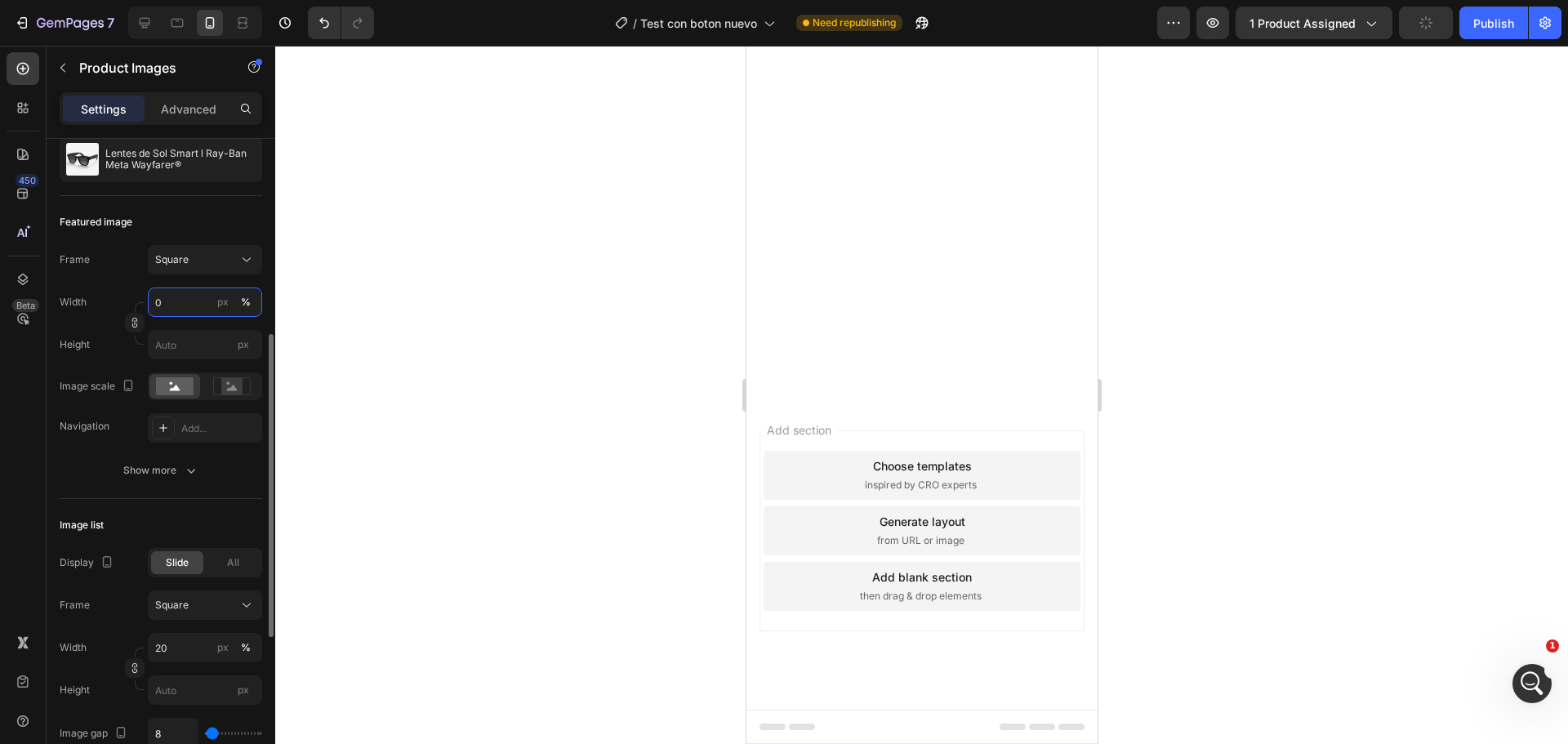
scroll to position [245, 0]
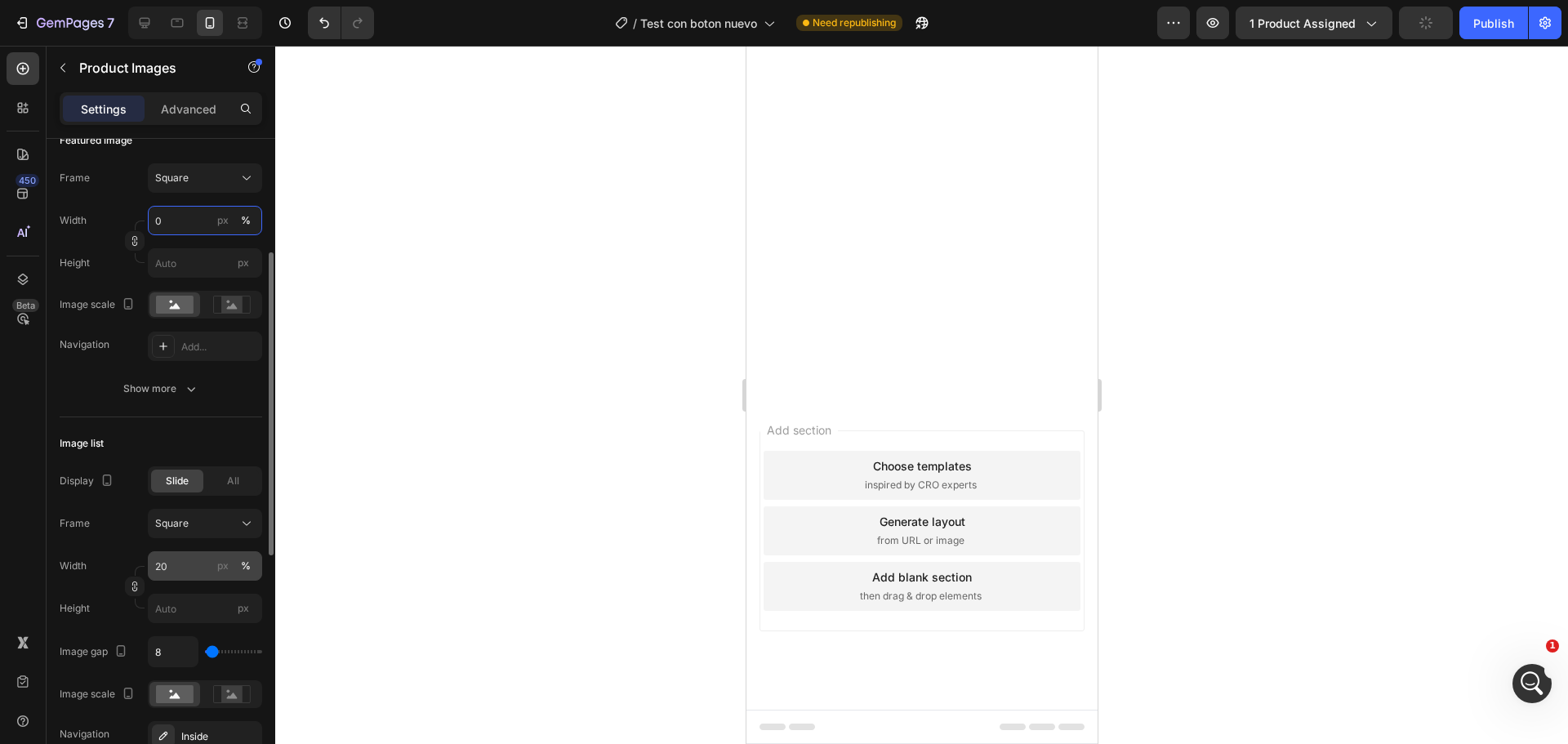
type input "0"
click at [173, 568] on input "20" at bounding box center [204, 566] width 114 height 29
type input "0"
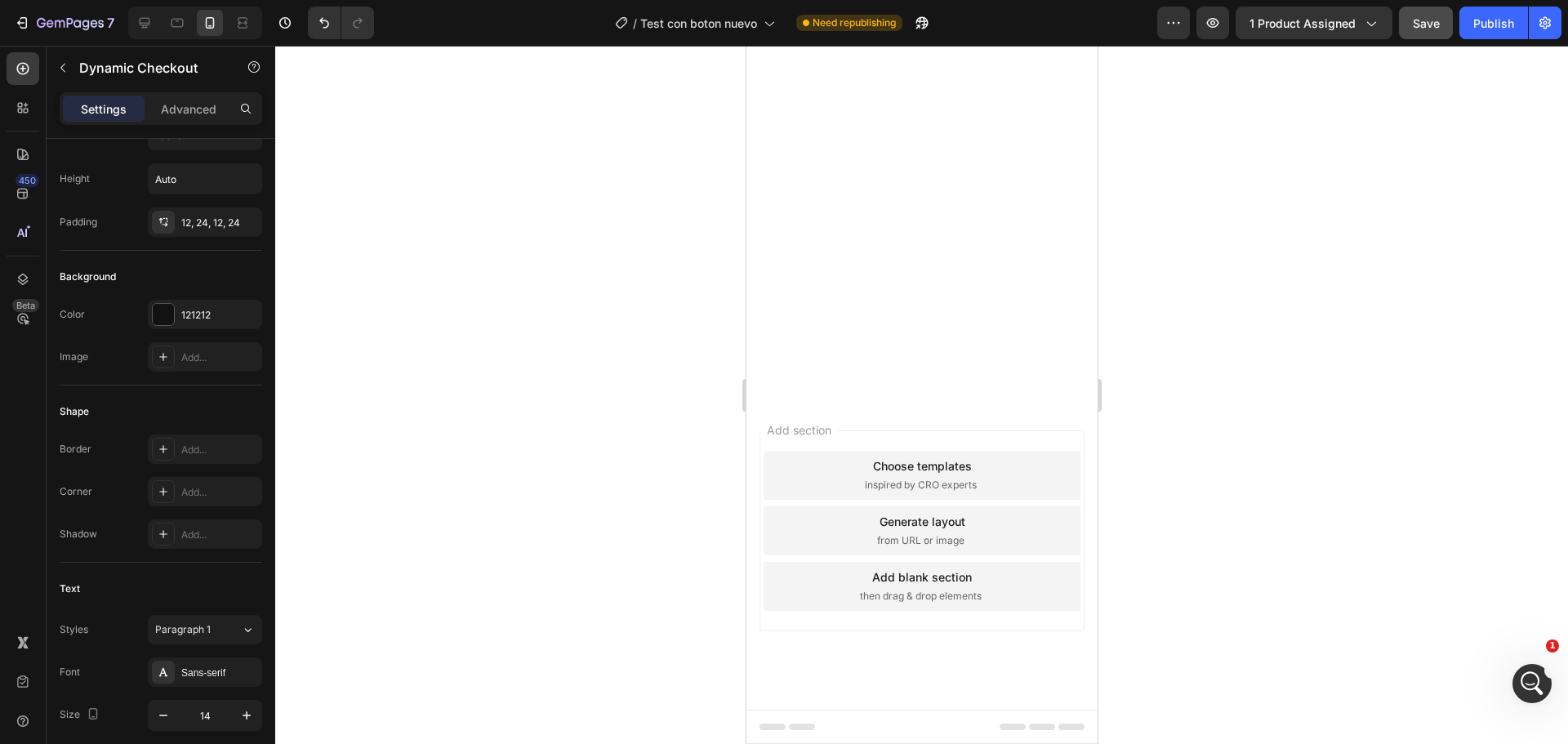
scroll to position [0, 0]
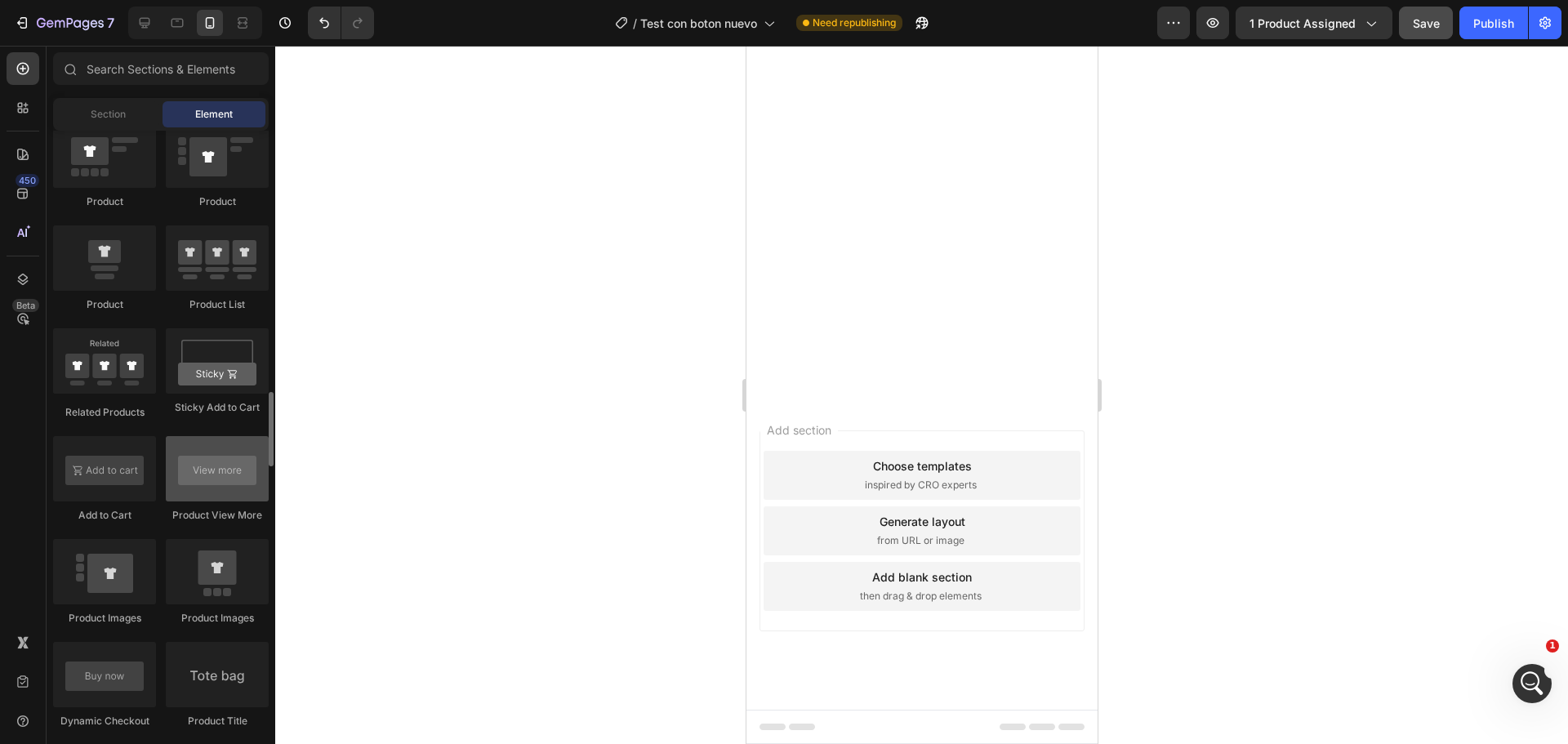
scroll to position [2041, 0]
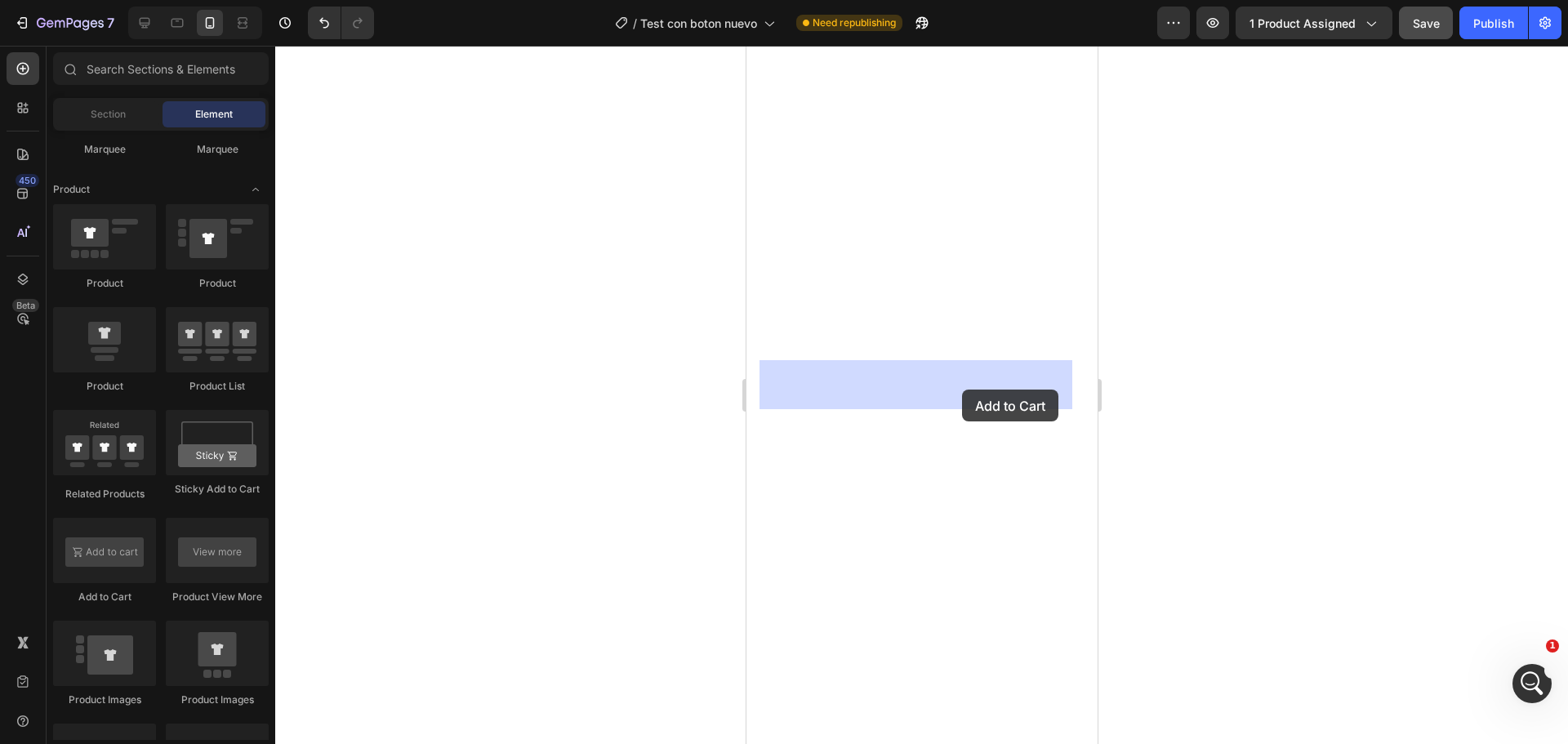
drag, startPoint x: 860, startPoint y: 618, endPoint x: 961, endPoint y: 389, distance: 250.3
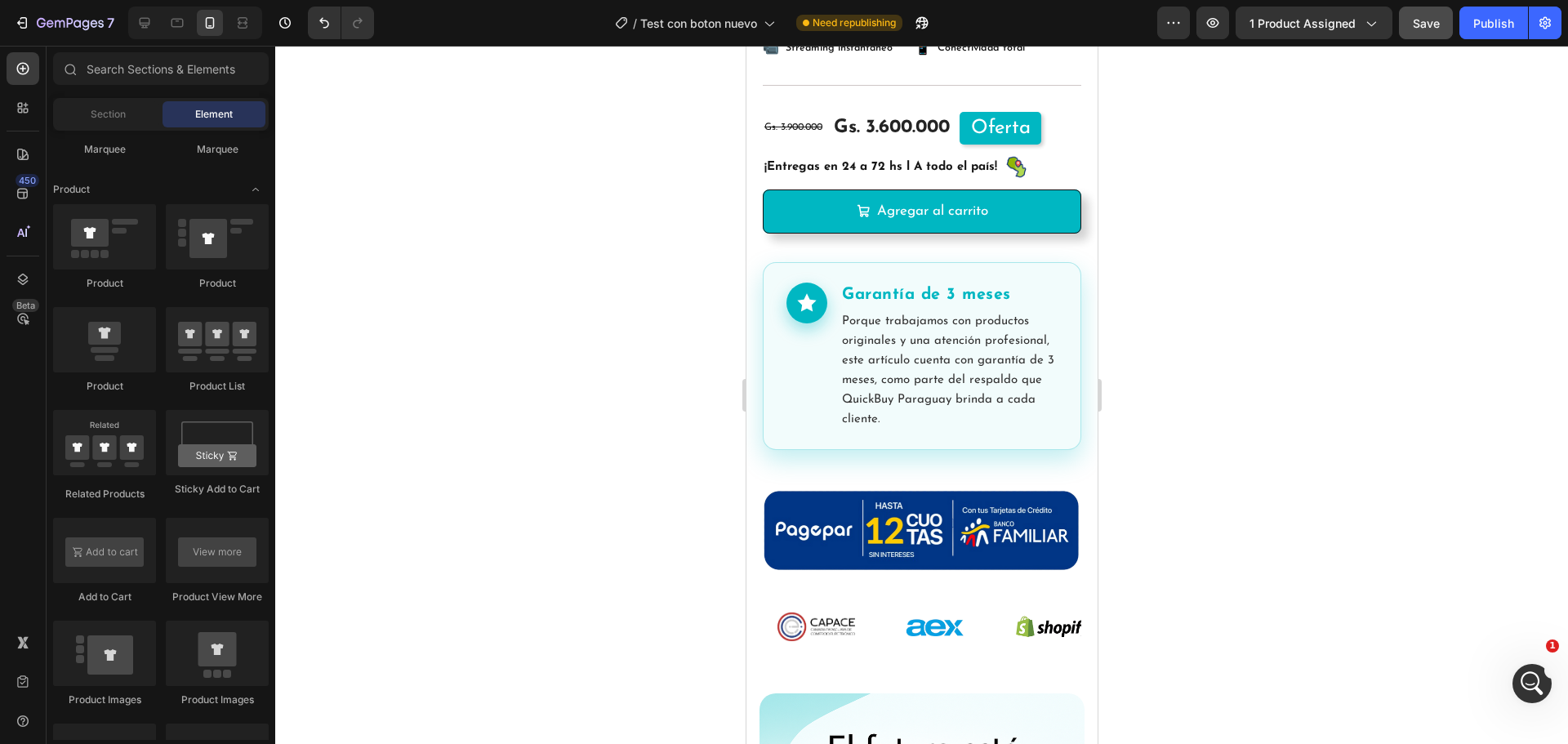
scroll to position [318, 0]
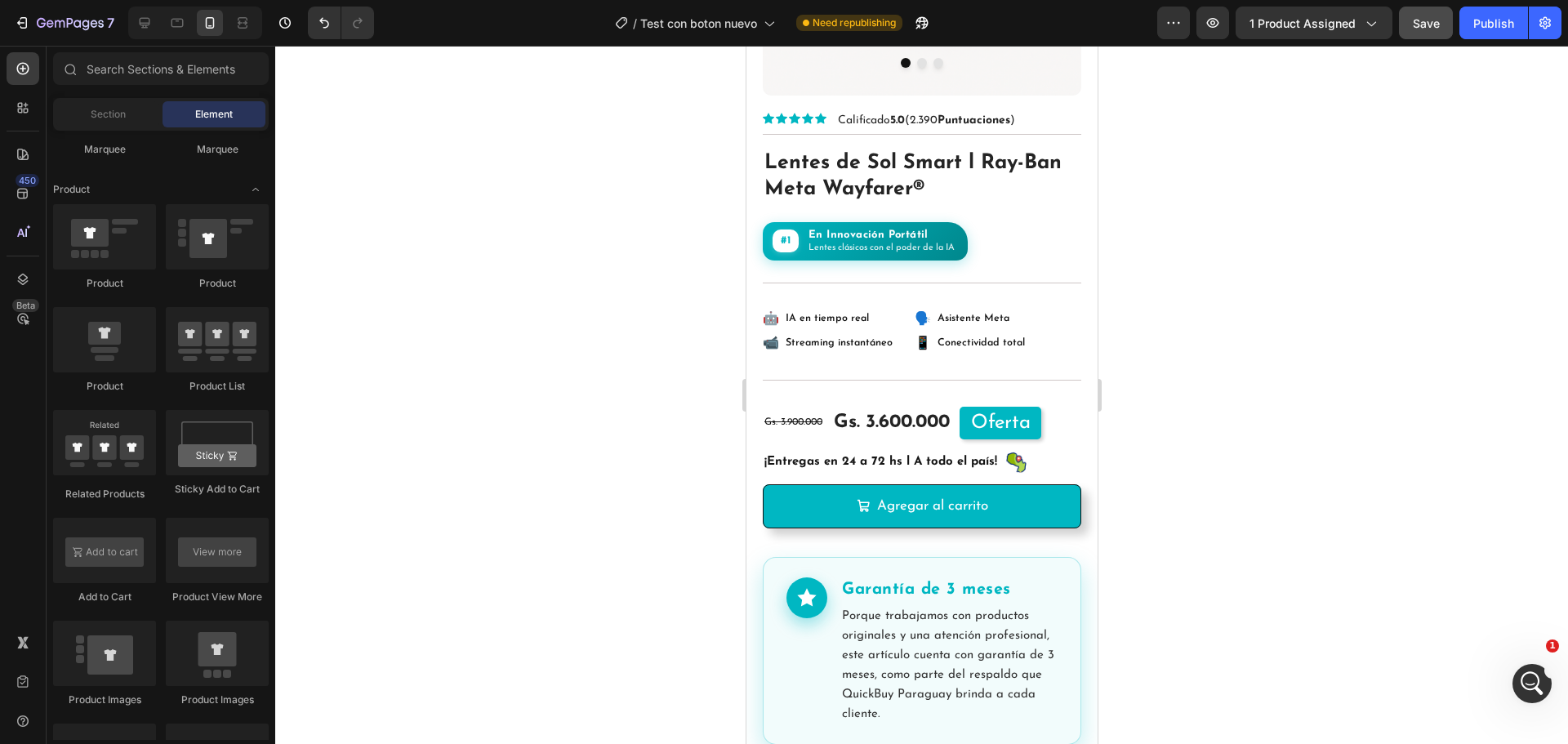
drag, startPoint x: 1092, startPoint y: 587, endPoint x: 1847, endPoint y: 176, distance: 859.6
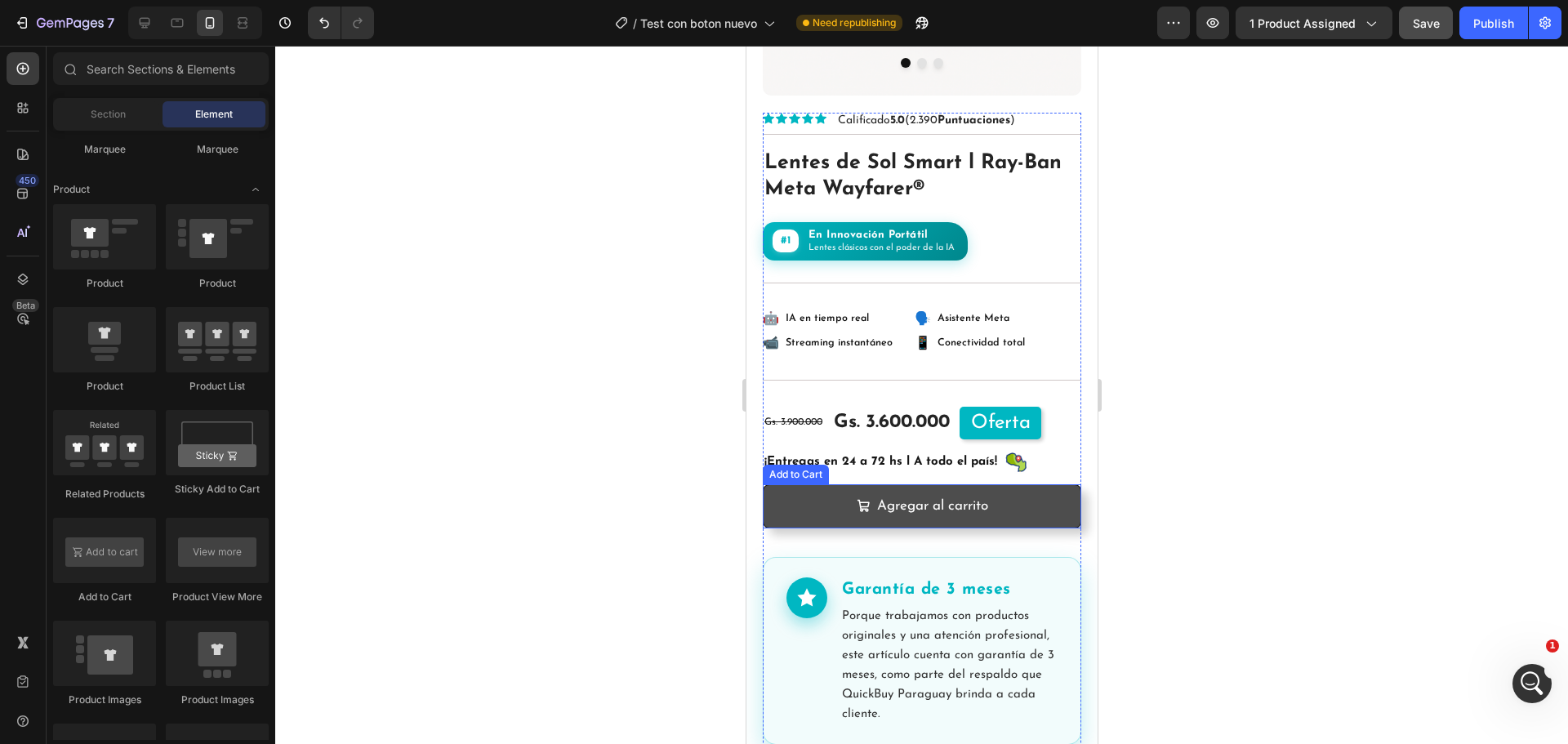
click at [1039, 487] on button "Agregar al carrito" at bounding box center [921, 506] width 318 height 45
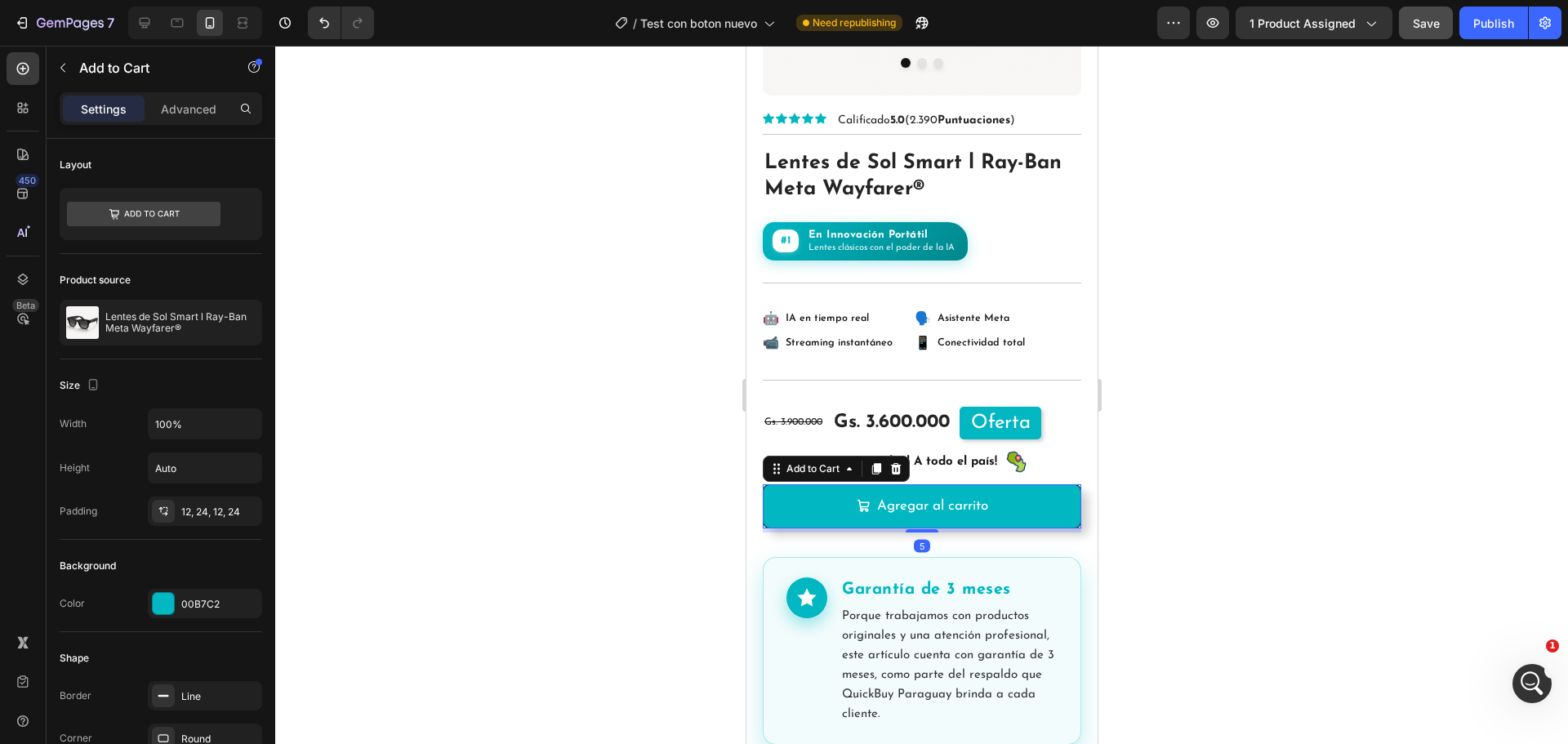
click at [872, 463] on icon at bounding box center [875, 469] width 13 height 13
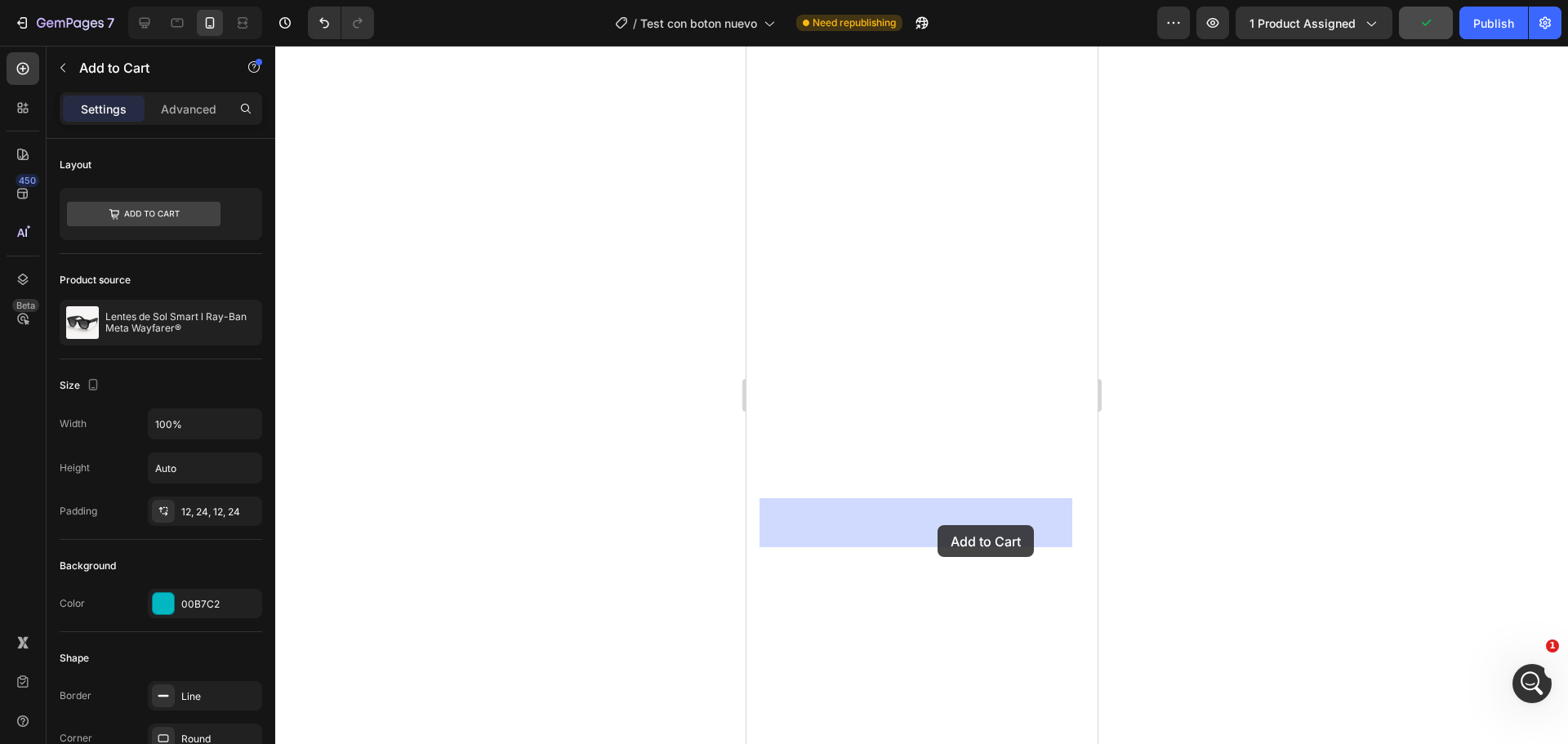
drag, startPoint x: 775, startPoint y: 524, endPoint x: 937, endPoint y: 525, distance: 162.0
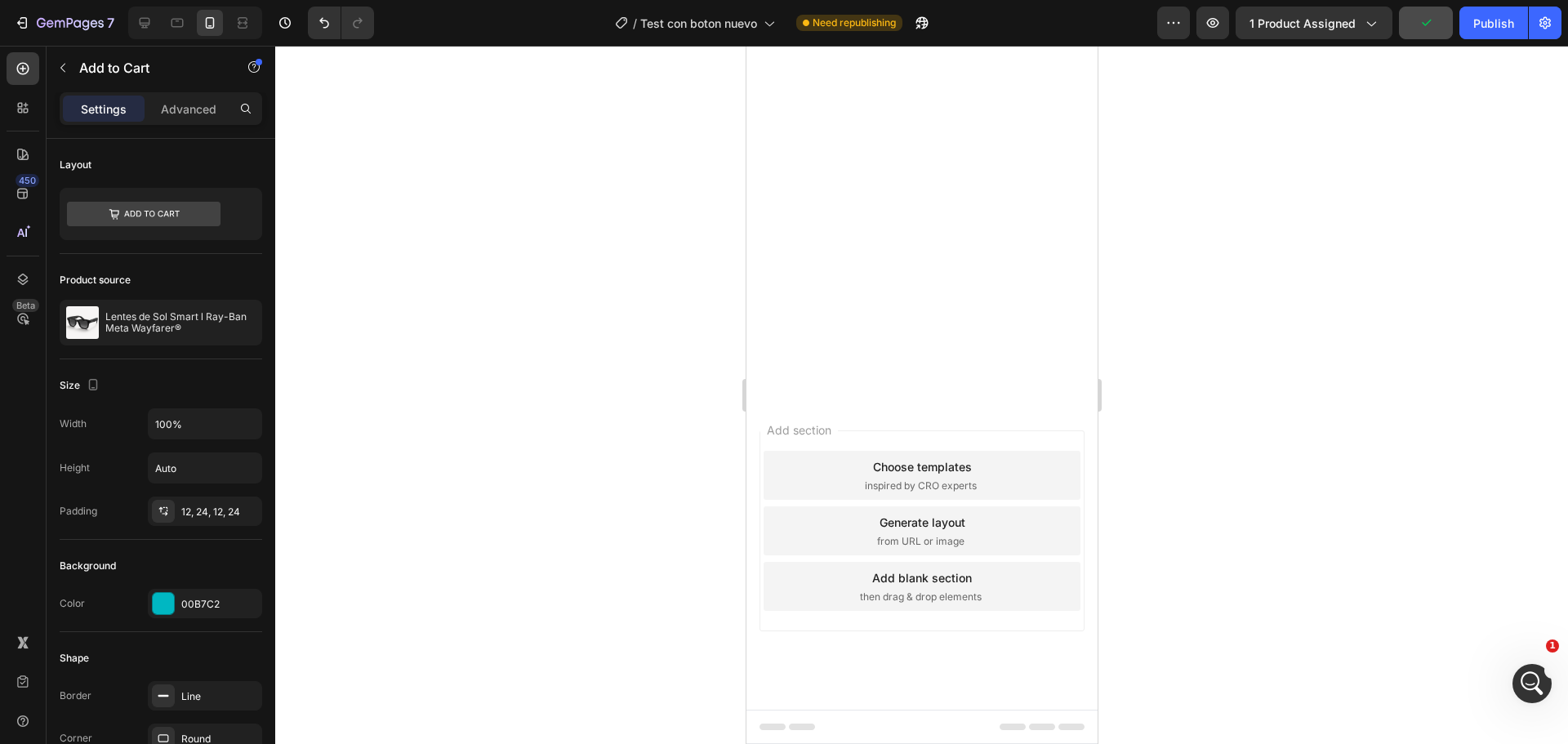
scroll to position [5333, 0]
click at [1266, 462] on div at bounding box center [922, 395] width 1293 height 699
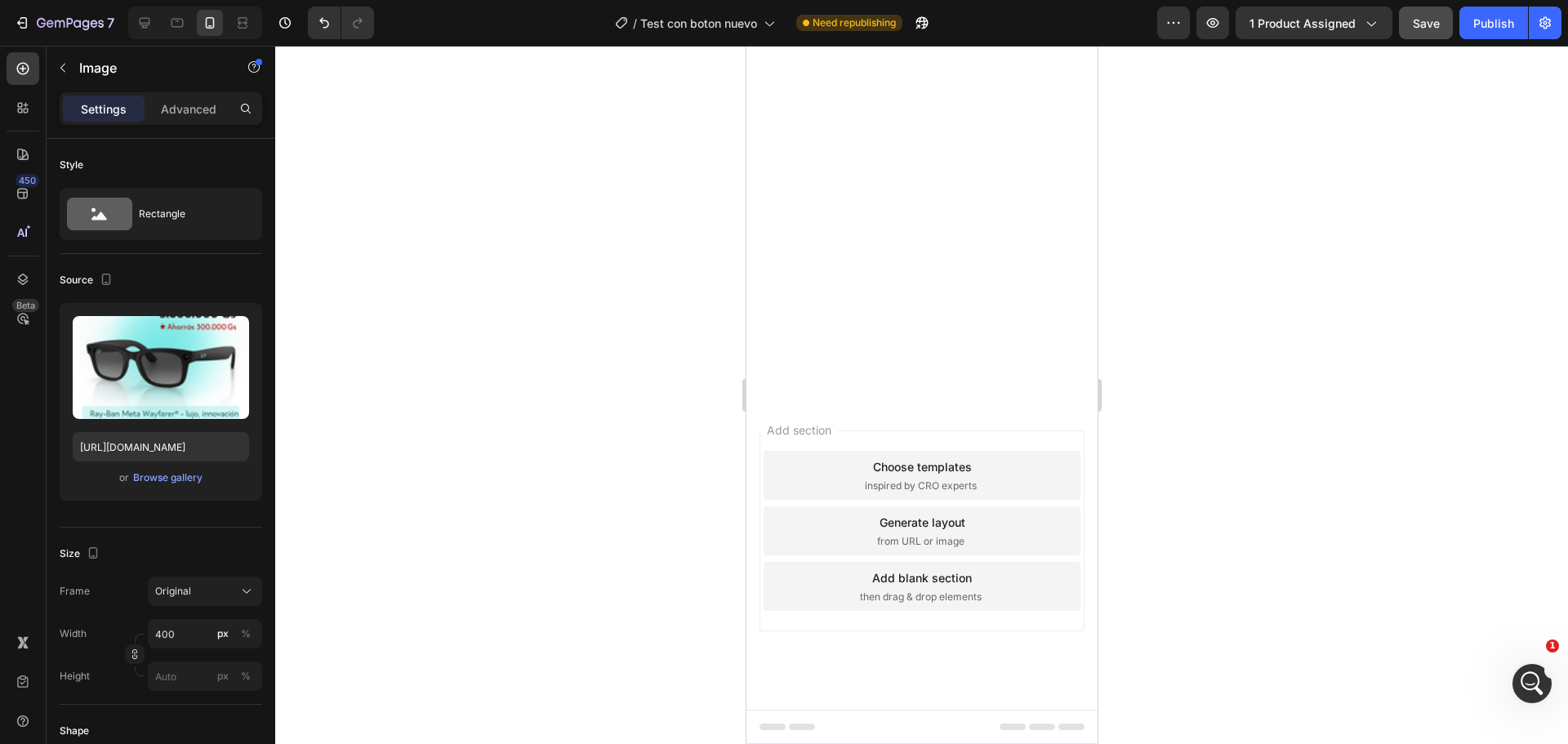
drag, startPoint x: 921, startPoint y: 442, endPoint x: 945, endPoint y: 398, distance: 50.1
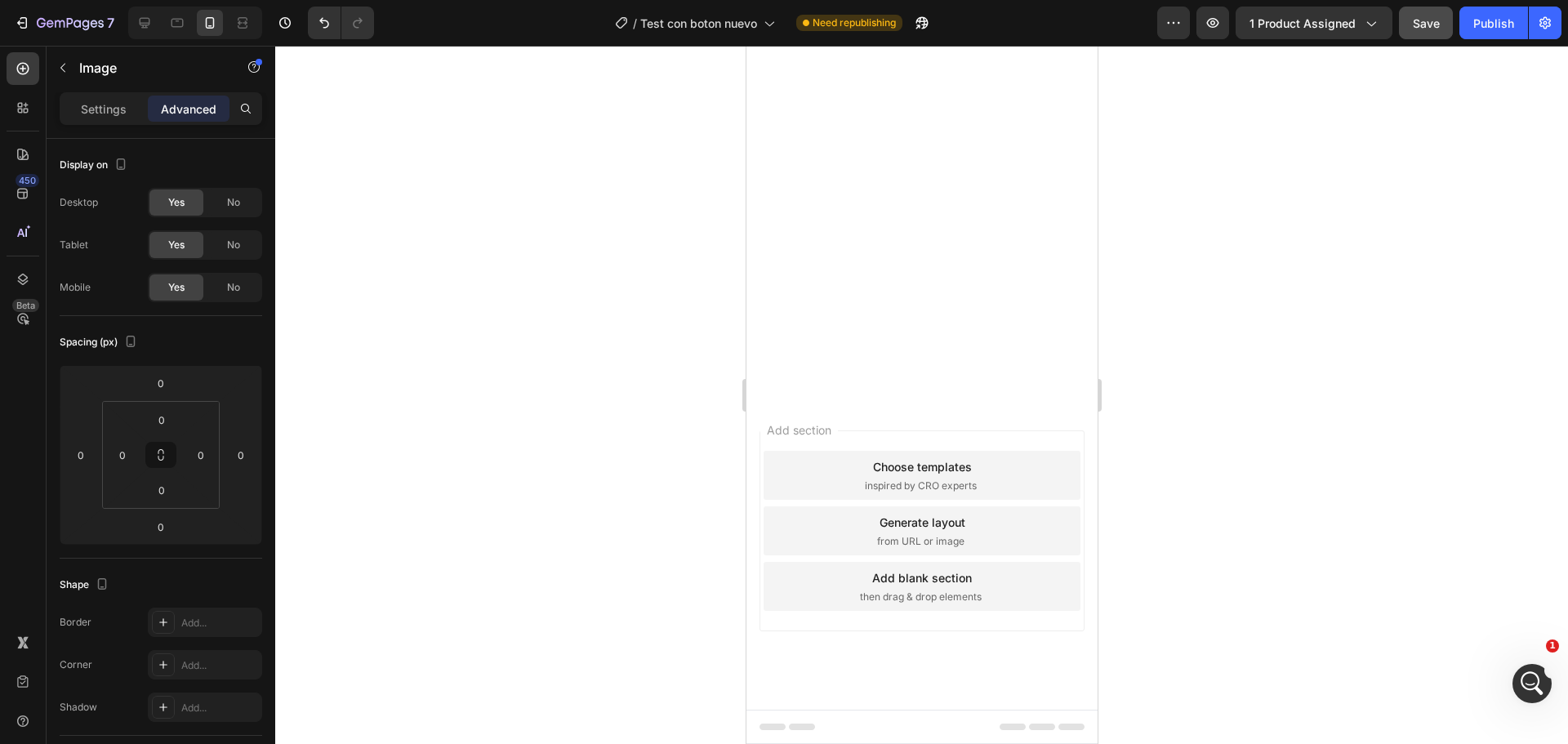
click at [1425, 27] on span "Save" at bounding box center [1426, 23] width 27 height 14
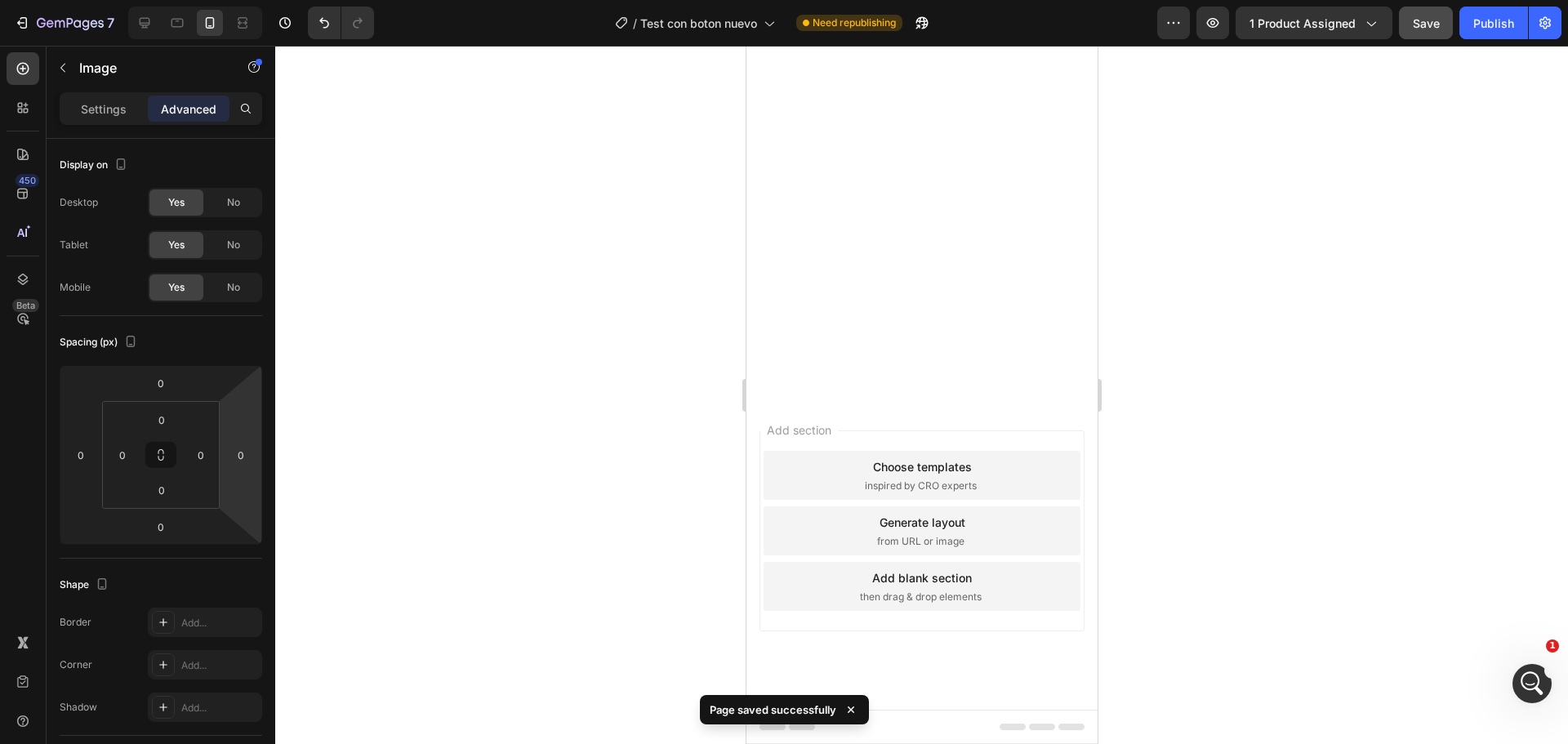
scroll to position [5252, 0]
click at [1480, 30] on div "Publish" at bounding box center [1494, 23] width 41 height 17
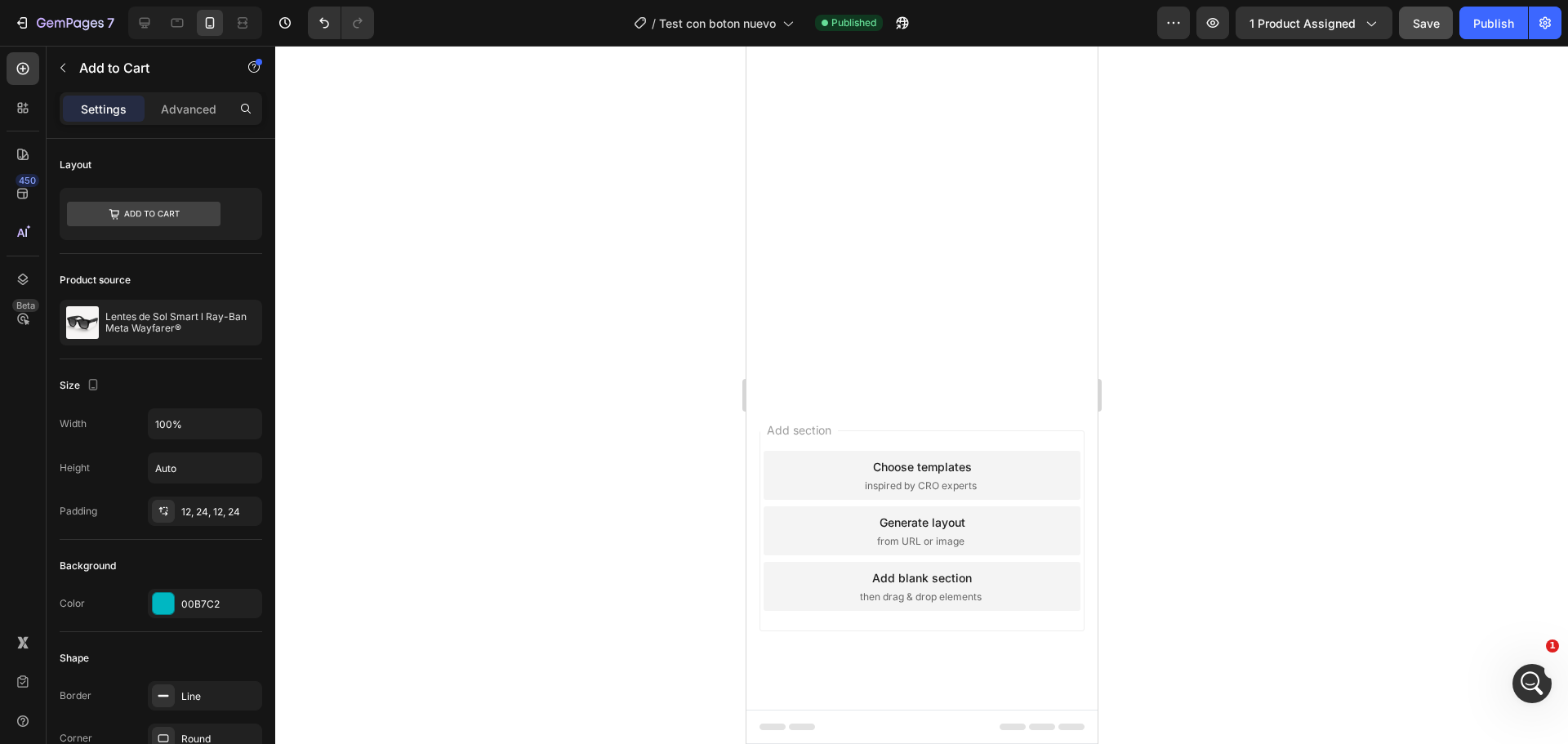
drag, startPoint x: 917, startPoint y: 614, endPoint x: 924, endPoint y: 630, distance: 17.5
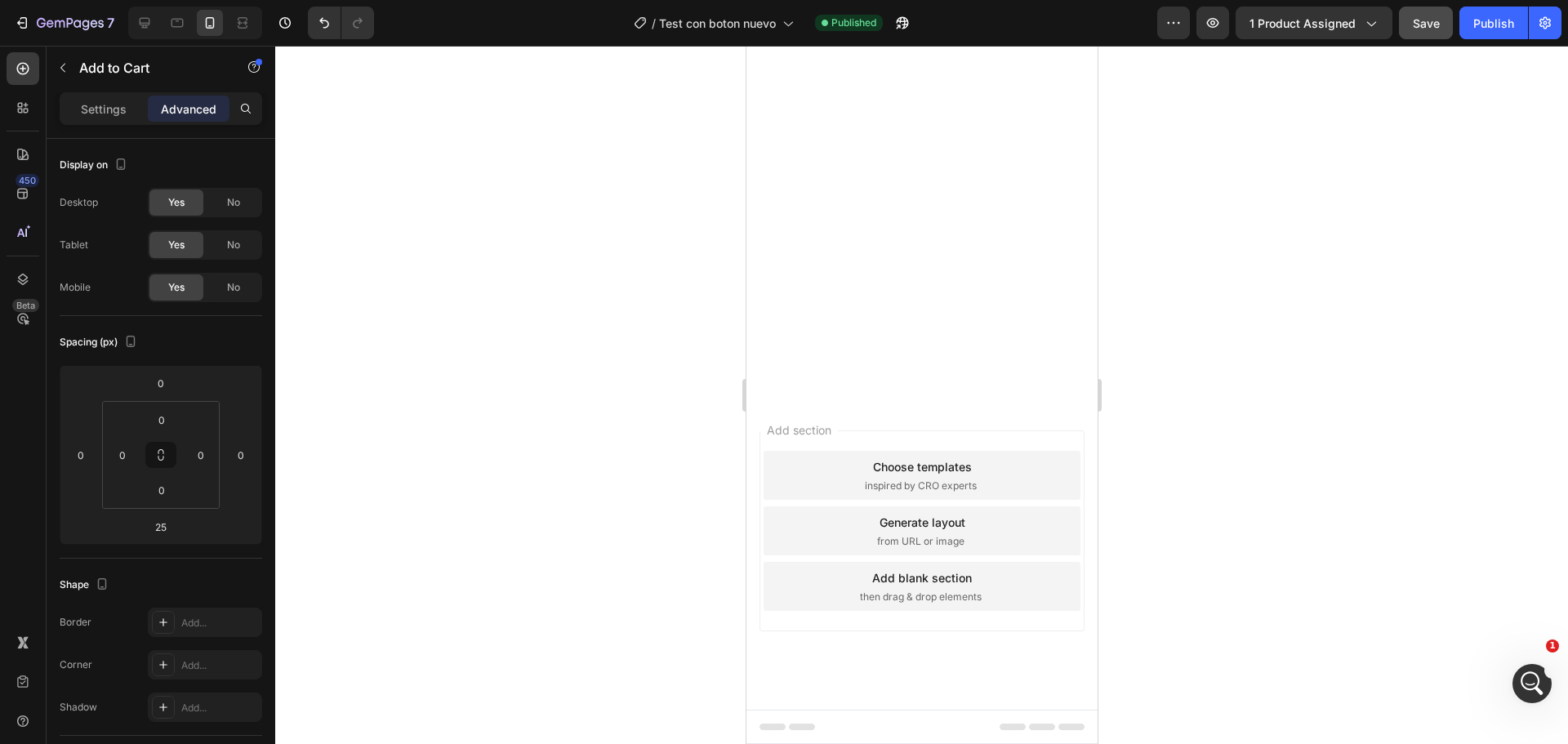
click at [1433, 26] on span "Save" at bounding box center [1426, 23] width 27 height 14
drag, startPoint x: 914, startPoint y: 632, endPoint x: 932, endPoint y: 644, distance: 21.6
type input "40"
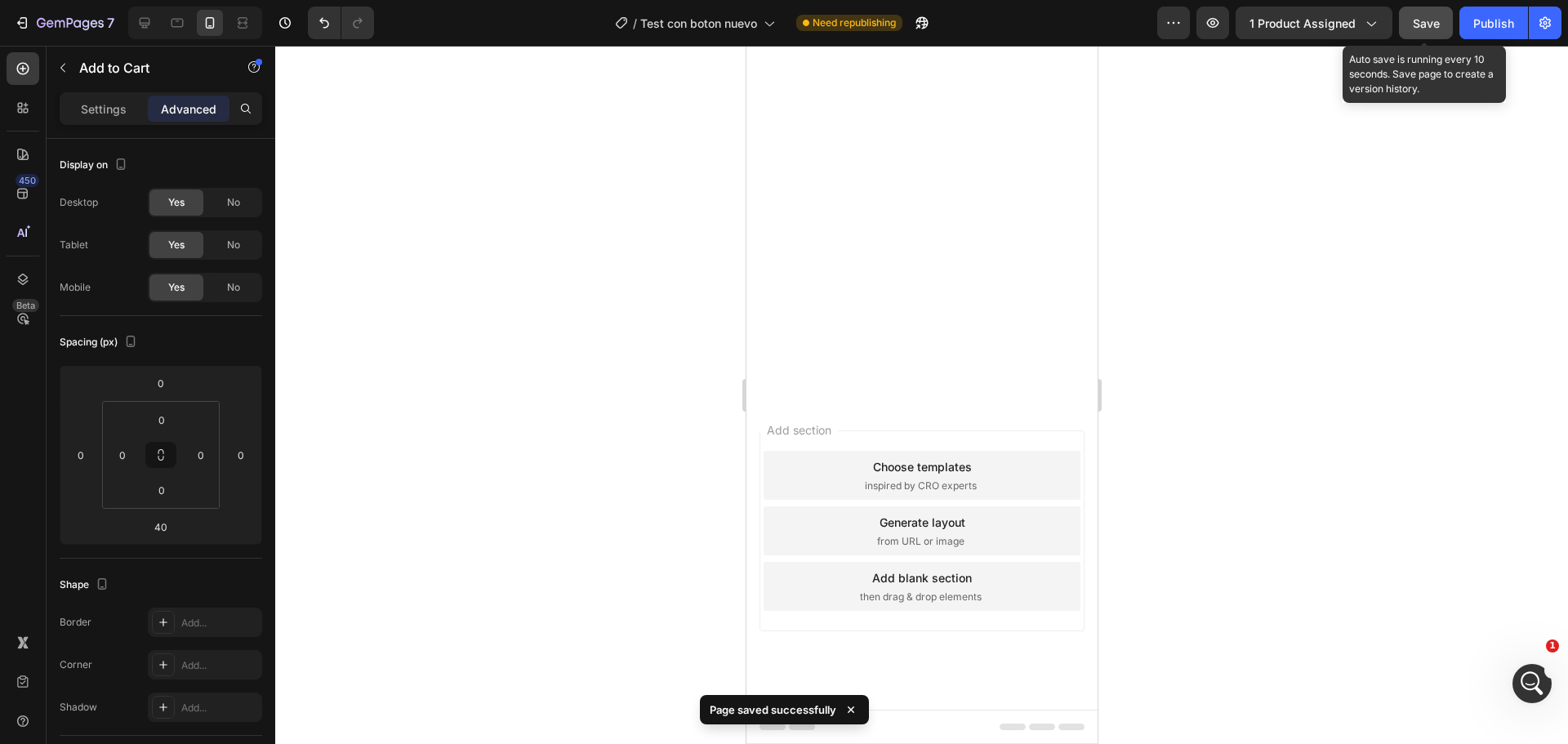
click at [1437, 28] on span "Save" at bounding box center [1426, 23] width 27 height 14
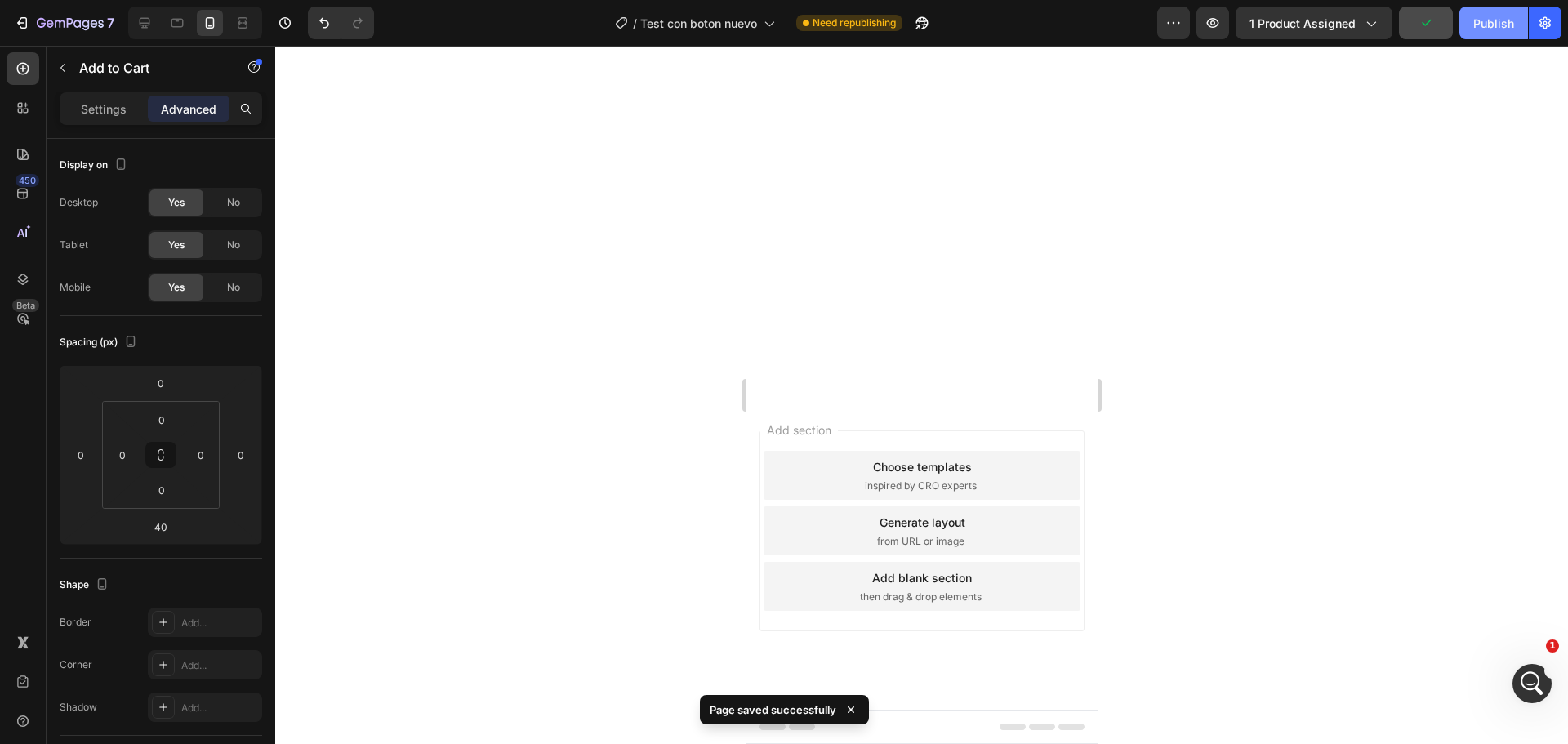
click at [1483, 30] on div "Publish" at bounding box center [1494, 23] width 41 height 17
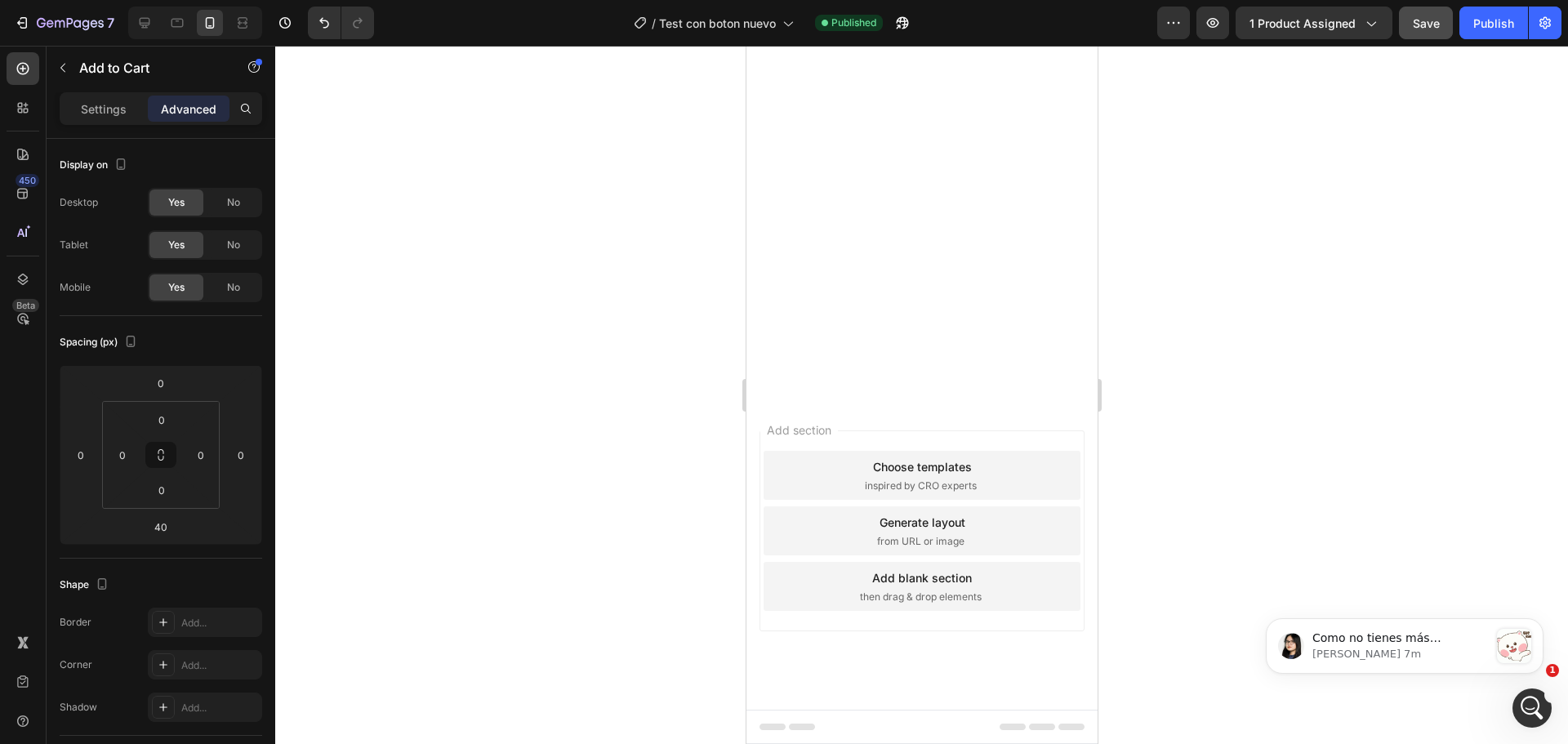
scroll to position [0, 0]
